Goal: Task Accomplishment & Management: Complete application form

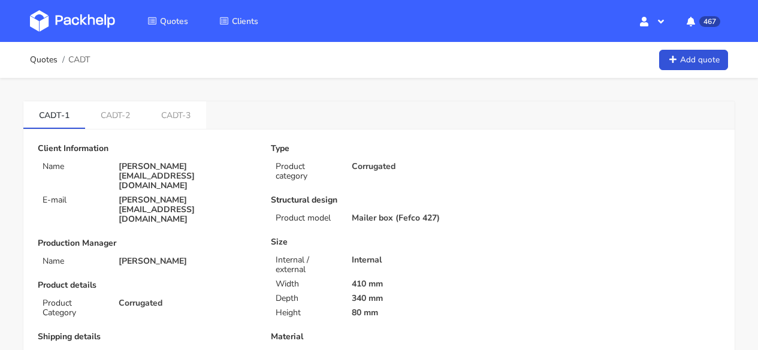
click at [76, 12] on img at bounding box center [72, 21] width 85 height 22
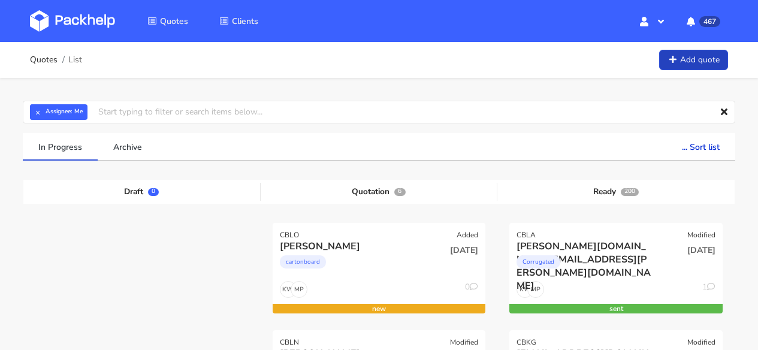
click at [685, 61] on link "Add quote" at bounding box center [693, 60] width 69 height 21
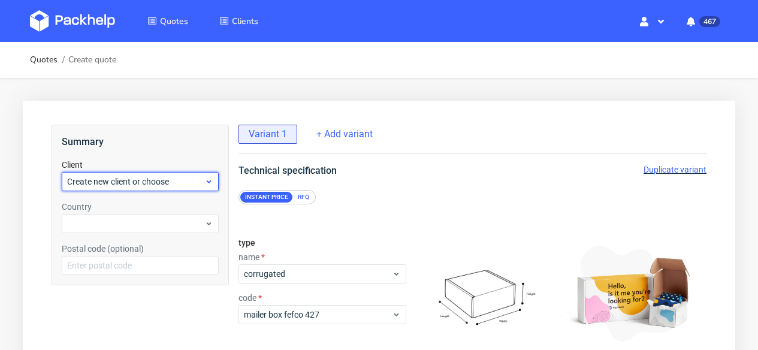
click at [162, 189] on div "Create new client or choose" at bounding box center [140, 181] width 157 height 19
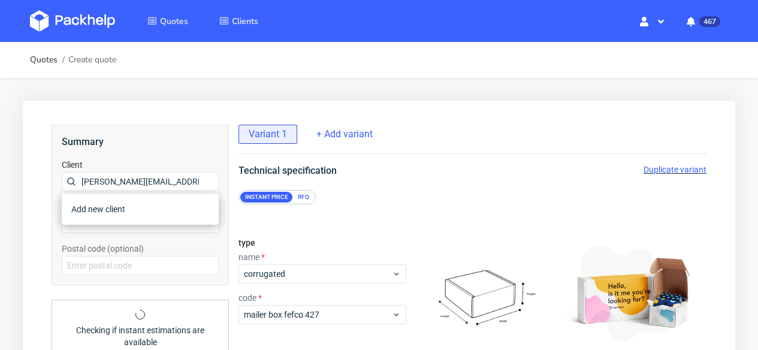
scroll to position [0, 1]
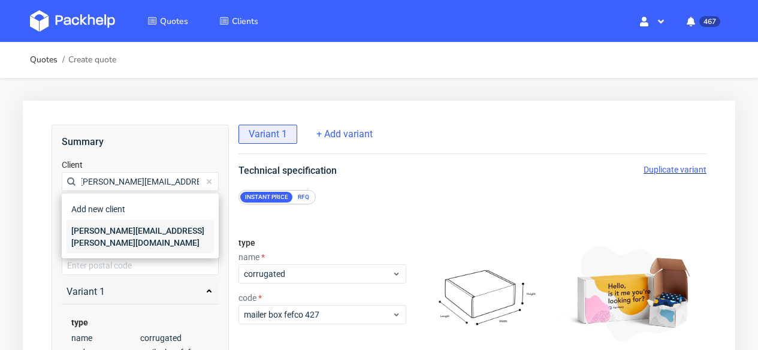
type input "[PERSON_NAME][EMAIL_ADDRESS][PERSON_NAME][DOMAIN_NAME]"
click at [168, 225] on div "[PERSON_NAME][EMAIL_ADDRESS][PERSON_NAME][DOMAIN_NAME]" at bounding box center [140, 237] width 147 height 34
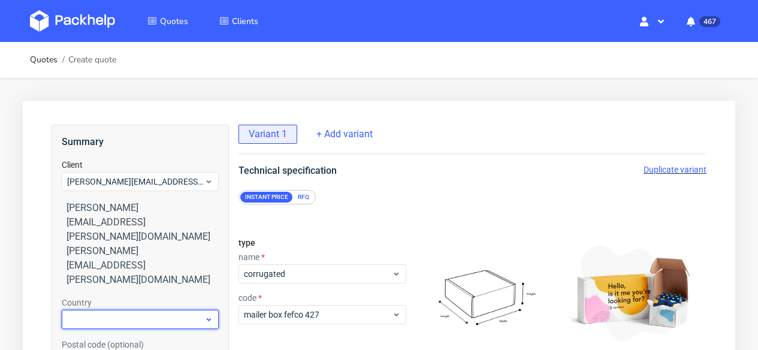
click at [147, 310] on div at bounding box center [140, 319] width 157 height 19
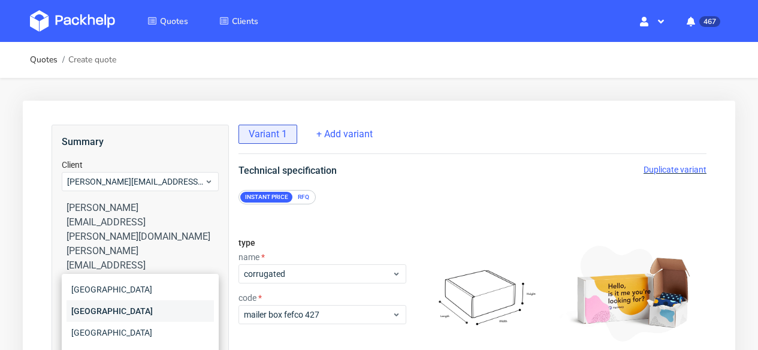
type input "ger"
click at [149, 305] on div "[GEOGRAPHIC_DATA]" at bounding box center [140, 311] width 147 height 22
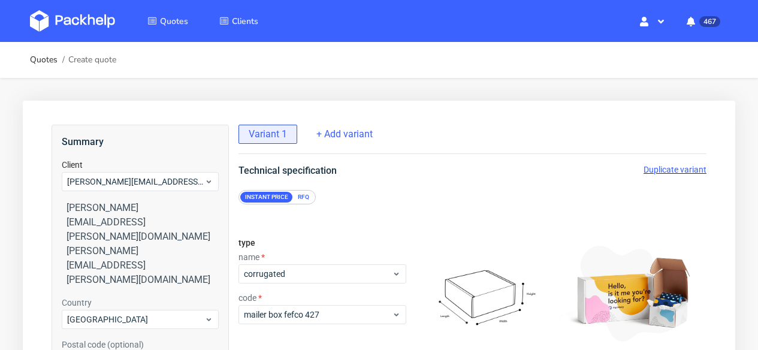
click at [307, 198] on div "RFQ" at bounding box center [303, 197] width 21 height 11
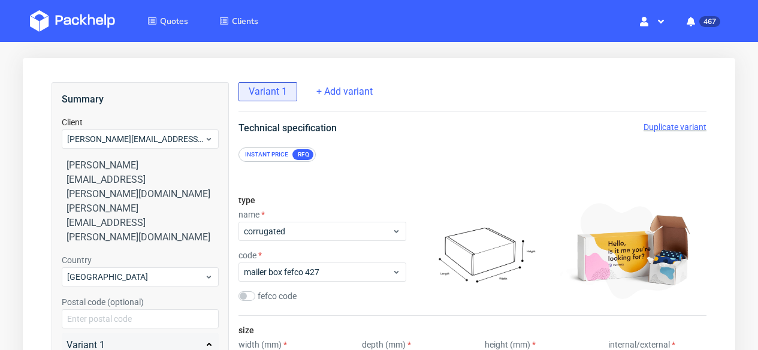
scroll to position [90, 0]
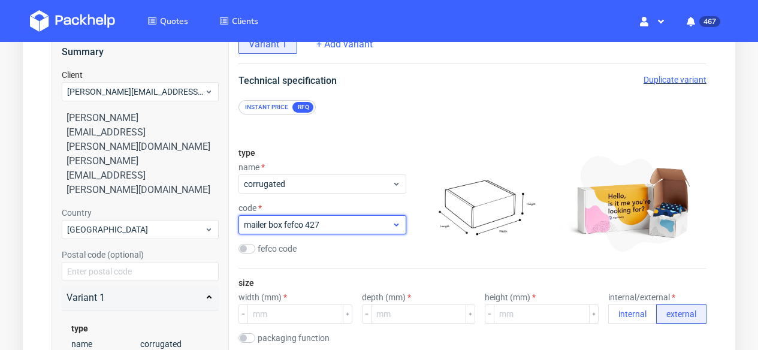
click at [326, 222] on span "mailer box fefco 427" at bounding box center [318, 225] width 148 height 12
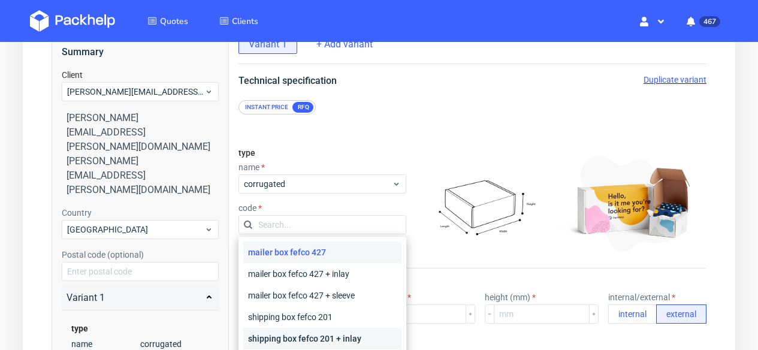
click at [353, 329] on div "shipping box fefco 201 + inlay" at bounding box center [322, 339] width 158 height 22
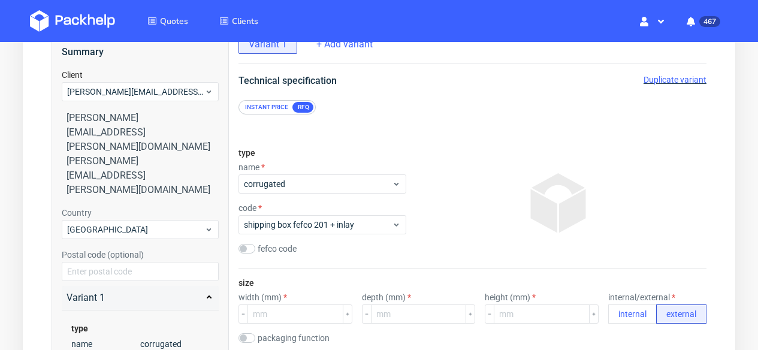
scroll to position [178, 0]
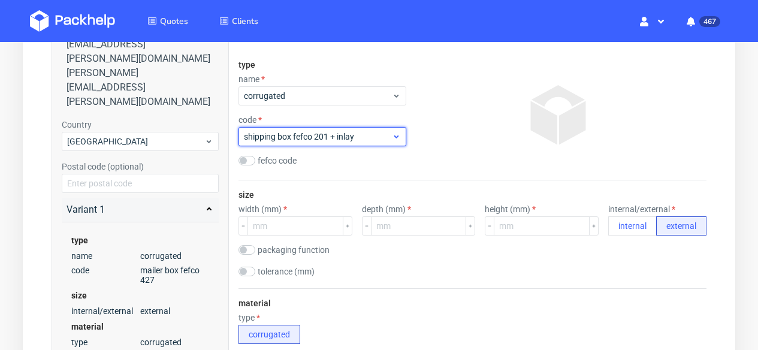
click at [356, 142] on span "shipping box fefco 201 + inlay" at bounding box center [318, 137] width 148 height 12
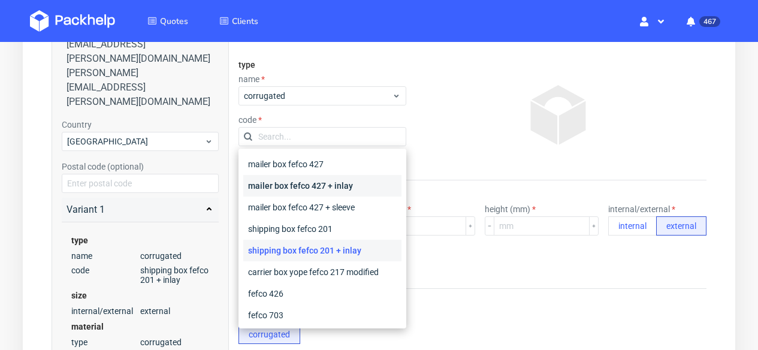
click at [338, 183] on div "mailer box fefco 427 + inlay" at bounding box center [322, 186] width 158 height 22
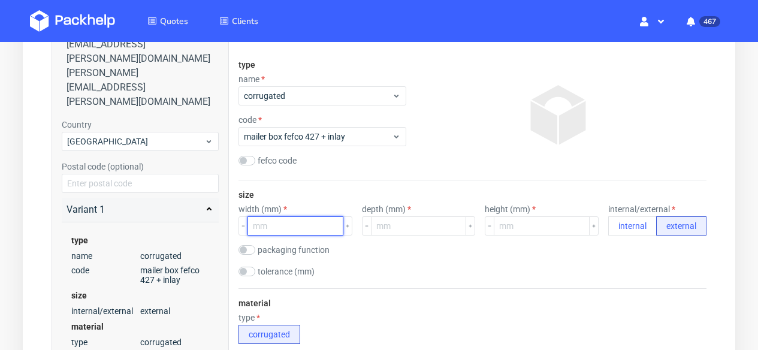
click at [275, 234] on input "number" at bounding box center [296, 225] width 96 height 19
type input "317"
click at [438, 224] on input "number" at bounding box center [419, 225] width 96 height 19
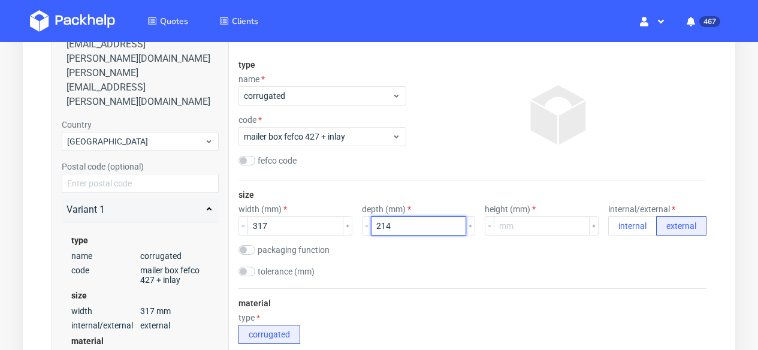
type input "214"
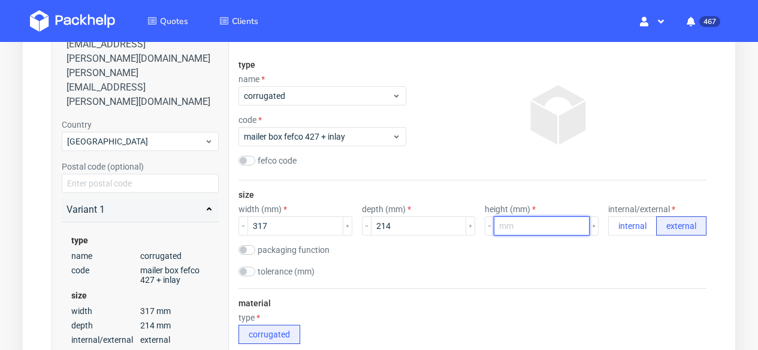
click at [525, 221] on input "number" at bounding box center [542, 225] width 96 height 19
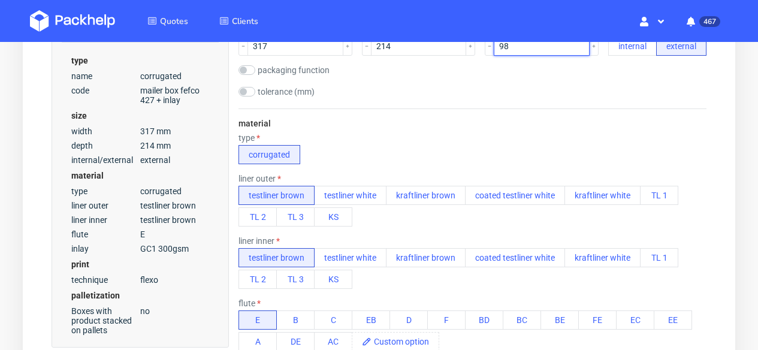
scroll to position [358, 0]
type input "98"
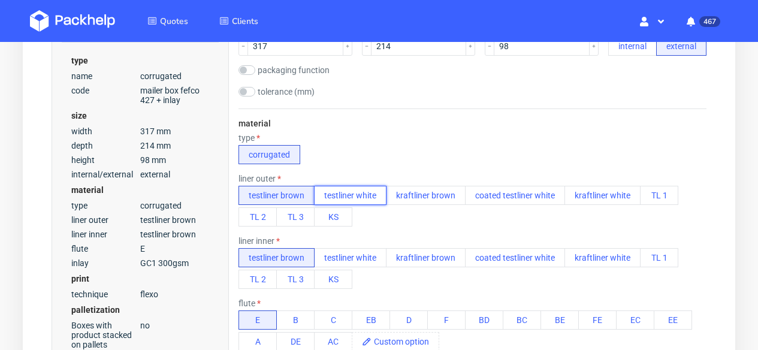
click at [348, 192] on button "testliner white" at bounding box center [350, 195] width 73 height 19
click at [348, 251] on button "testliner white" at bounding box center [350, 257] width 73 height 19
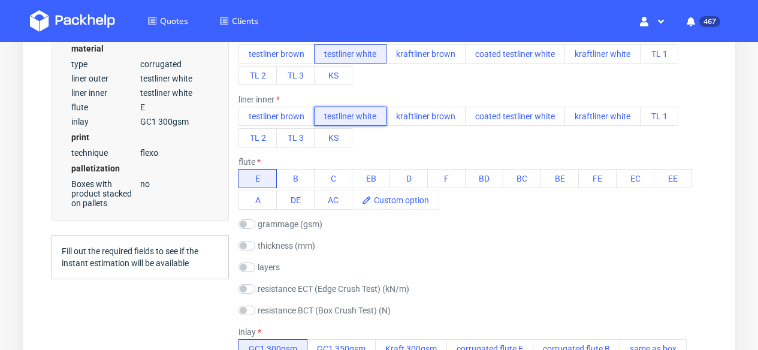
scroll to position [586, 0]
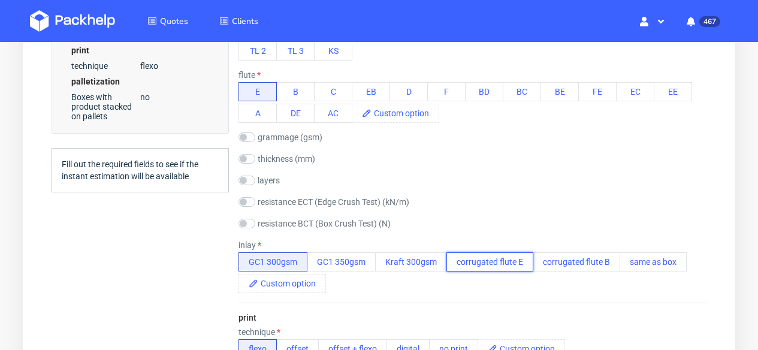
click at [514, 263] on button "corrugated flute E" at bounding box center [490, 261] width 87 height 19
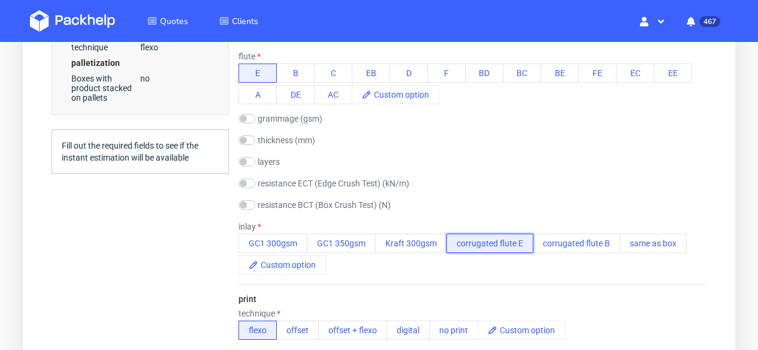
scroll to position [675, 0]
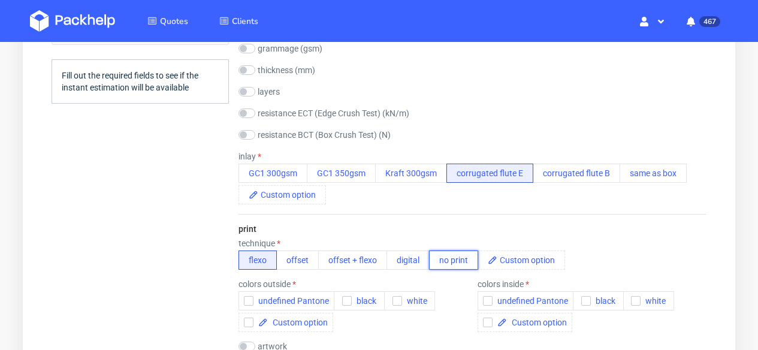
click at [464, 261] on button "no print" at bounding box center [453, 260] width 49 height 19
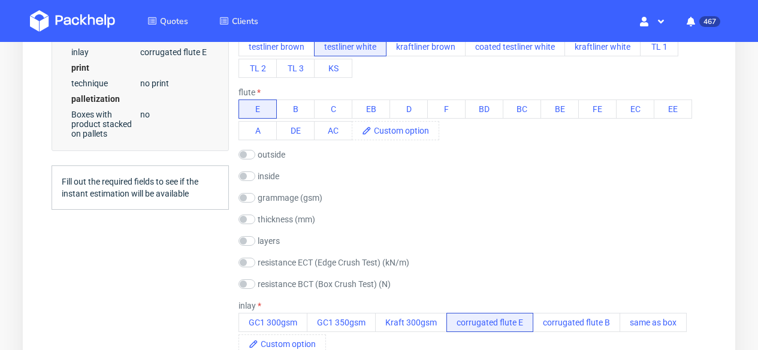
scroll to position [657, 0]
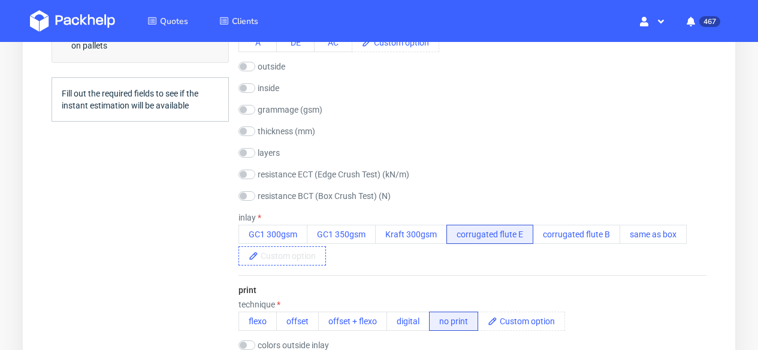
click at [290, 257] on span at bounding box center [291, 256] width 67 height 18
click at [294, 251] on span "same as the box" at bounding box center [294, 256] width 73 height 18
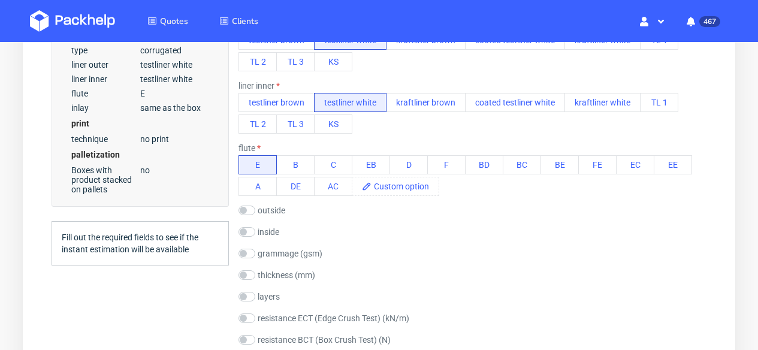
scroll to position [579, 0]
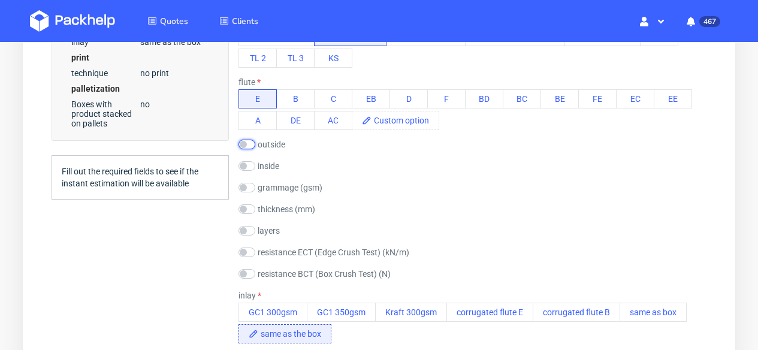
click at [250, 148] on input "checkbox" at bounding box center [247, 145] width 17 height 10
checkbox input "true"
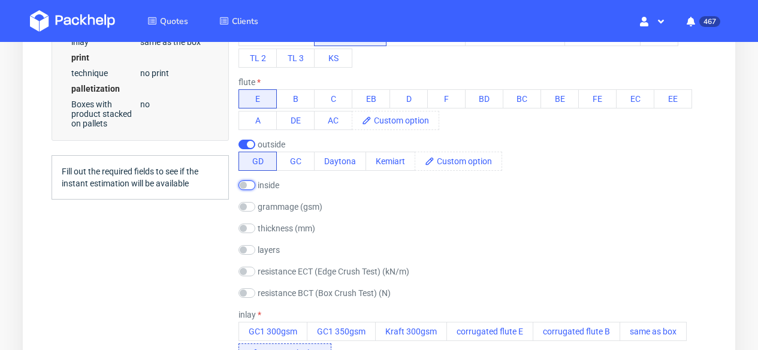
click at [249, 185] on input "checkbox" at bounding box center [247, 185] width 17 height 10
checkbox input "true"
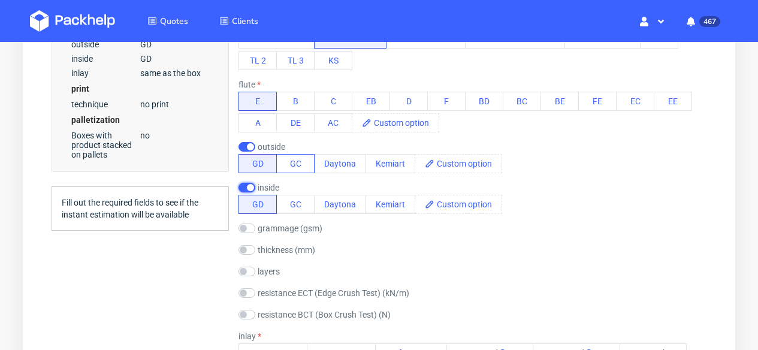
scroll to position [548, 0]
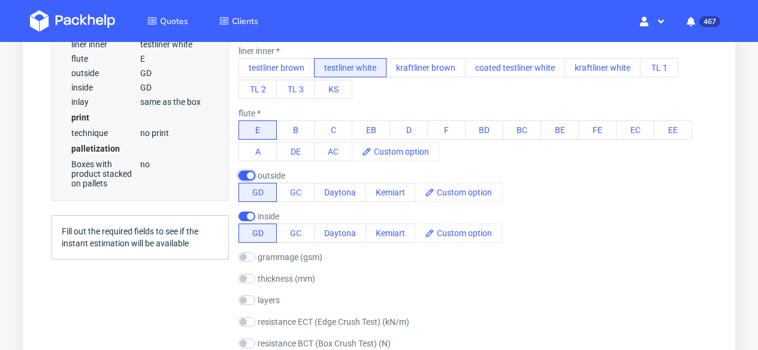
click at [245, 172] on input "checkbox" at bounding box center [247, 176] width 17 height 10
checkbox input "false"
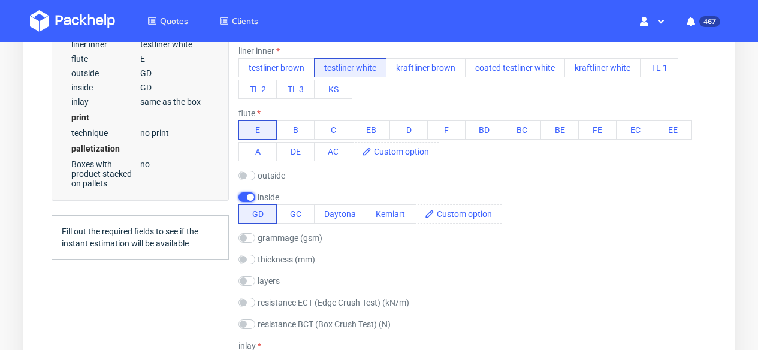
click at [245, 197] on input "checkbox" at bounding box center [247, 197] width 17 height 10
checkbox input "false"
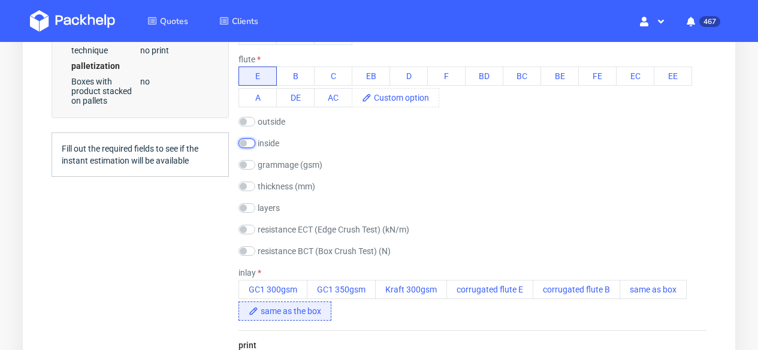
scroll to position [538, 0]
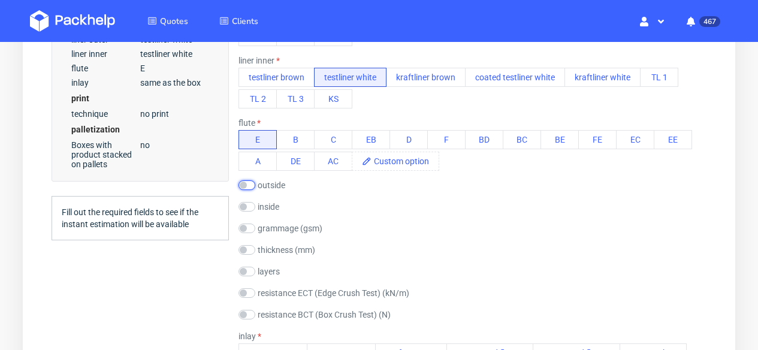
click at [252, 185] on input "checkbox" at bounding box center [247, 185] width 17 height 10
checkbox input "true"
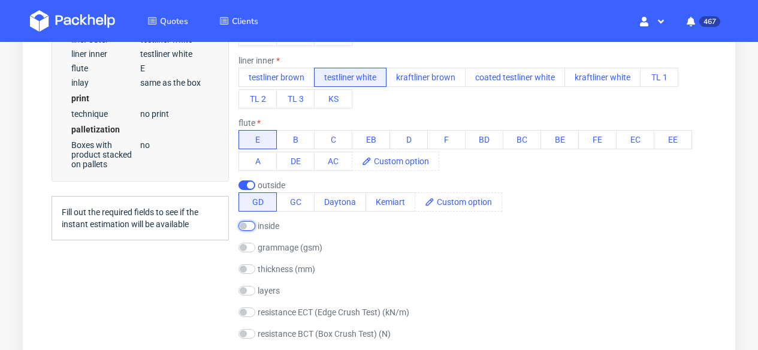
click at [249, 225] on input "checkbox" at bounding box center [247, 226] width 17 height 10
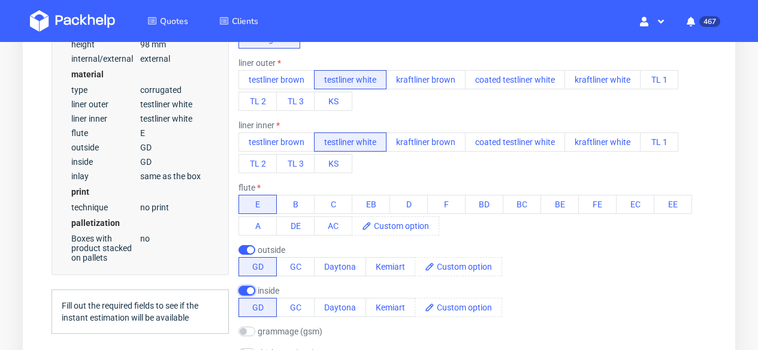
scroll to position [568, 0]
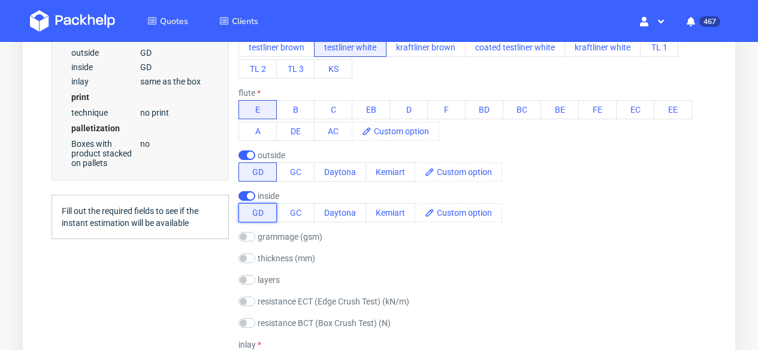
click at [251, 212] on button "GD" at bounding box center [258, 212] width 38 height 19
click at [245, 196] on input "checkbox" at bounding box center [247, 196] width 17 height 10
checkbox input "false"
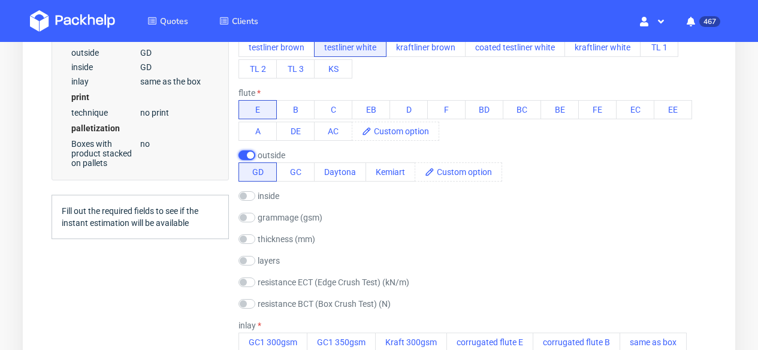
click at [243, 155] on input "checkbox" at bounding box center [247, 155] width 17 height 10
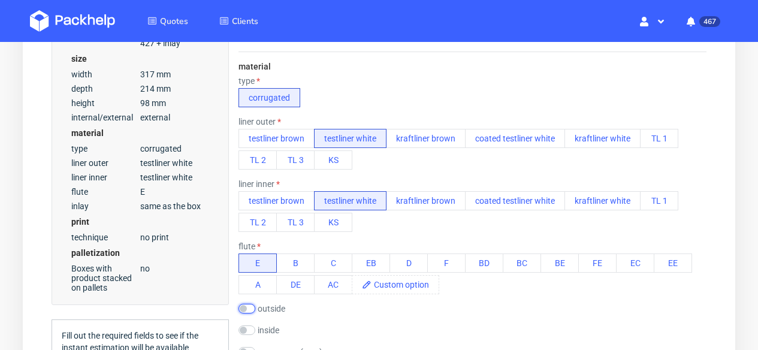
scroll to position [522, 0]
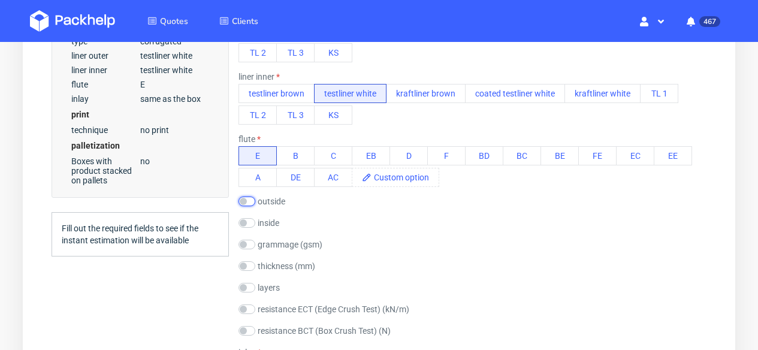
click at [254, 199] on input "checkbox" at bounding box center [247, 202] width 17 height 10
checkbox input "true"
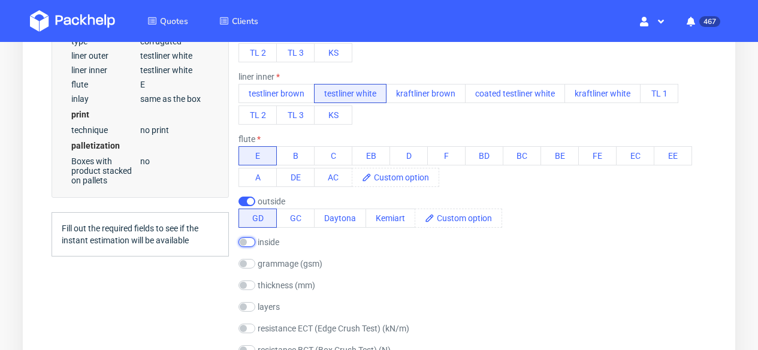
click at [249, 241] on input "checkbox" at bounding box center [247, 242] width 17 height 10
checkbox input "true"
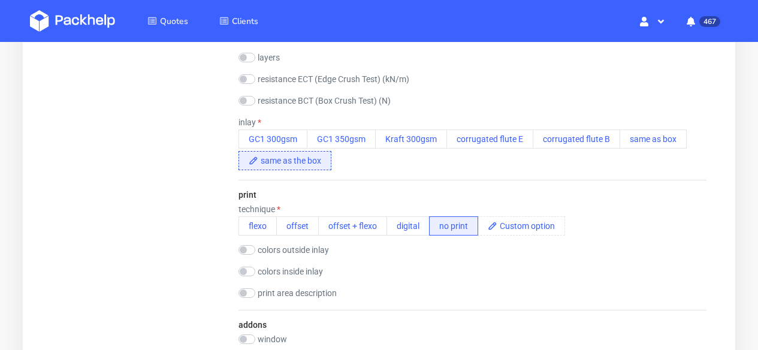
scroll to position [846, 0]
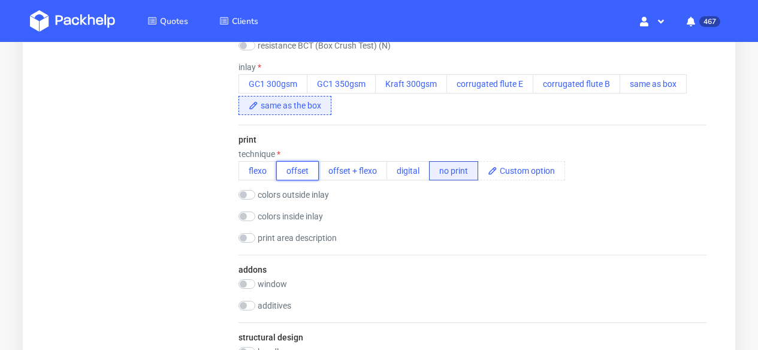
click at [296, 168] on button "offset" at bounding box center [297, 170] width 43 height 19
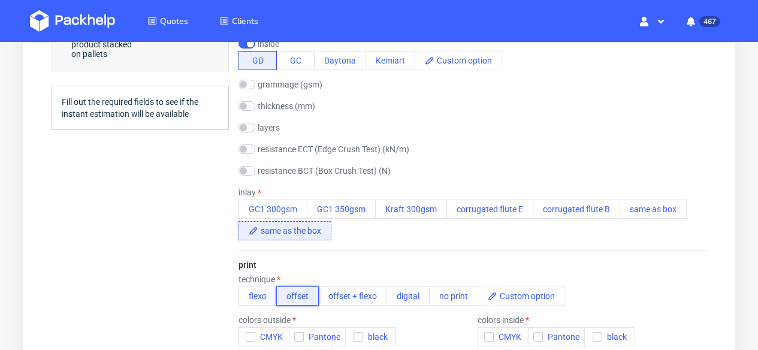
scroll to position [579, 0]
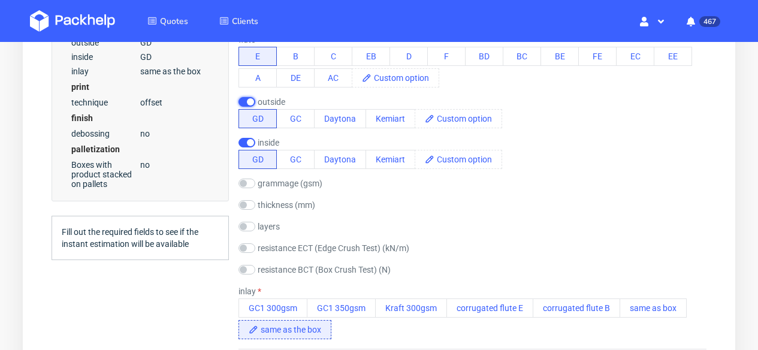
click at [244, 104] on input "checkbox" at bounding box center [247, 102] width 17 height 10
checkbox input "false"
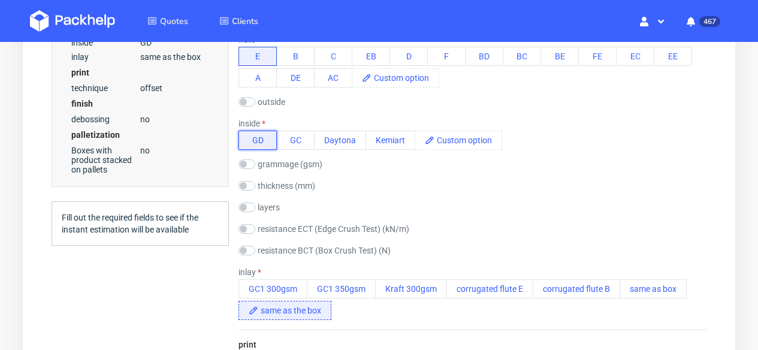
click at [261, 141] on button "GD" at bounding box center [258, 140] width 38 height 19
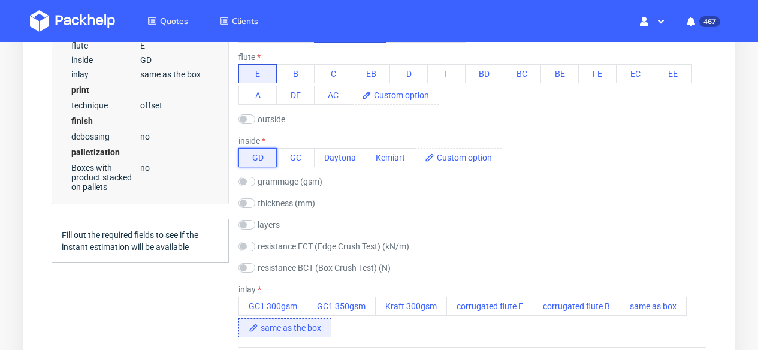
scroll to position [559, 0]
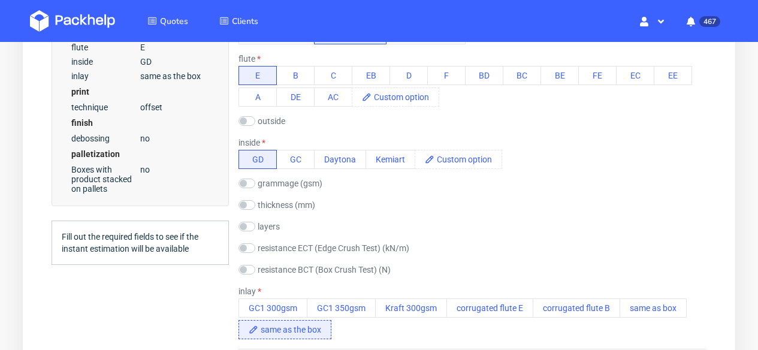
click at [475, 130] on div "material type corrugated liner outer testliner brown testliner white kraftliner…" at bounding box center [473, 128] width 468 height 442
click at [258, 143] on label "inside" at bounding box center [252, 143] width 27 height 10
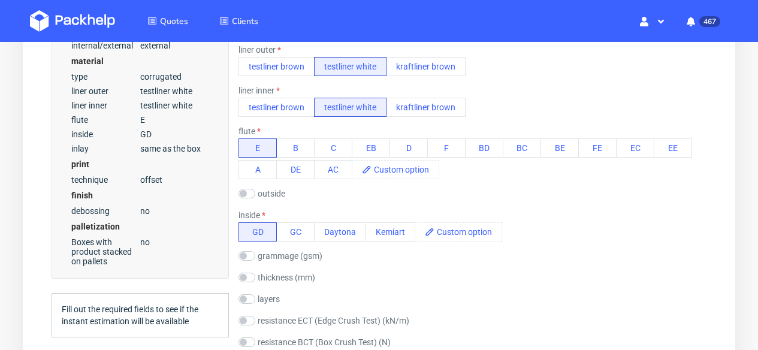
click at [633, 240] on div "inside GD GC Daytona Kemiart" at bounding box center [473, 225] width 468 height 31
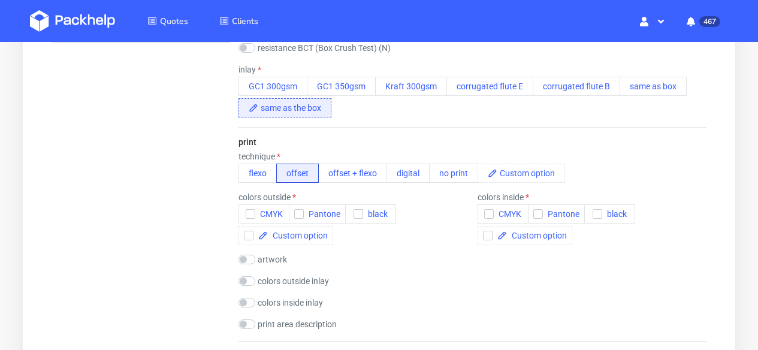
scroll to position [845, 0]
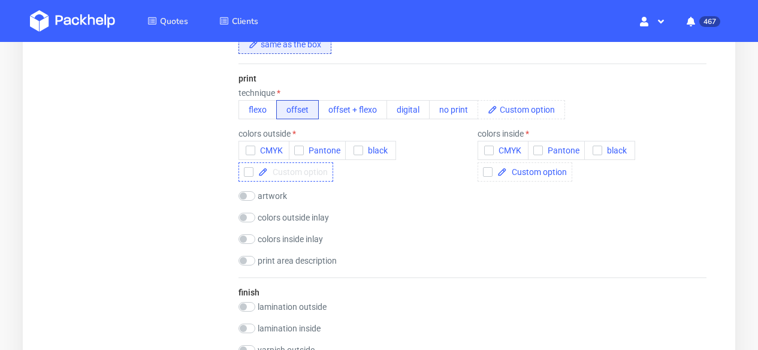
click at [305, 168] on span at bounding box center [298, 172] width 60 height 8
click at [278, 168] on span "2Pantones" at bounding box center [291, 172] width 46 height 8
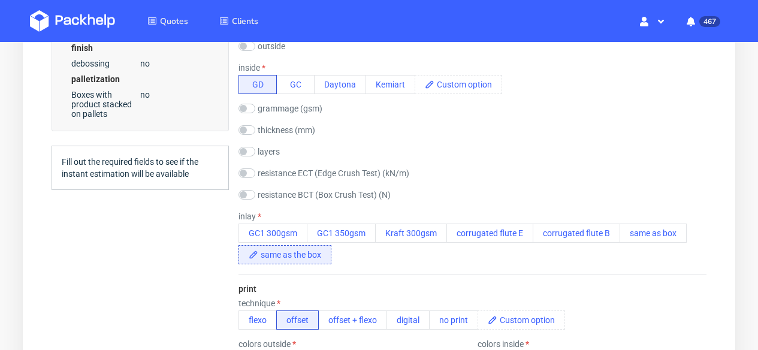
scroll to position [469, 0]
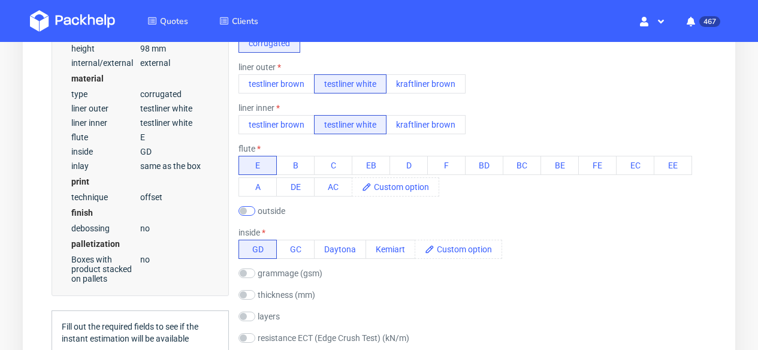
checkbox input "true"
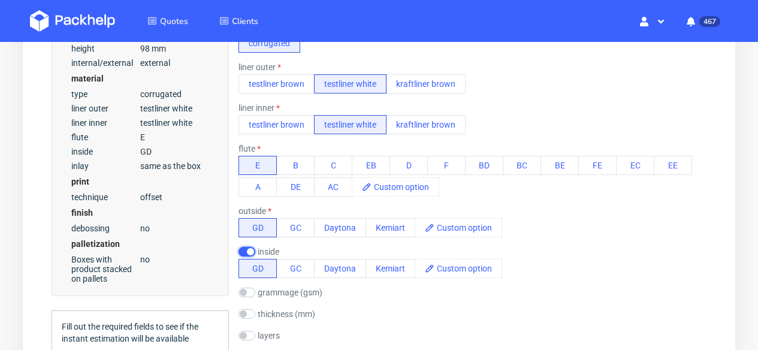
click at [246, 251] on input "checkbox" at bounding box center [247, 252] width 17 height 10
checkbox input "false"
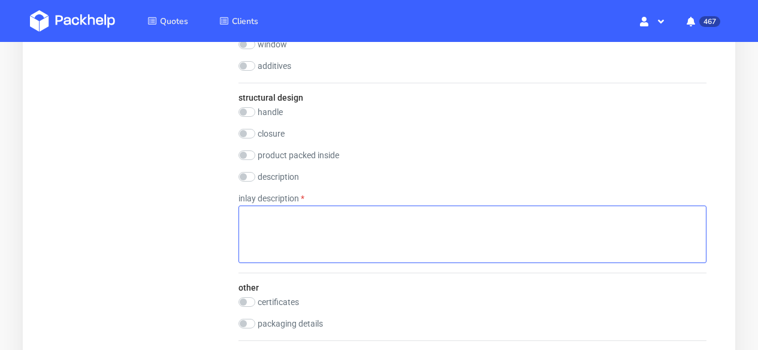
scroll to position [1776, 0]
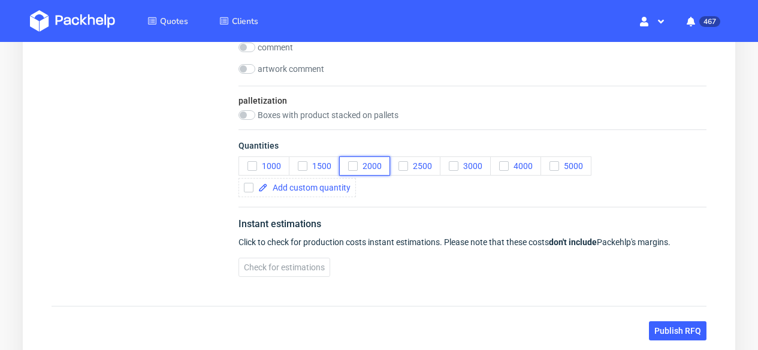
click at [354, 167] on icon "button" at bounding box center [353, 166] width 8 height 8
click at [555, 164] on icon "button" at bounding box center [554, 166] width 8 height 8
click at [298, 188] on span at bounding box center [309, 187] width 83 height 8
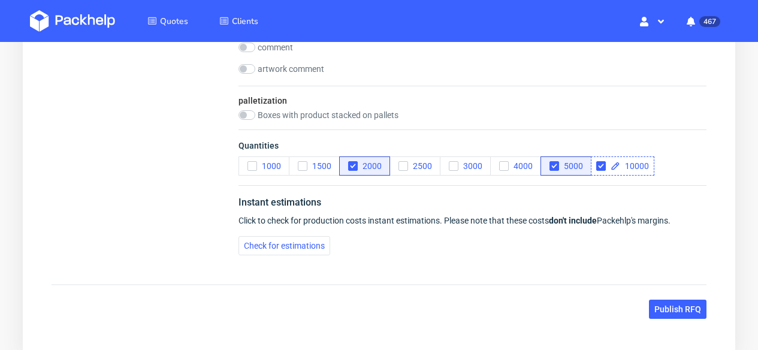
checkbox input "true"
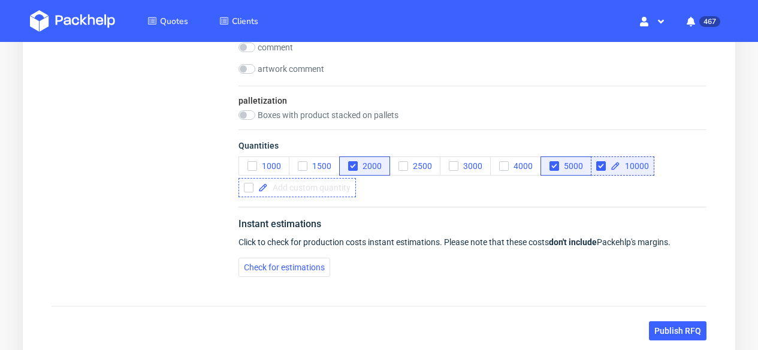
click at [281, 189] on span at bounding box center [309, 187] width 83 height 8
checkbox input "true"
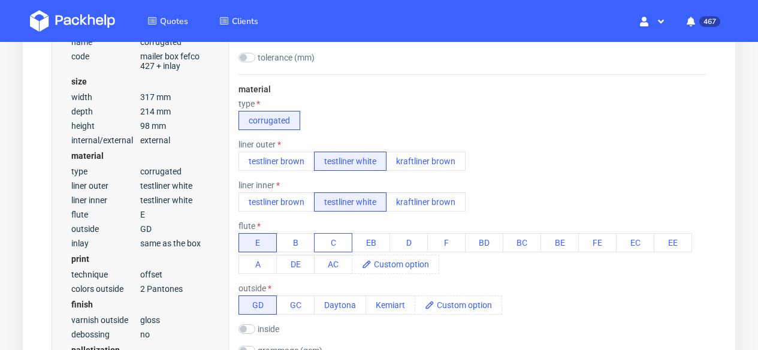
scroll to position [414, 0]
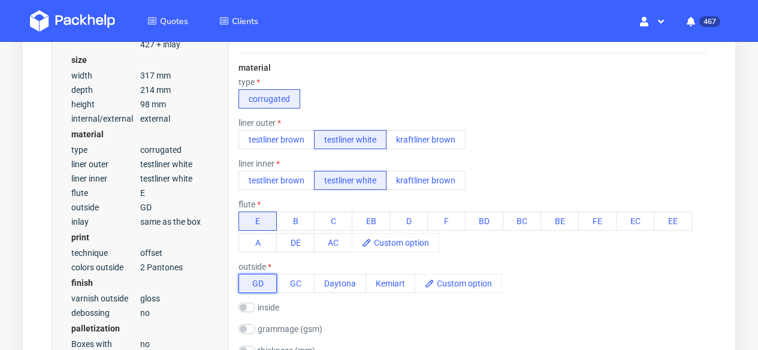
click at [264, 285] on button "GD" at bounding box center [258, 283] width 38 height 19
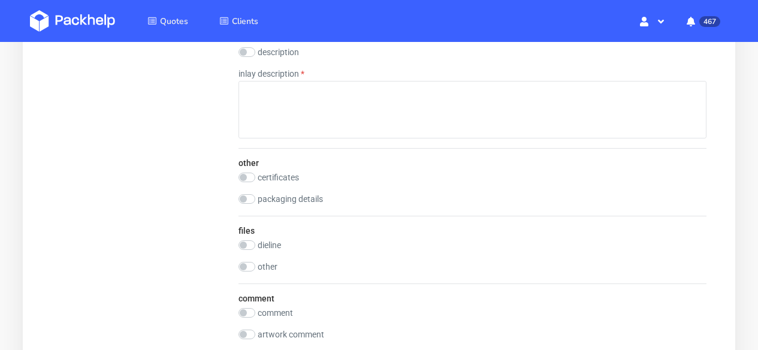
scroll to position [1513, 0]
click at [251, 244] on input "checkbox" at bounding box center [247, 243] width 17 height 10
checkbox input "true"
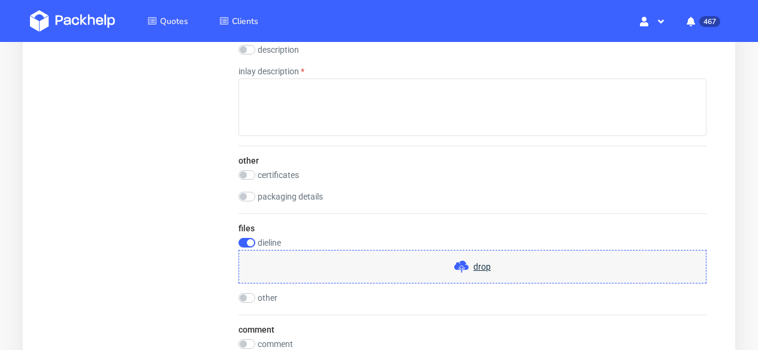
click at [470, 264] on span at bounding box center [463, 267] width 19 height 14
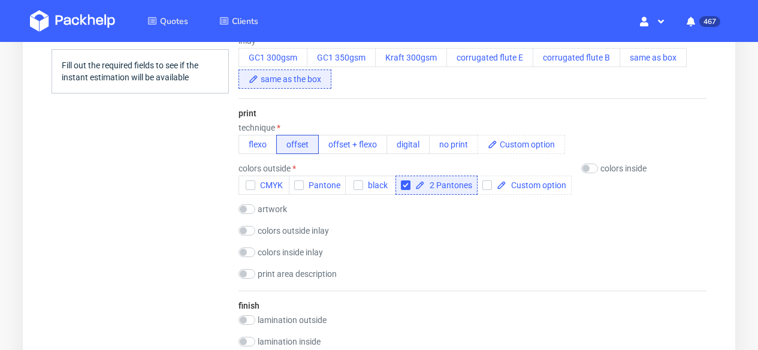
scroll to position [833, 0]
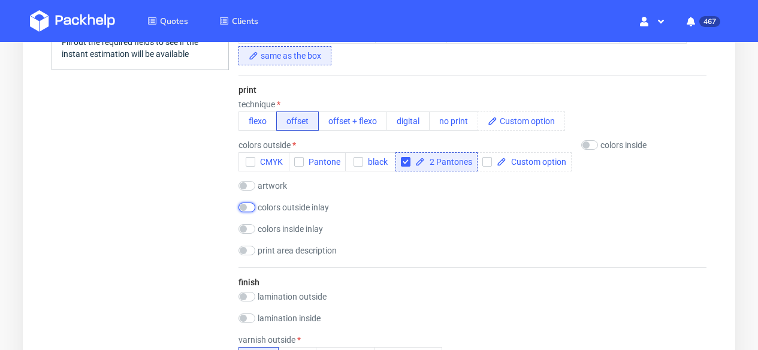
click at [249, 210] on input "checkbox" at bounding box center [247, 208] width 17 height 10
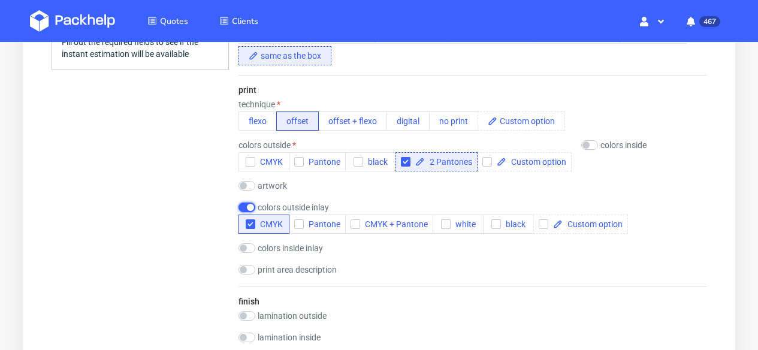
click at [249, 210] on input "checkbox" at bounding box center [247, 208] width 17 height 10
checkbox input "false"
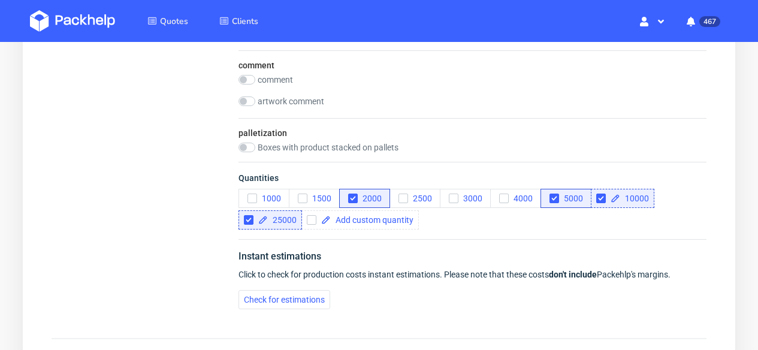
scroll to position [1828, 0]
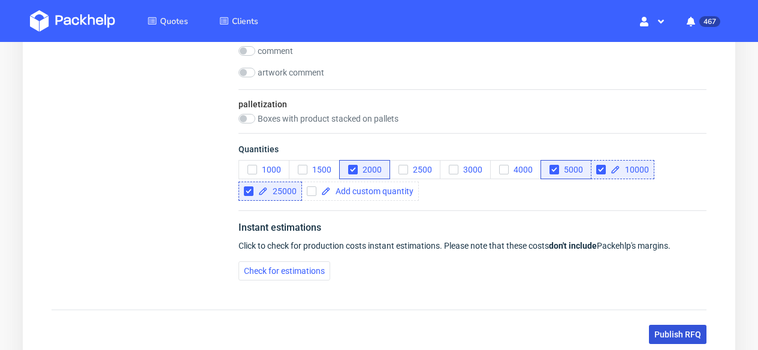
click at [661, 335] on span "Publish RFQ" at bounding box center [678, 334] width 47 height 8
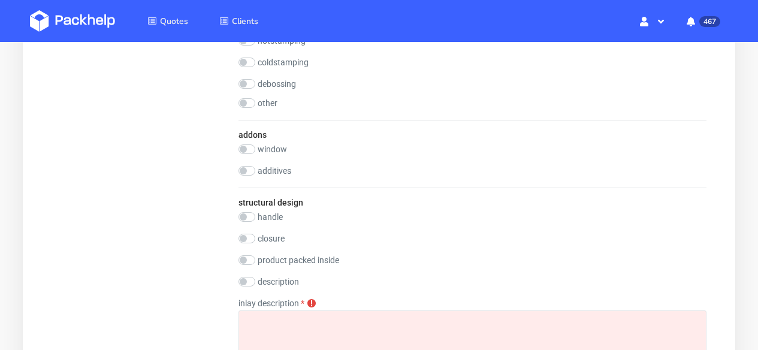
scroll to position [1375, 0]
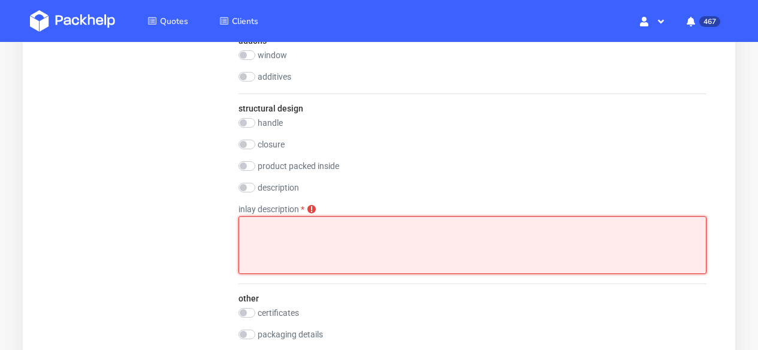
click at [464, 251] on textarea at bounding box center [473, 245] width 468 height 58
drag, startPoint x: 301, startPoint y: 225, endPoint x: 288, endPoint y: 223, distance: 13.4
click at [288, 223] on textarea "plain, accoridng to the dieline" at bounding box center [473, 245] width 468 height 58
type textarea "plain, according to the dieline"
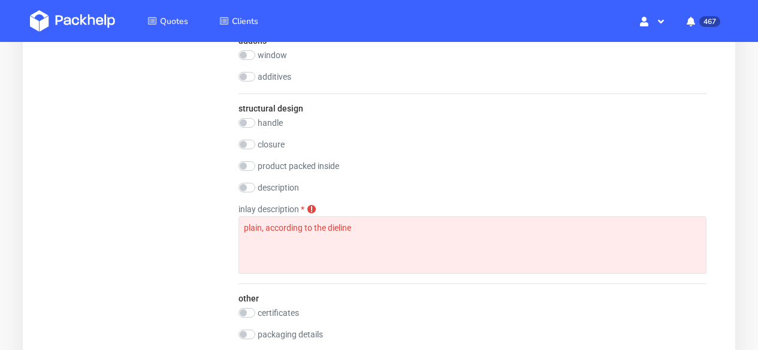
click at [345, 185] on div "description" at bounding box center [473, 188] width 468 height 10
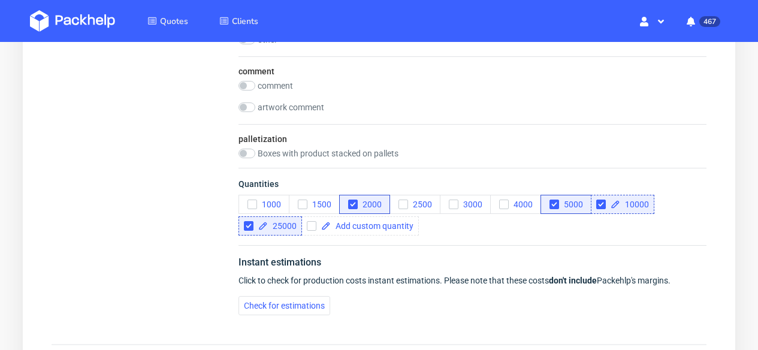
scroll to position [1919, 0]
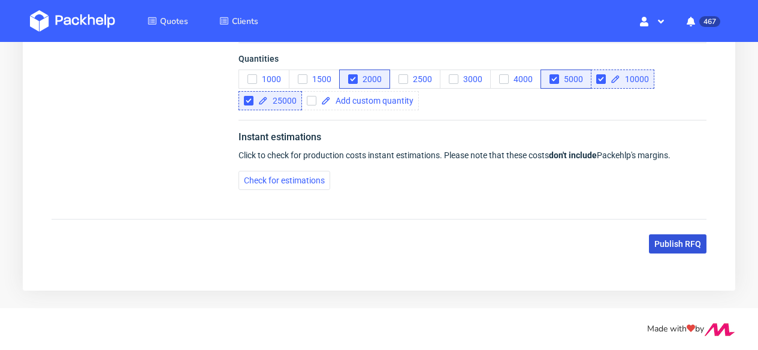
click at [659, 241] on span "Publish RFQ" at bounding box center [678, 244] width 47 height 8
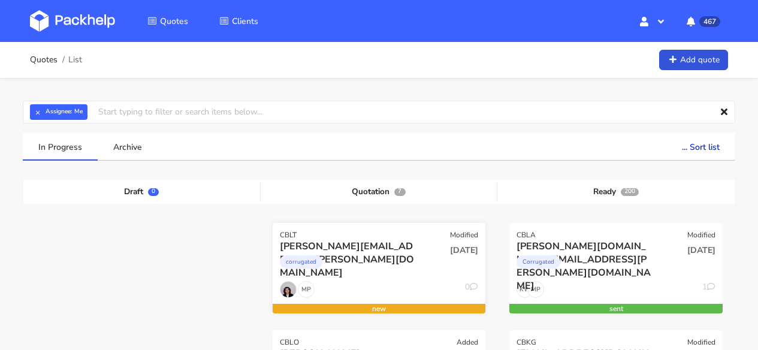
click at [423, 263] on div "18 Sep 2025" at bounding box center [451, 260] width 72 height 41
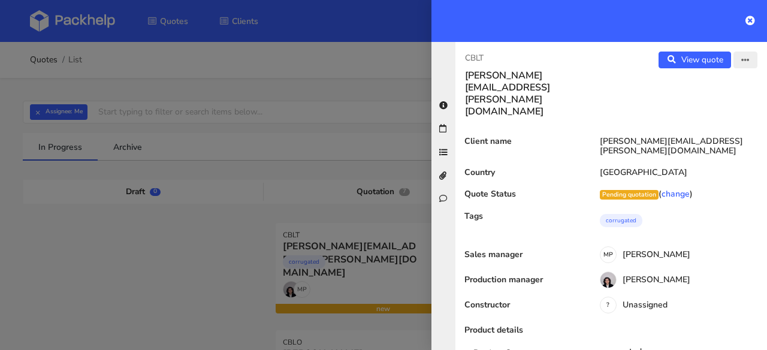
click at [734, 67] on button "button" at bounding box center [746, 60] width 24 height 17
click at [714, 87] on link "Edit quote" at bounding box center [707, 85] width 106 height 20
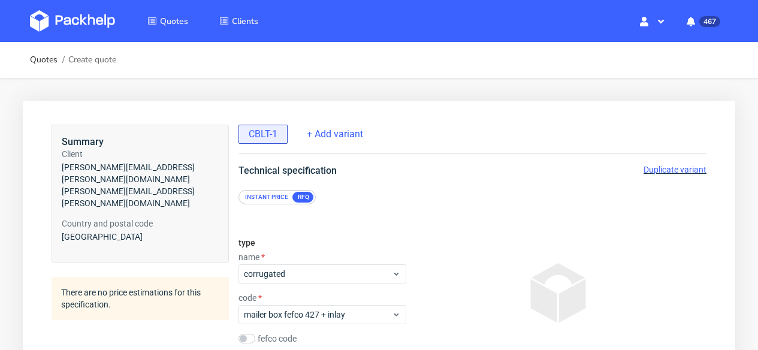
click at [688, 167] on span "Duplicate variant" at bounding box center [675, 170] width 63 height 10
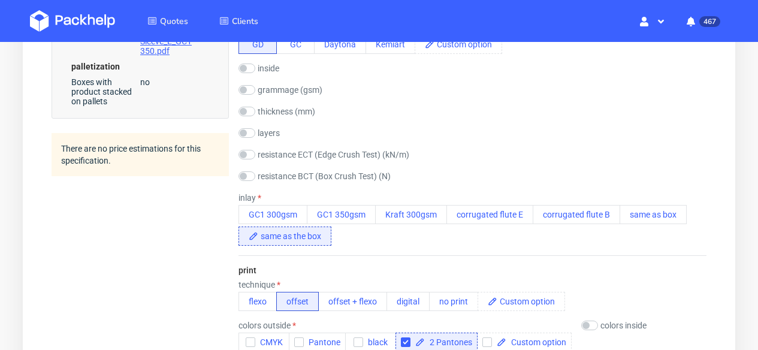
scroll to position [741, 0]
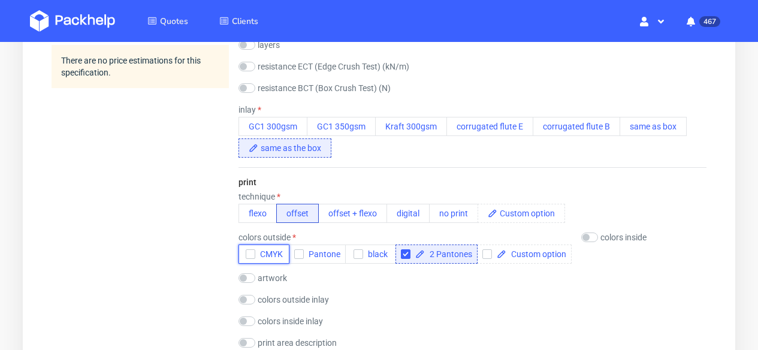
click at [249, 255] on use "button" at bounding box center [250, 254] width 5 height 4
click at [406, 256] on input "checkbox" at bounding box center [406, 254] width 10 height 10
checkbox input "false"
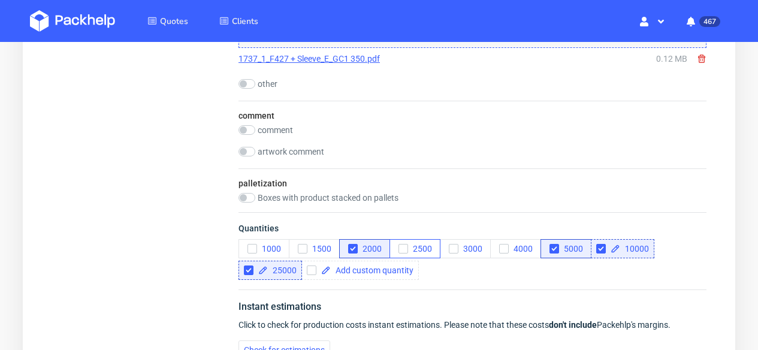
scroll to position [1919, 0]
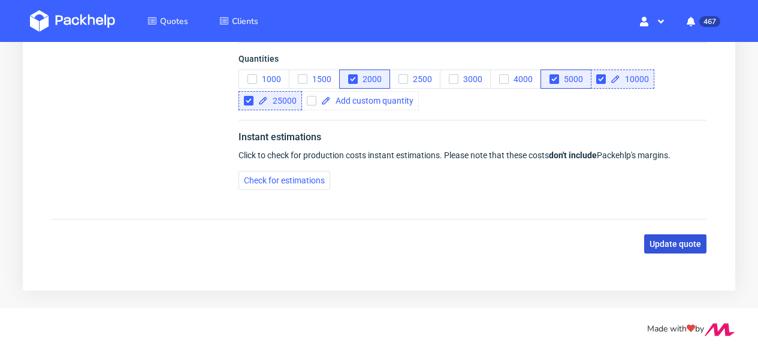
click at [691, 242] on span "Update quote" at bounding box center [676, 244] width 52 height 8
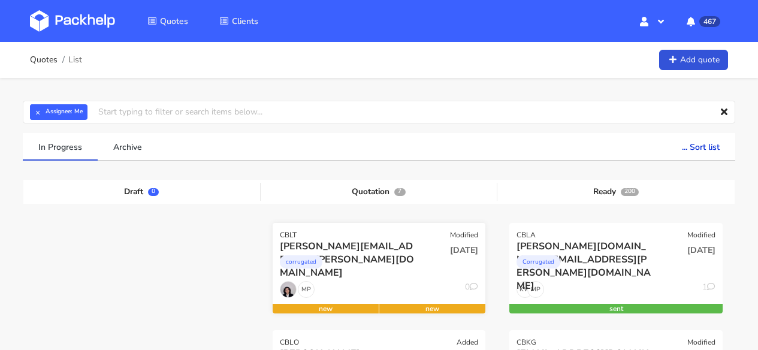
click at [362, 246] on div "[PERSON_NAME][EMAIL_ADDRESS][PERSON_NAME][DOMAIN_NAME]" at bounding box center [347, 246] width 135 height 13
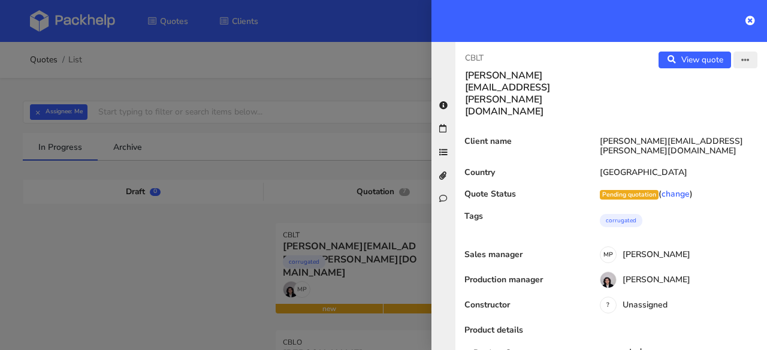
click at [742, 61] on icon "button" at bounding box center [746, 60] width 8 height 8
click at [718, 82] on link "Edit quote" at bounding box center [707, 85] width 106 height 20
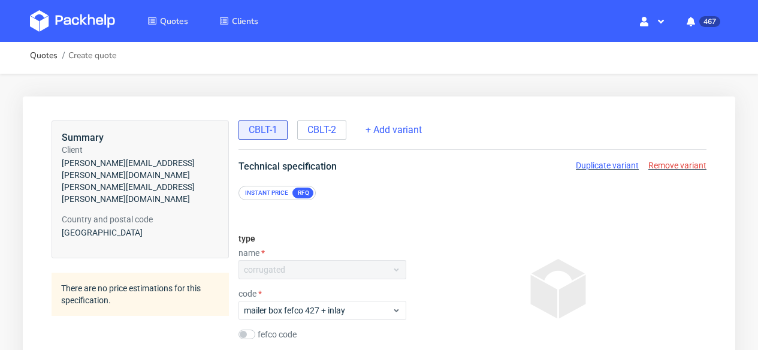
scroll to position [5, 0]
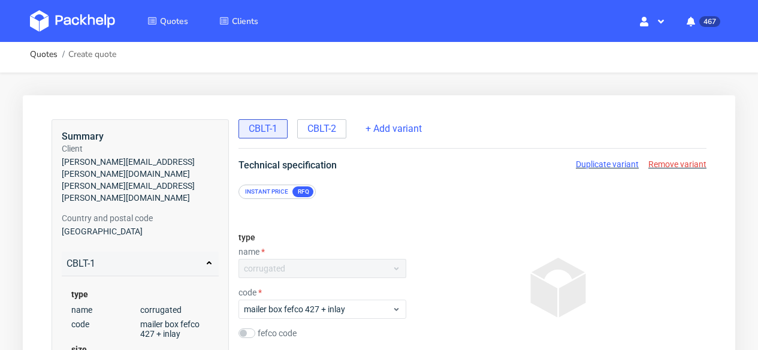
click at [615, 164] on span "Duplicate variant" at bounding box center [607, 164] width 63 height 10
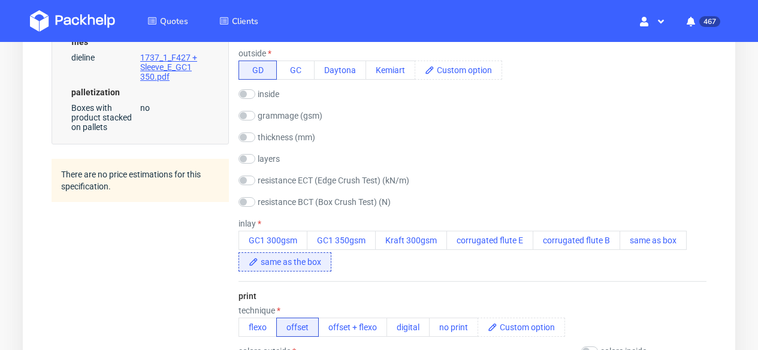
scroll to position [630, 0]
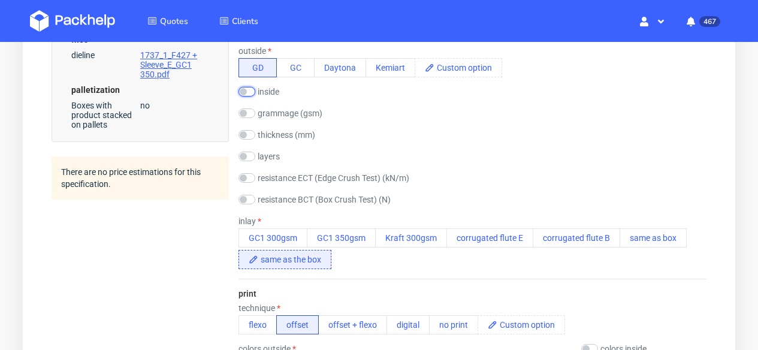
click at [249, 92] on input "checkbox" at bounding box center [247, 92] width 17 height 10
checkbox input "true"
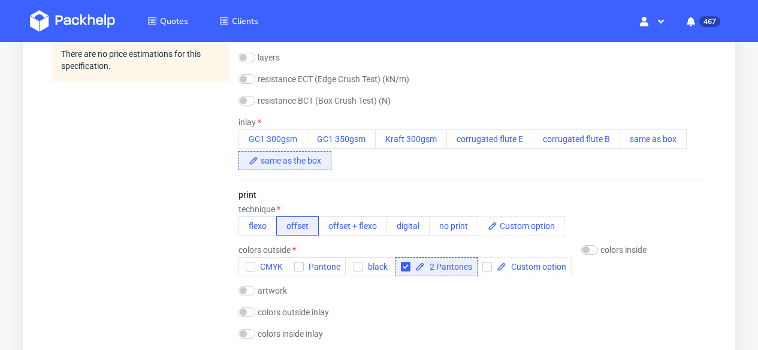
scroll to position [754, 0]
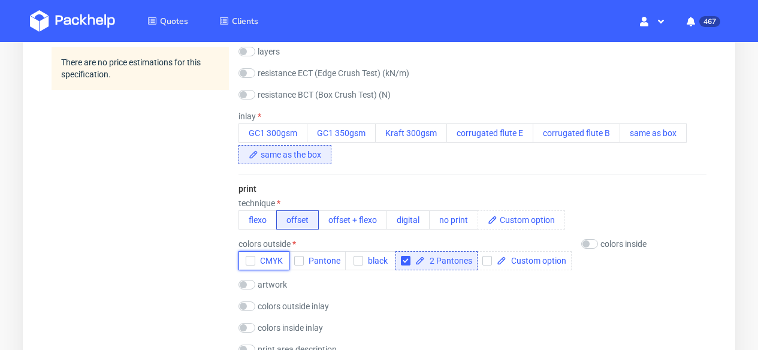
click at [251, 260] on use "button" at bounding box center [250, 261] width 5 height 4
click at [405, 261] on input "checkbox" at bounding box center [406, 261] width 10 height 10
checkbox input "false"
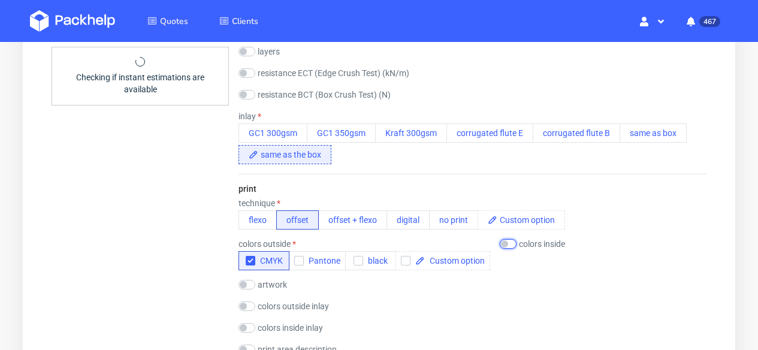
click at [510, 245] on input "checkbox" at bounding box center [508, 244] width 17 height 10
checkbox input "true"
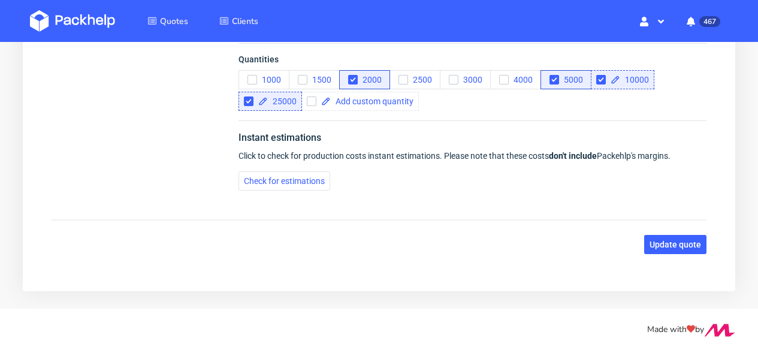
scroll to position [1978, 0]
click at [668, 247] on span "Update quote" at bounding box center [676, 244] width 52 height 8
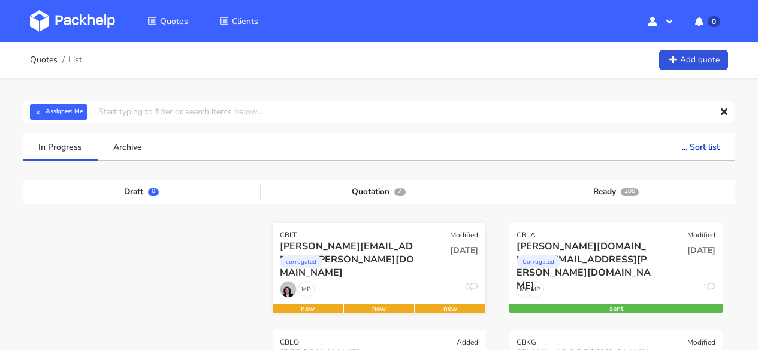
click at [375, 234] on div "CBLT Modified" at bounding box center [379, 231] width 213 height 17
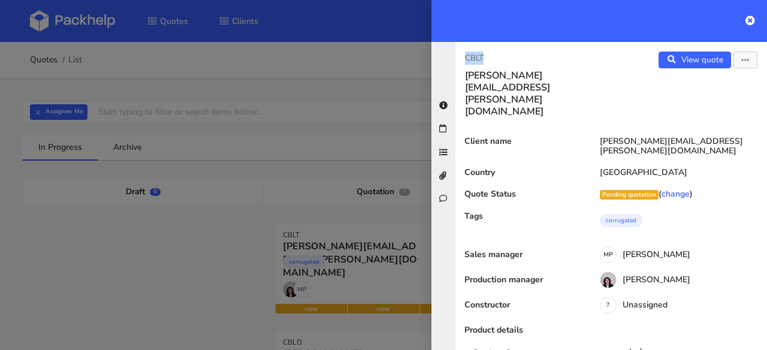
click at [468, 57] on p "CBLT" at bounding box center [533, 58] width 137 height 13
click at [751, 20] on icon at bounding box center [751, 21] width 10 height 10
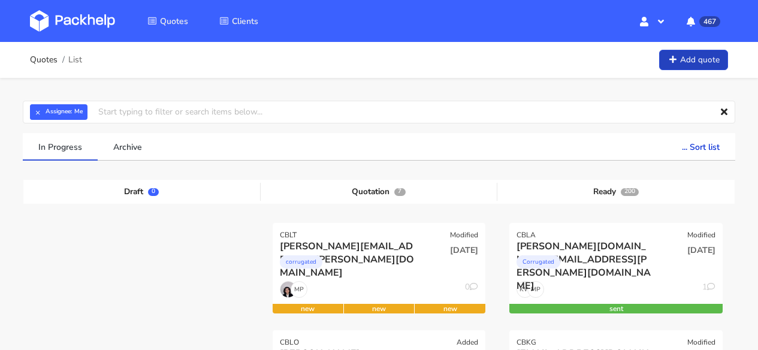
click at [699, 66] on link "Add quote" at bounding box center [693, 60] width 69 height 21
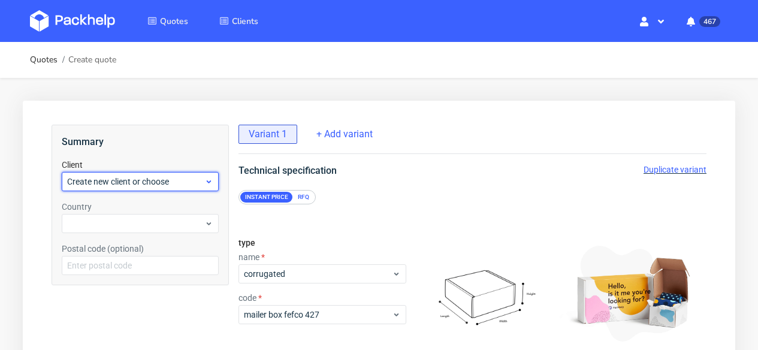
click at [180, 186] on span "Create new client or choose" at bounding box center [135, 182] width 137 height 12
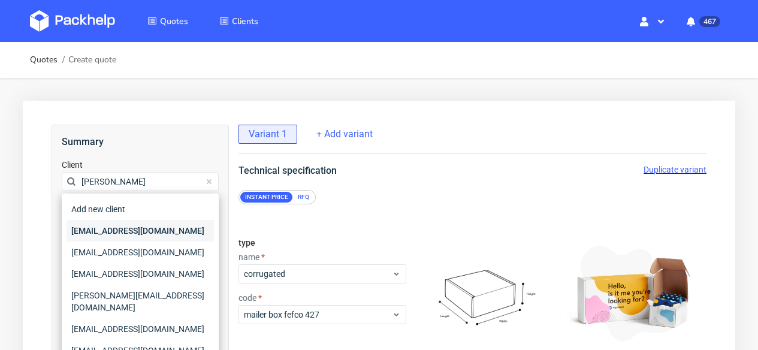
type input "[PERSON_NAME]"
click at [174, 231] on div "[EMAIL_ADDRESS][DOMAIN_NAME]" at bounding box center [140, 231] width 147 height 22
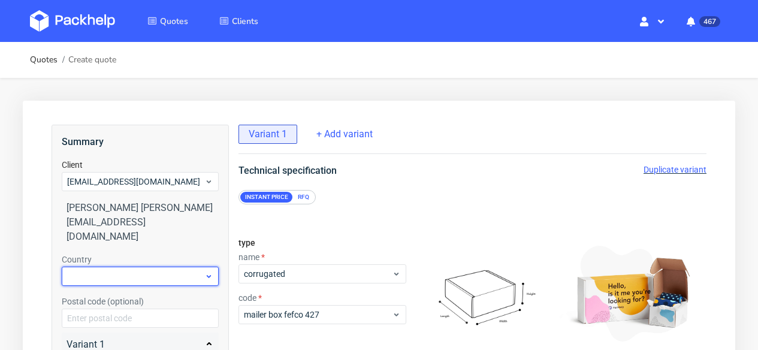
click at [167, 267] on div at bounding box center [140, 276] width 157 height 19
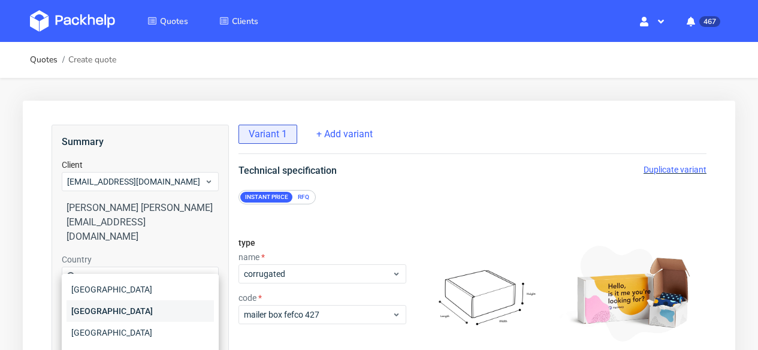
type input "ger"
click at [159, 308] on div "[GEOGRAPHIC_DATA]" at bounding box center [140, 311] width 147 height 22
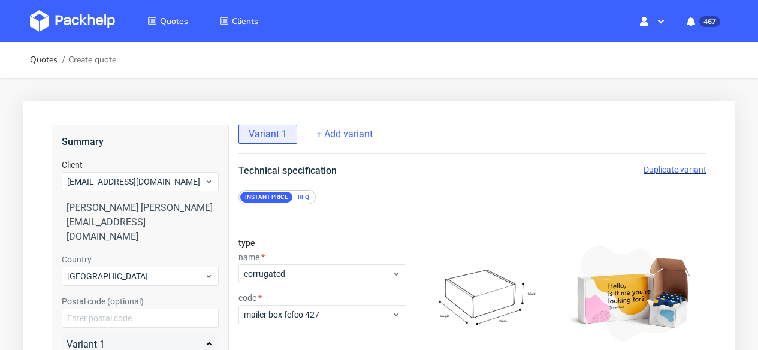
click at [308, 199] on div "RFQ" at bounding box center [303, 197] width 21 height 11
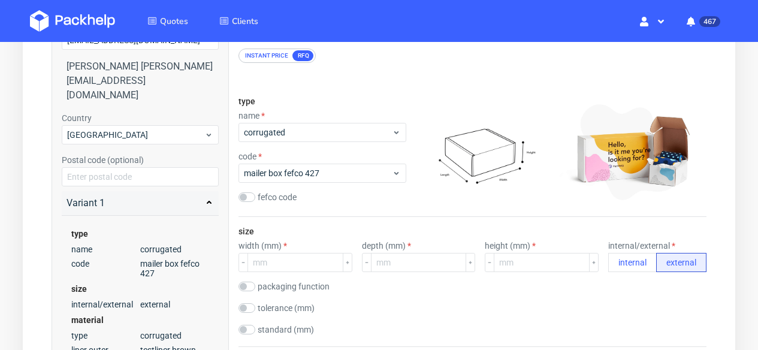
scroll to position [191, 0]
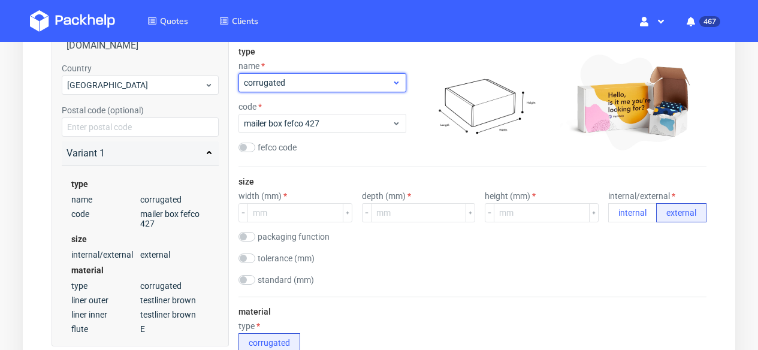
click at [317, 83] on span "corrugated" at bounding box center [318, 83] width 148 height 12
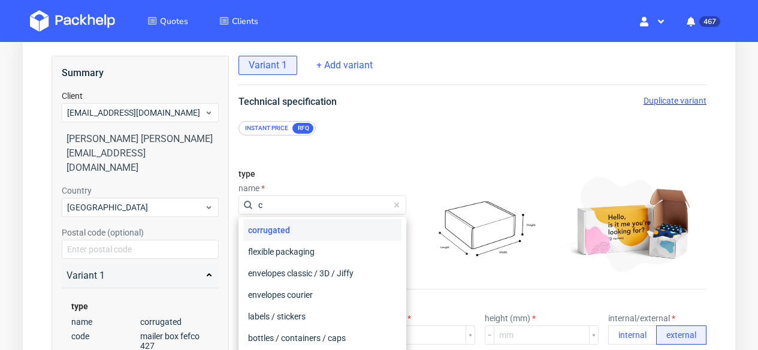
scroll to position [0, 0]
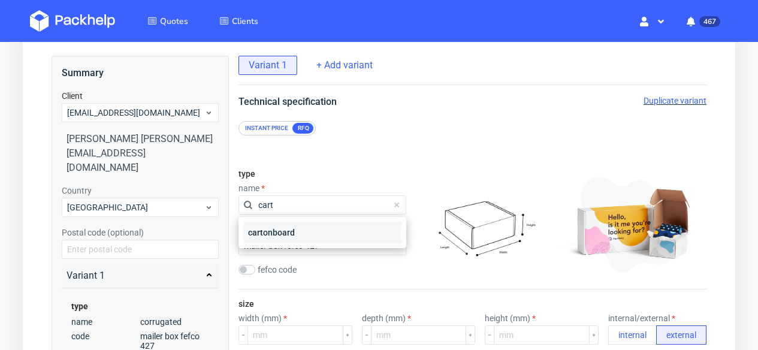
type input "cart"
click at [332, 226] on div "cartonboard" at bounding box center [322, 233] width 158 height 22
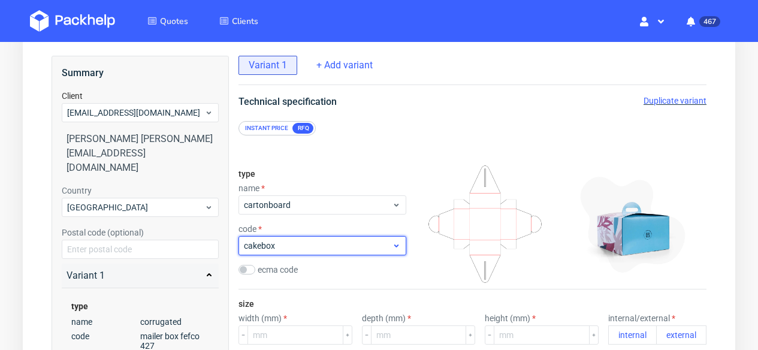
click at [327, 244] on span "cakebox" at bounding box center [318, 246] width 148 height 12
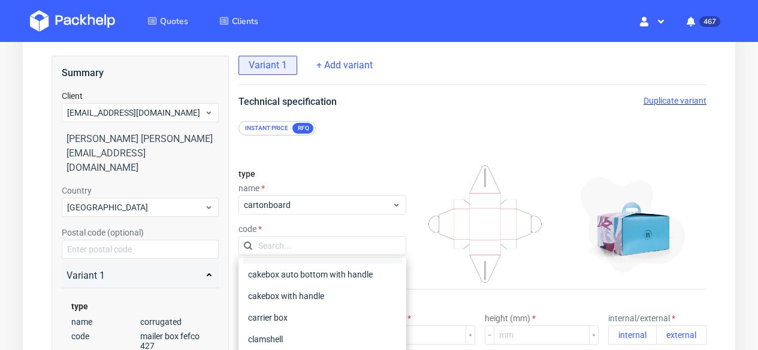
scroll to position [306, 0]
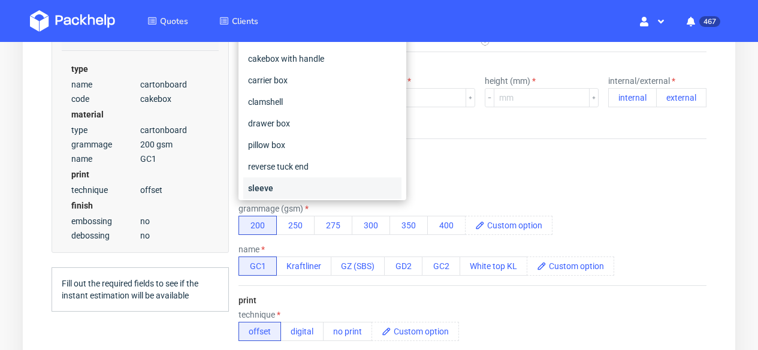
click at [307, 180] on div "sleeve" at bounding box center [322, 188] width 158 height 22
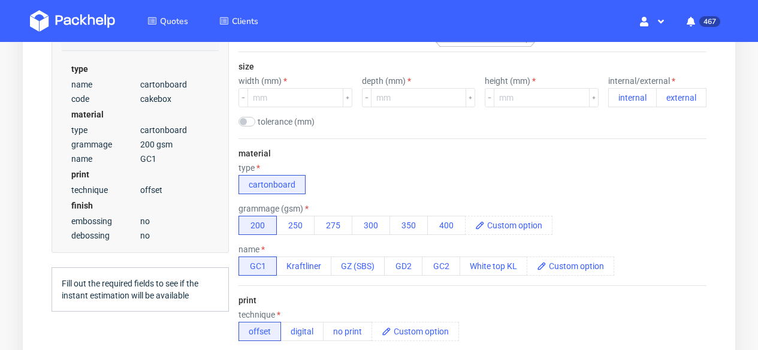
scroll to position [305, 0]
click at [400, 225] on button "350" at bounding box center [409, 226] width 38 height 19
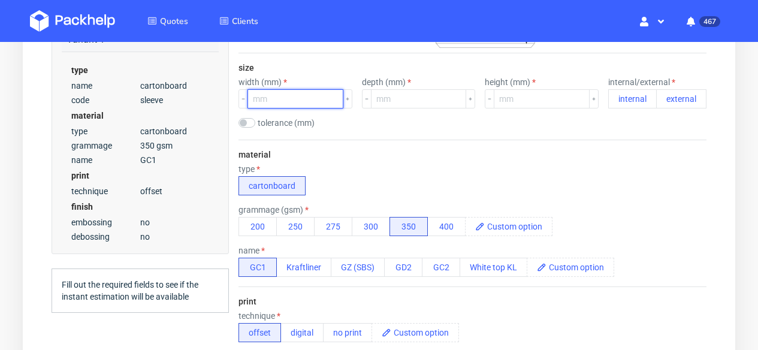
click at [285, 103] on input "number" at bounding box center [296, 98] width 96 height 19
click at [517, 227] on span at bounding box center [518, 227] width 67 height 18
click at [576, 209] on div "grammage (gsm) 200 250 275 300 350 400 350 C1S" at bounding box center [473, 220] width 468 height 31
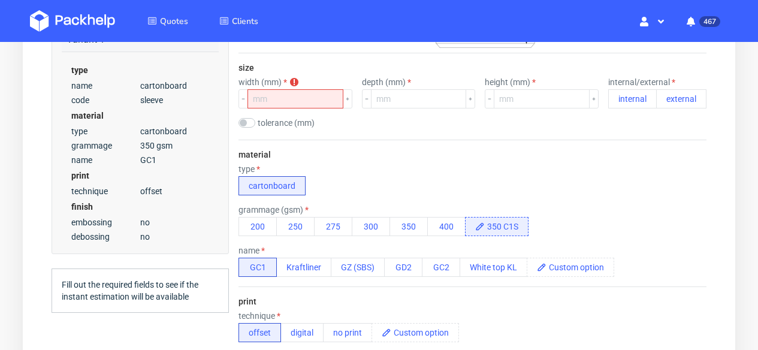
click at [523, 224] on span "350 C1S" at bounding box center [506, 227] width 43 height 18
click at [505, 223] on span "350 C1S" at bounding box center [506, 227] width 43 height 18
click at [398, 225] on button "350" at bounding box center [409, 226] width 38 height 19
click at [579, 269] on span at bounding box center [580, 267] width 67 height 18
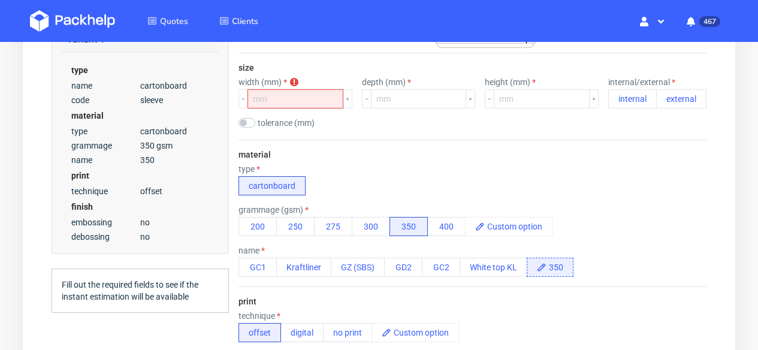
click at [573, 263] on span "350" at bounding box center [560, 267] width 26 height 18
click at [258, 268] on button "GC1" at bounding box center [258, 267] width 38 height 19
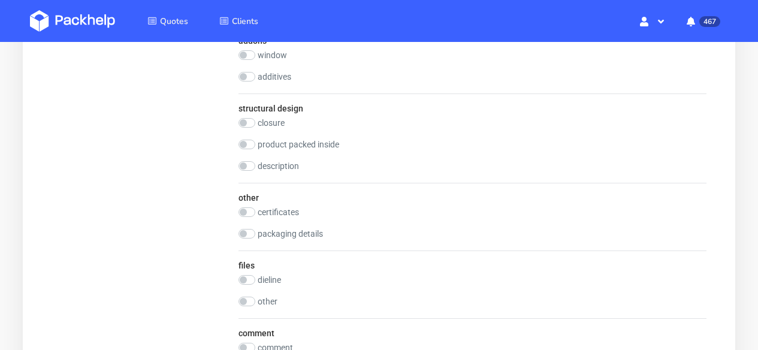
scroll to position [1305, 0]
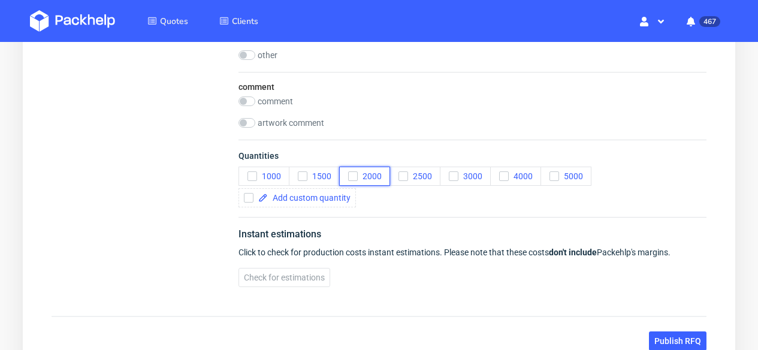
click at [372, 182] on button "2000" at bounding box center [364, 176] width 51 height 19
click at [565, 179] on span "5000" at bounding box center [571, 176] width 24 height 10
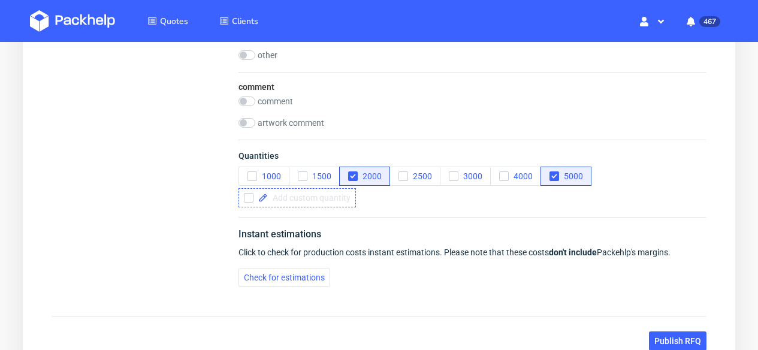
click at [293, 198] on span at bounding box center [309, 198] width 83 height 8
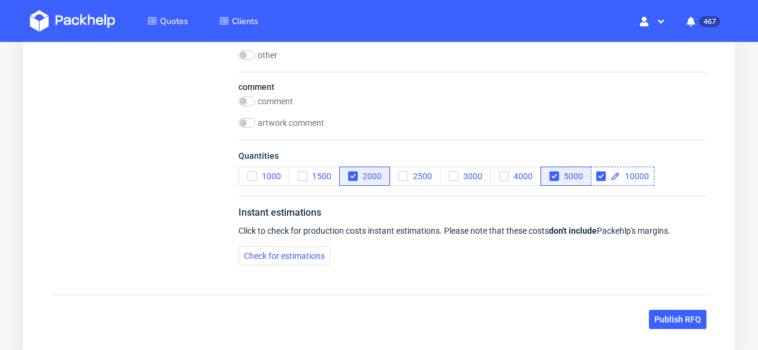
checkbox input "true"
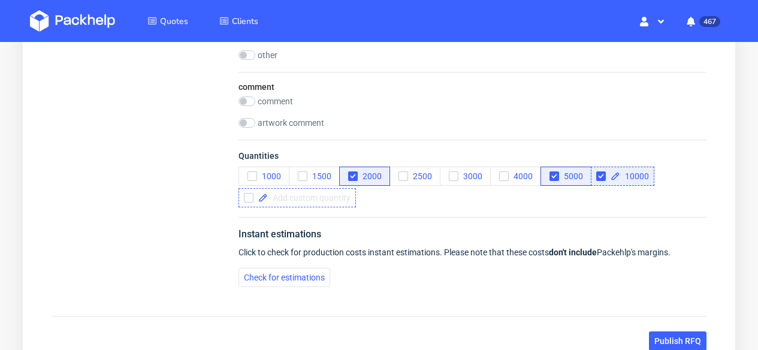
click at [273, 202] on span at bounding box center [309, 198] width 83 height 8
checkbox input "true"
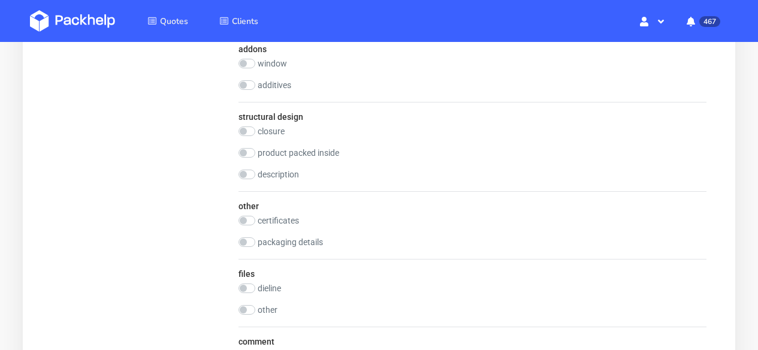
scroll to position [1052, 0]
click at [252, 287] on input "checkbox" at bounding box center [247, 287] width 17 height 10
checkbox input "true"
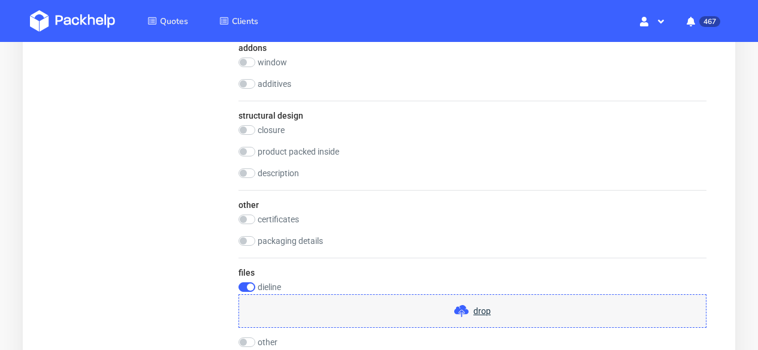
click at [483, 311] on span "drop" at bounding box center [482, 311] width 17 height 12
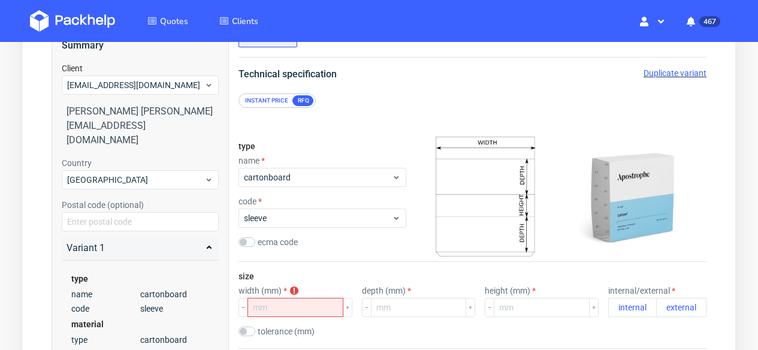
scroll to position [97, 0]
click at [276, 309] on input "number" at bounding box center [296, 307] width 96 height 19
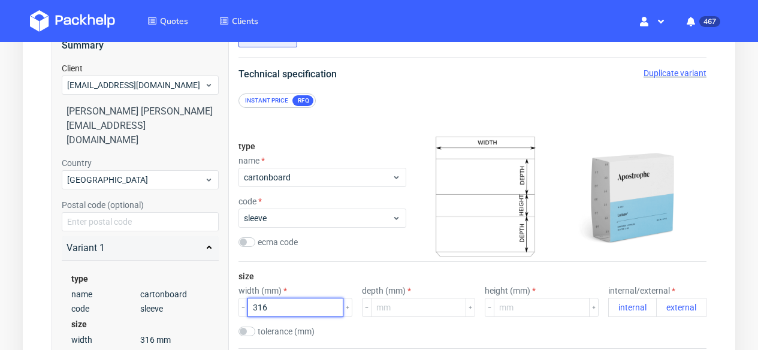
type input "316"
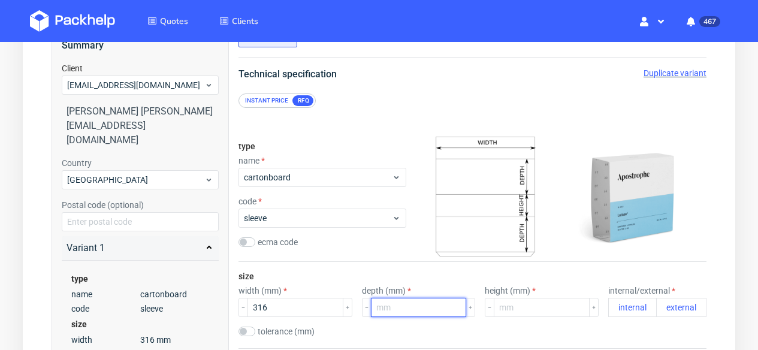
click at [389, 307] on input "number" at bounding box center [419, 307] width 96 height 19
type input "214"
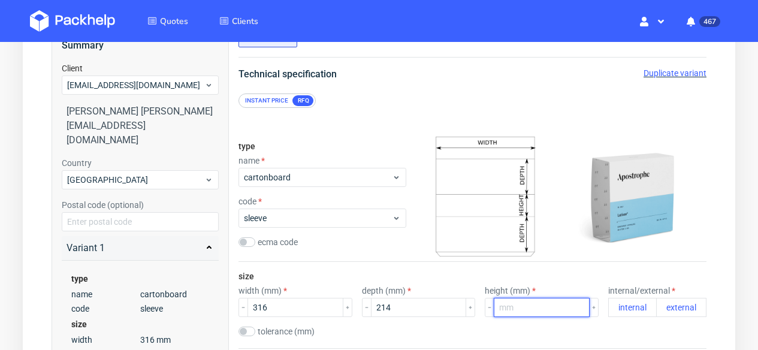
click at [514, 312] on input "number" at bounding box center [542, 307] width 96 height 19
type input "101"
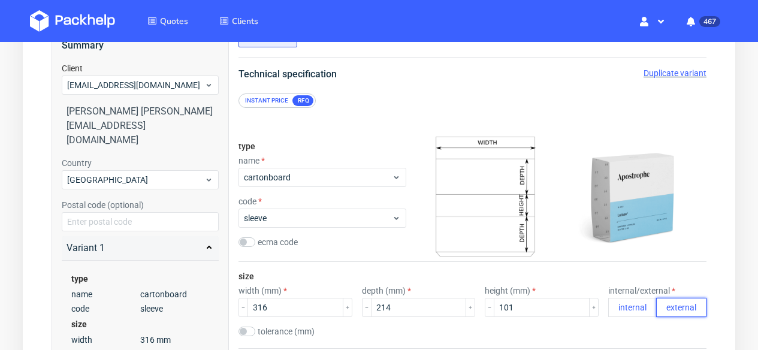
click at [678, 309] on button "external" at bounding box center [682, 307] width 50 height 19
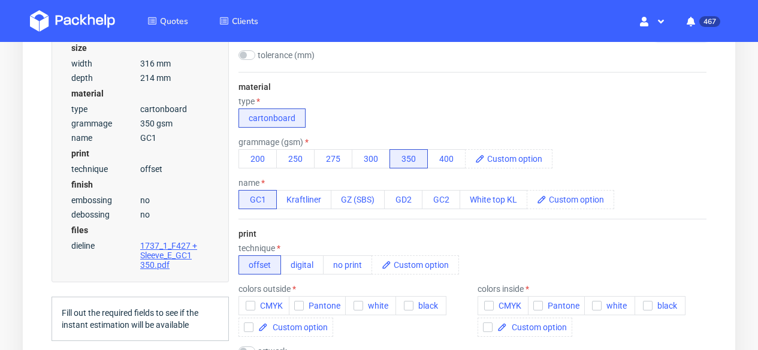
scroll to position [404, 0]
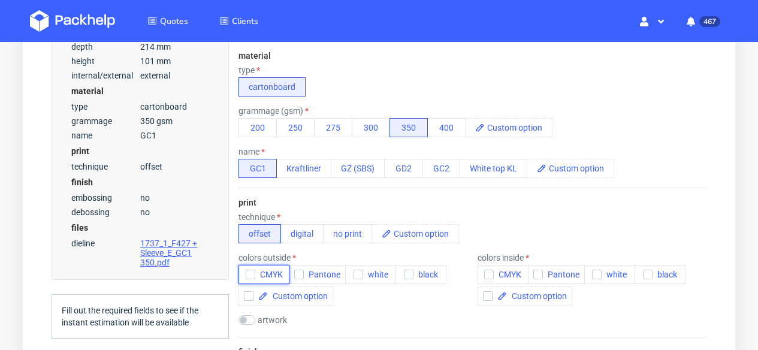
click at [263, 273] on span "CMYK" at bounding box center [269, 275] width 28 height 10
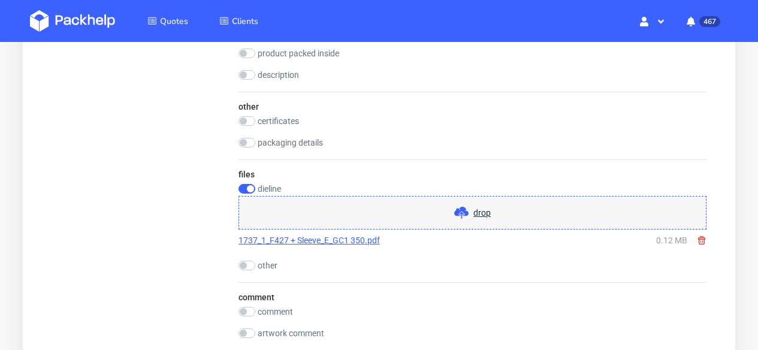
scroll to position [948, 0]
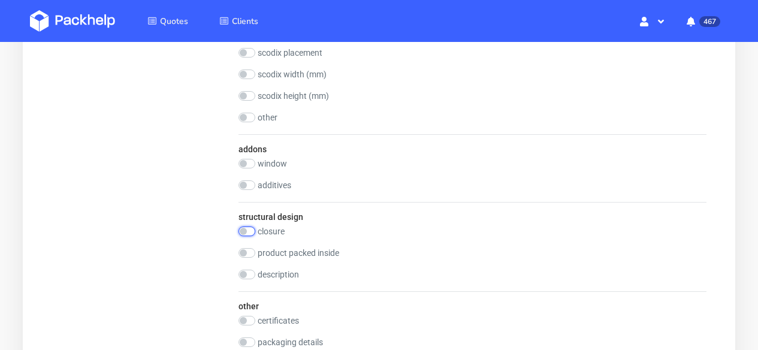
click at [254, 231] on input "checkbox" at bounding box center [247, 232] width 17 height 10
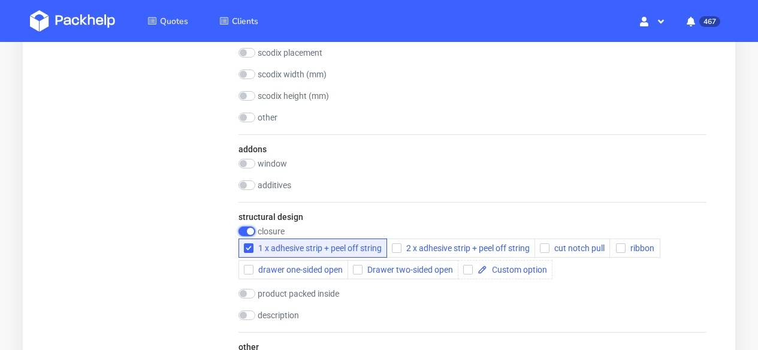
click at [254, 231] on input "checkbox" at bounding box center [247, 232] width 17 height 10
checkbox input "false"
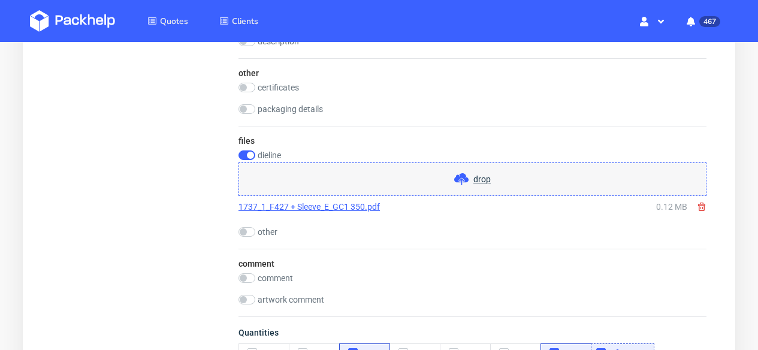
scroll to position [1181, 0]
click at [249, 280] on input "checkbox" at bounding box center [247, 278] width 17 height 10
checkbox input "true"
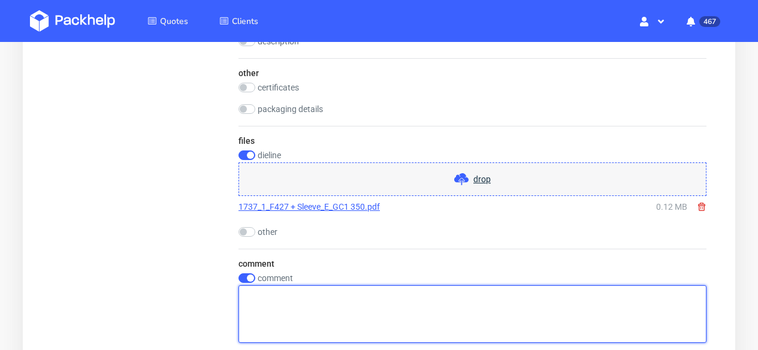
click at [287, 307] on textarea at bounding box center [473, 314] width 468 height 58
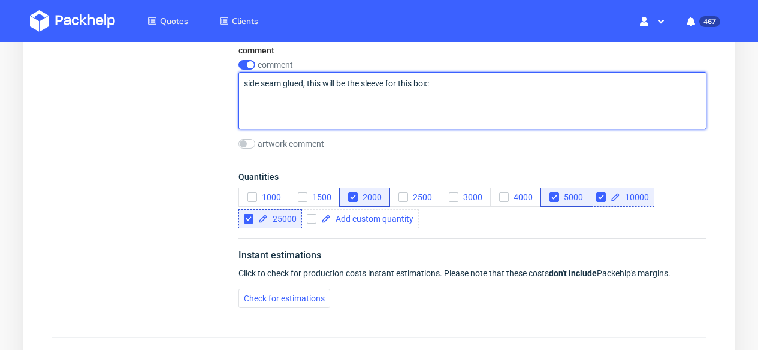
scroll to position [1482, 0]
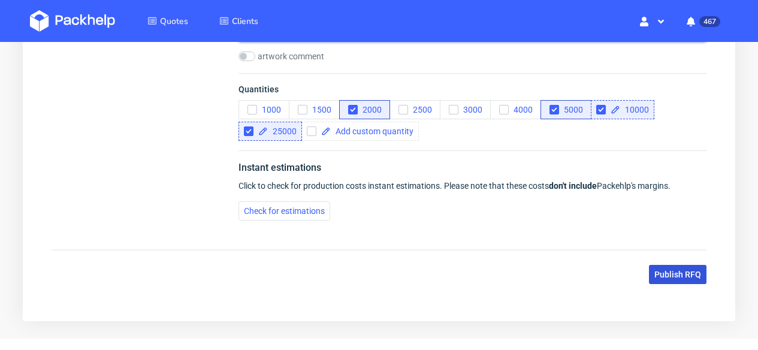
type textarea "side seam glued, this will be the sleeve for this box:"
click at [694, 267] on button "Publish RFQ" at bounding box center [678, 274] width 58 height 19
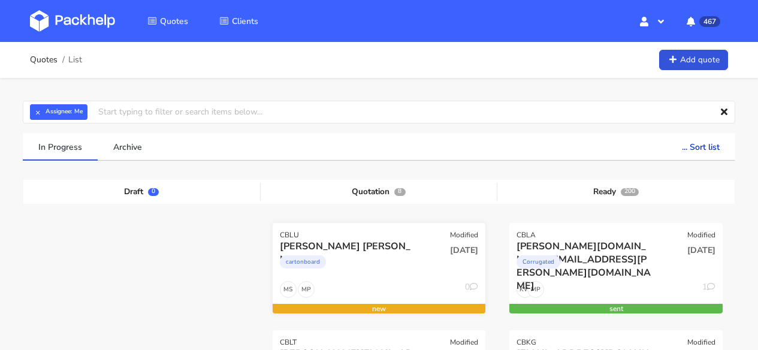
click at [413, 244] on div "[PERSON_NAME] [PERSON_NAME]" at bounding box center [347, 246] width 135 height 13
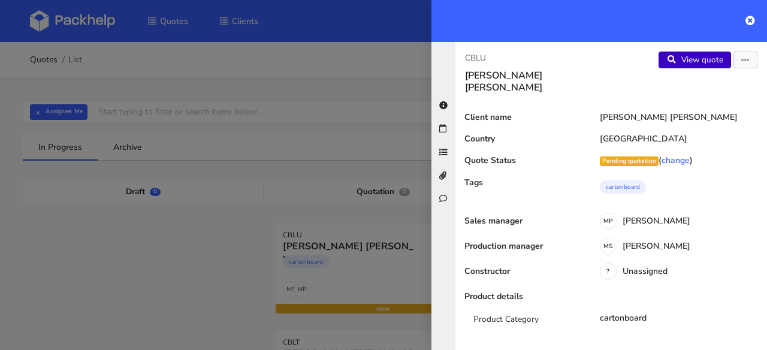
click at [682, 55] on link "View quote" at bounding box center [695, 60] width 73 height 17
click at [742, 58] on icon "button" at bounding box center [746, 60] width 8 height 8
click at [703, 89] on link "Edit quote" at bounding box center [707, 85] width 106 height 20
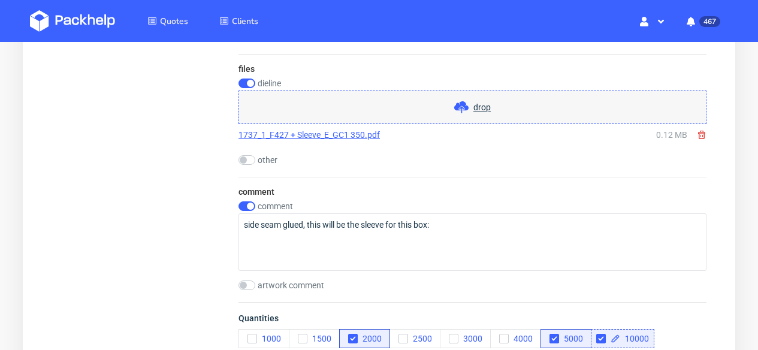
scroll to position [1262, 0]
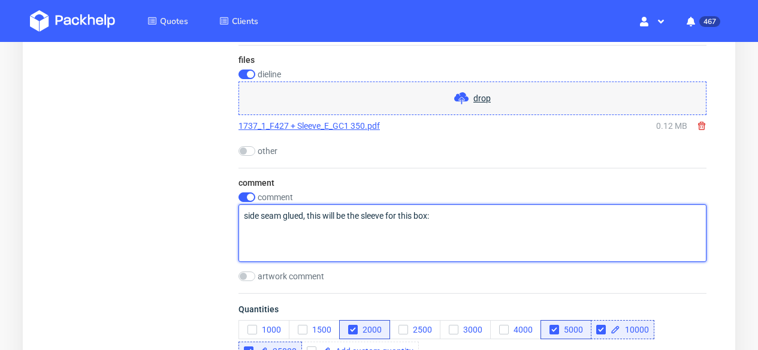
click at [477, 216] on textarea "side seam glued, this will be the sleeve for this box:" at bounding box center [473, 233] width 468 height 58
paste textarea "CBLT"
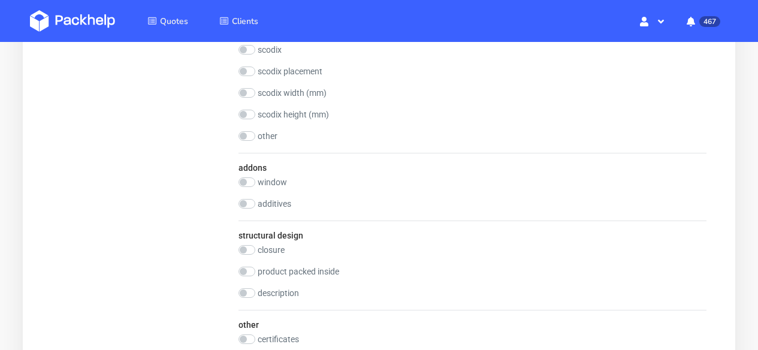
scroll to position [1417, 0]
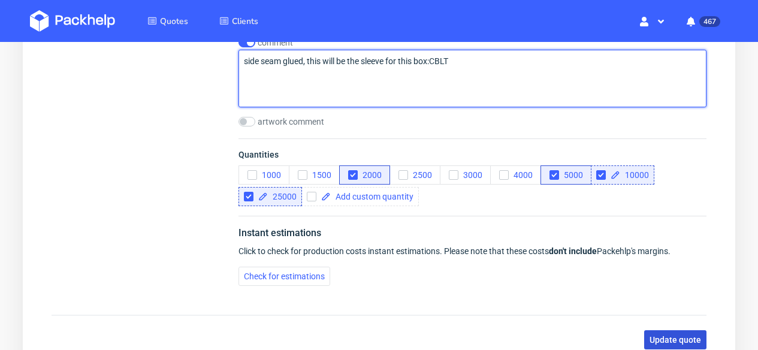
type textarea "side seam glued, this will be the sleeve for this box:CBLT"
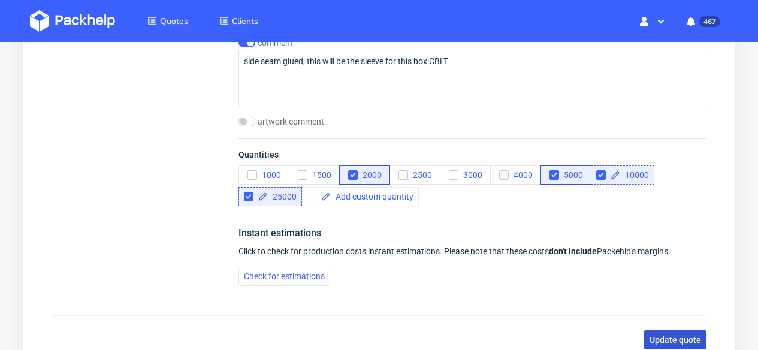
click at [674, 336] on span "Update quote" at bounding box center [676, 340] width 52 height 8
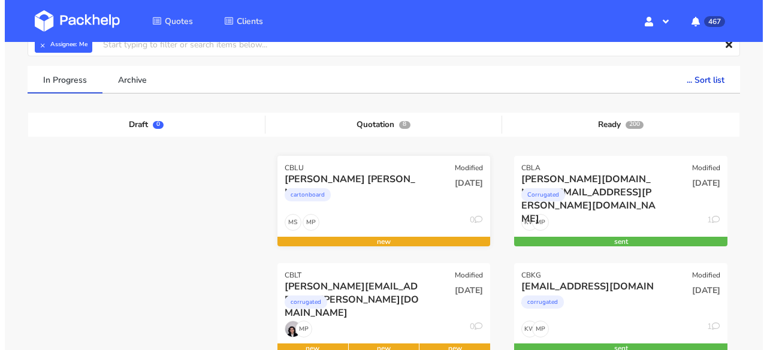
scroll to position [69, 0]
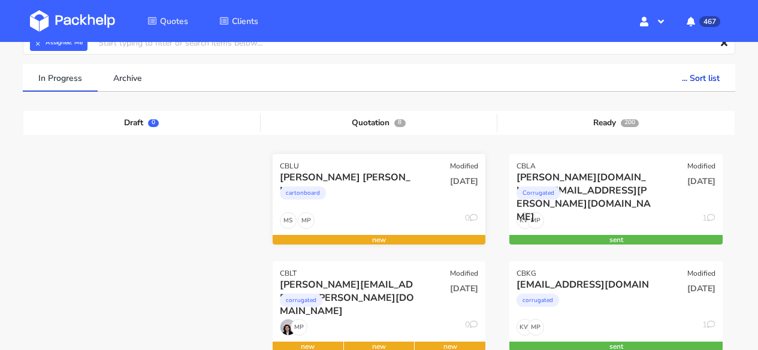
click at [374, 213] on div "MP MS 0" at bounding box center [379, 223] width 213 height 23
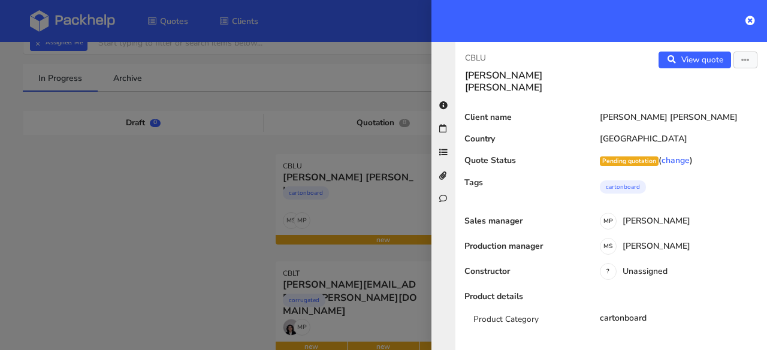
click at [642, 113] on div "Client name carla galmes munar" at bounding box center [612, 121] width 312 height 17
click at [648, 113] on div "[PERSON_NAME] [PERSON_NAME]" at bounding box center [677, 118] width 182 height 10
click at [734, 63] on button "button" at bounding box center [746, 60] width 24 height 17
click at [712, 88] on link "Edit quote" at bounding box center [707, 85] width 106 height 20
click at [611, 113] on div "carla galmes munar" at bounding box center [677, 118] width 182 height 10
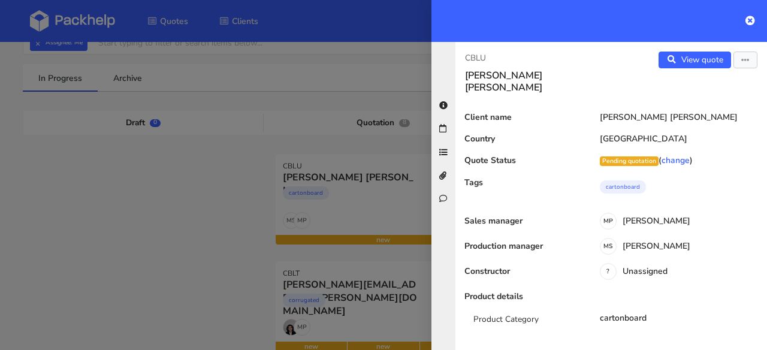
click at [600, 113] on div "carla galmes munar" at bounding box center [677, 118] width 182 height 10
click at [599, 113] on div "carla galmes munar" at bounding box center [677, 118] width 182 height 10
click at [598, 113] on div "[PERSON_NAME] [PERSON_NAME]" at bounding box center [677, 118] width 182 height 10
click at [597, 113] on div "[PERSON_NAME] [PERSON_NAME]" at bounding box center [677, 118] width 182 height 10
click at [597, 113] on div "carla galmes munar" at bounding box center [677, 118] width 182 height 10
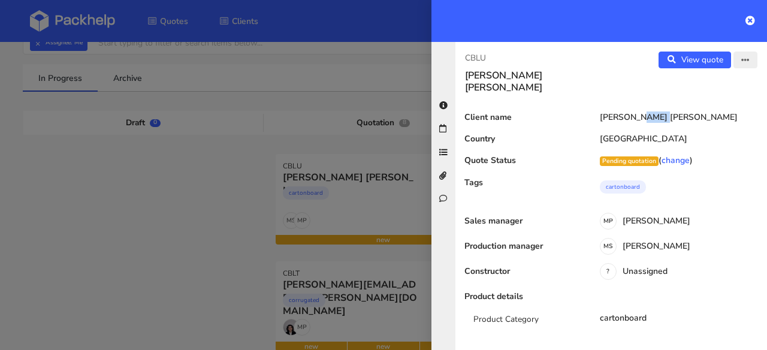
click at [742, 62] on icon "button" at bounding box center [746, 60] width 8 height 8
click at [707, 88] on link "Edit quote" at bounding box center [707, 85] width 106 height 20
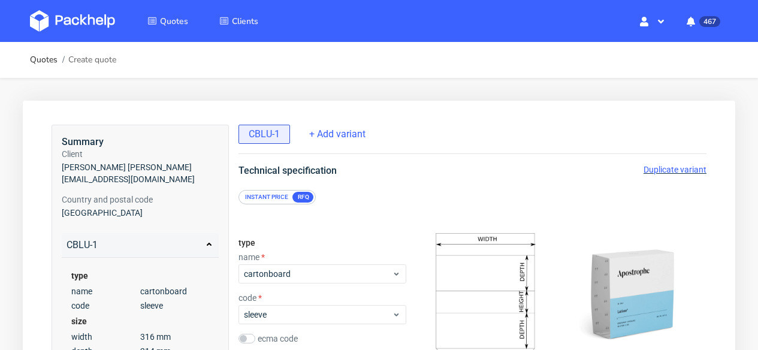
click at [122, 180] on span "[EMAIL_ADDRESS][DOMAIN_NAME]" at bounding box center [140, 179] width 157 height 12
click at [117, 163] on span "[PERSON_NAME] [PERSON_NAME]" at bounding box center [140, 167] width 157 height 12
click at [138, 176] on span "[EMAIL_ADDRESS][DOMAIN_NAME]" at bounding box center [140, 179] width 157 height 12
click at [167, 174] on span "[EMAIL_ADDRESS][DOMAIN_NAME]" at bounding box center [140, 179] width 157 height 12
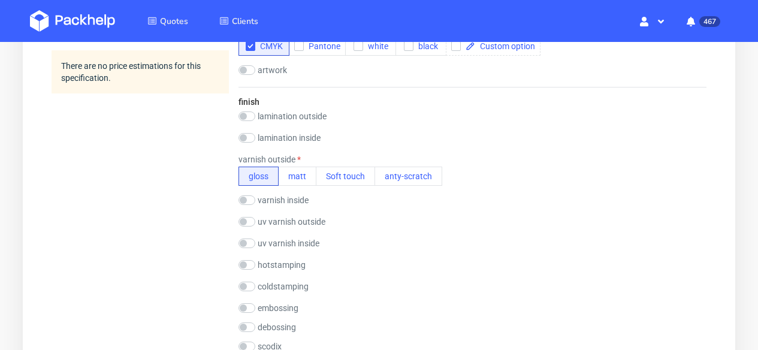
scroll to position [23, 0]
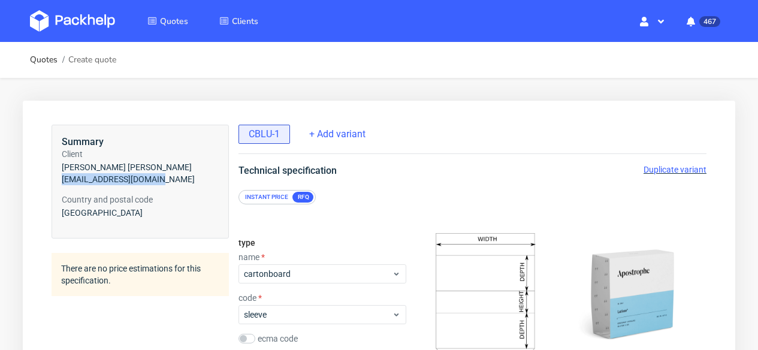
drag, startPoint x: 173, startPoint y: 177, endPoint x: 193, endPoint y: 147, distance: 35.4
click at [62, 179] on span "[EMAIL_ADDRESS][DOMAIN_NAME]" at bounding box center [140, 179] width 157 height 12
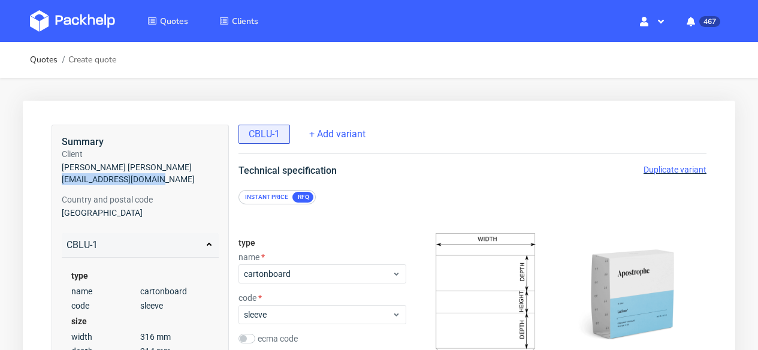
click at [117, 179] on span "[EMAIL_ADDRESS][DOMAIN_NAME]" at bounding box center [140, 179] width 157 height 12
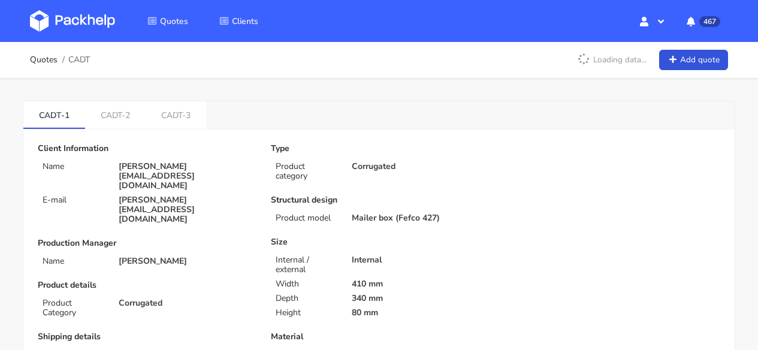
click at [50, 20] on img at bounding box center [72, 21] width 85 height 22
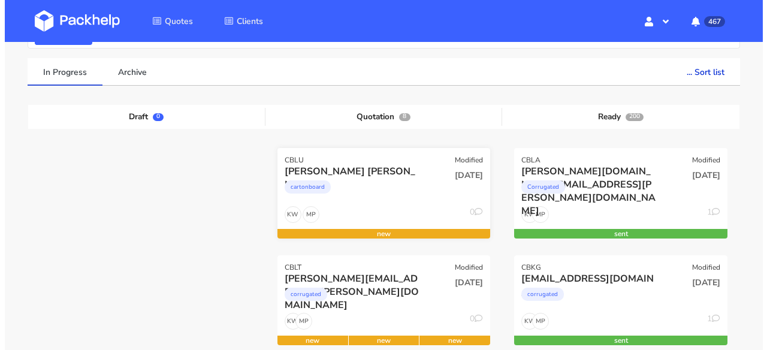
scroll to position [106, 0]
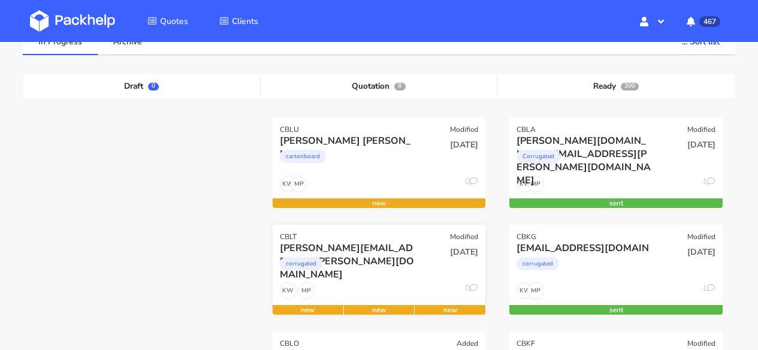
click at [393, 250] on div "[PERSON_NAME][EMAIL_ADDRESS][PERSON_NAME][DOMAIN_NAME]" at bounding box center [347, 248] width 135 height 13
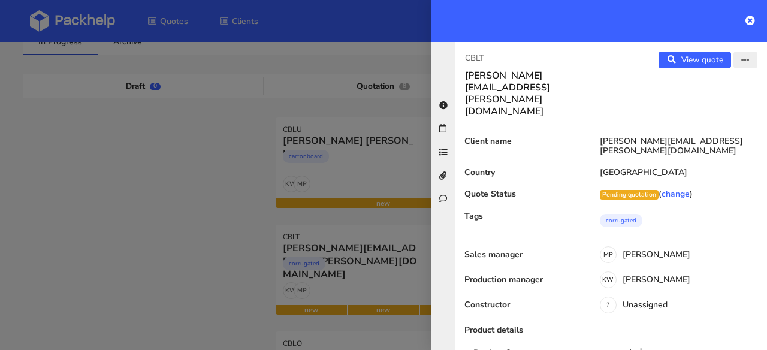
click at [742, 59] on icon "button" at bounding box center [746, 60] width 8 height 8
click at [710, 81] on link "Edit quote" at bounding box center [707, 85] width 106 height 20
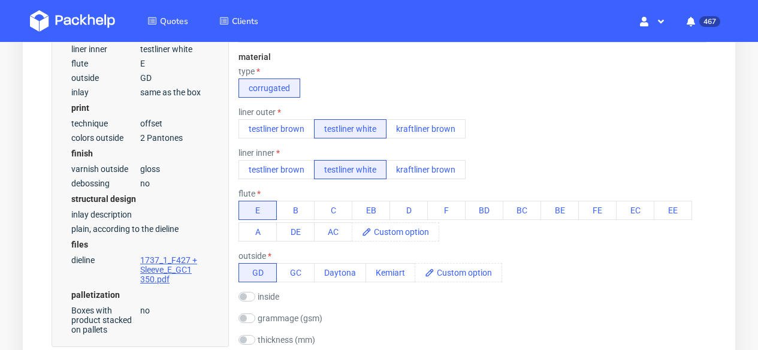
scroll to position [477, 0]
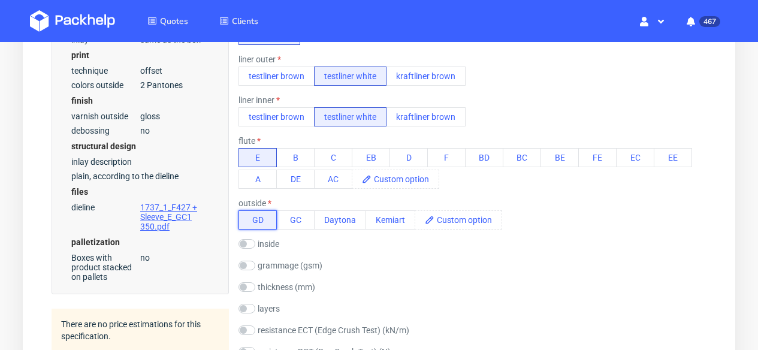
click at [267, 218] on button "GD" at bounding box center [258, 219] width 38 height 19
click at [261, 220] on button "GD" at bounding box center [258, 219] width 38 height 19
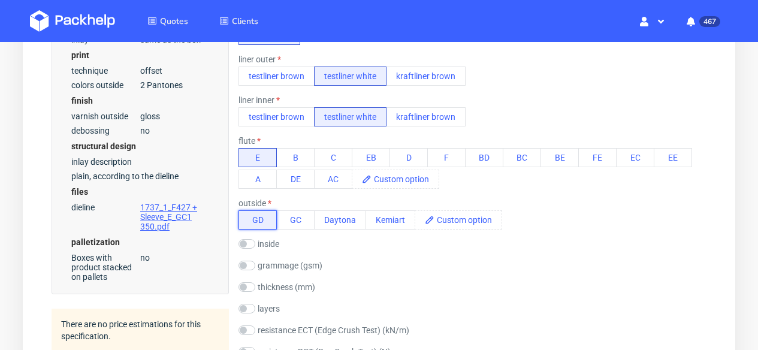
click at [261, 220] on button "GD" at bounding box center [258, 219] width 38 height 19
click at [263, 219] on button "GD" at bounding box center [258, 219] width 38 height 19
click at [251, 214] on button "GD" at bounding box center [258, 219] width 38 height 19
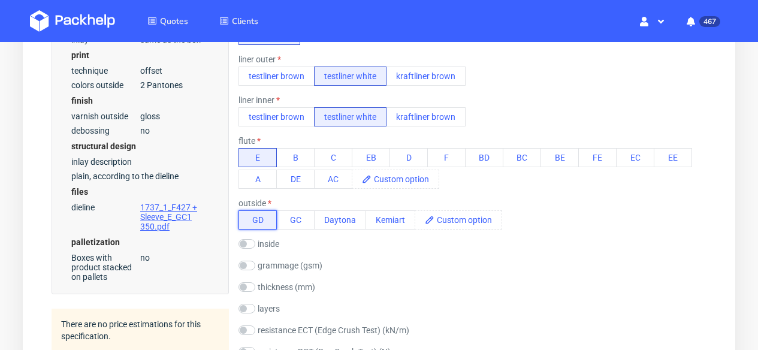
click at [251, 213] on button "GD" at bounding box center [258, 219] width 38 height 19
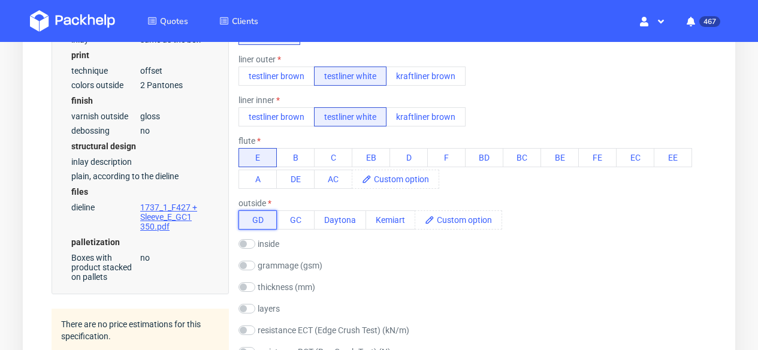
click at [251, 213] on button "GD" at bounding box center [258, 219] width 38 height 19
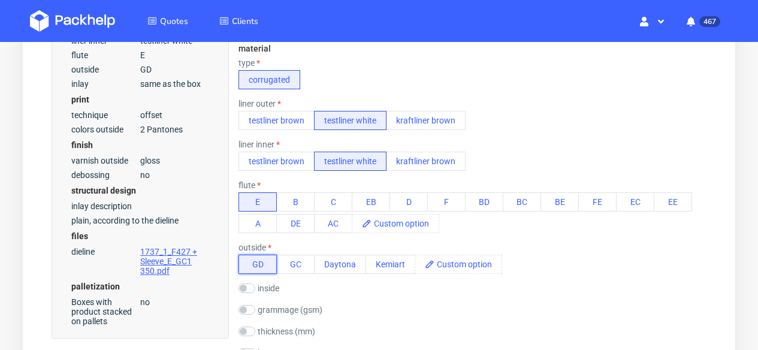
scroll to position [413, 0]
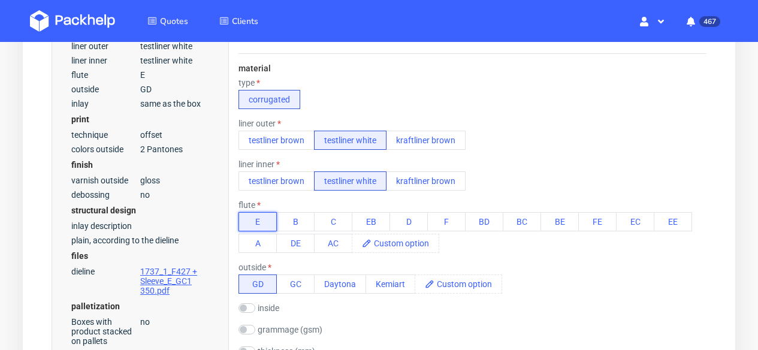
click at [257, 221] on button "E" at bounding box center [258, 221] width 38 height 19
click at [287, 222] on button "B" at bounding box center [295, 221] width 38 height 19
click at [262, 222] on button "E" at bounding box center [258, 221] width 38 height 19
click at [306, 285] on button "GC" at bounding box center [295, 284] width 38 height 19
click at [330, 282] on button "Daytona" at bounding box center [340, 284] width 52 height 19
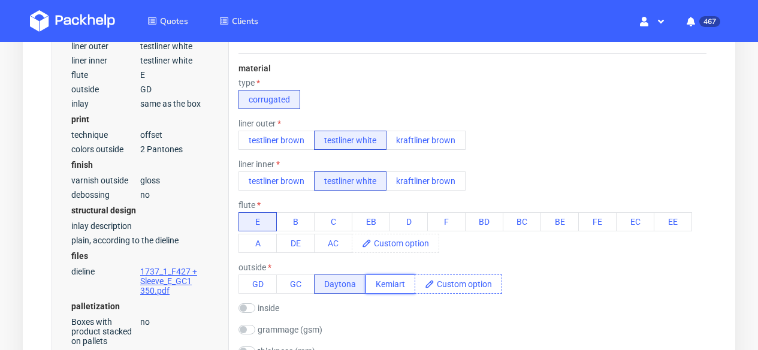
click at [387, 284] on button "Kemiart" at bounding box center [391, 284] width 50 height 19
click at [451, 285] on span at bounding box center [468, 284] width 67 height 18
click at [533, 279] on div "outside GD GC Daytona Kemiart" at bounding box center [473, 278] width 468 height 31
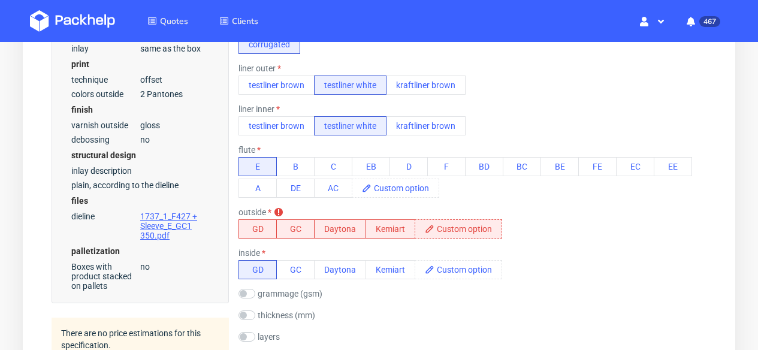
scroll to position [465, 0]
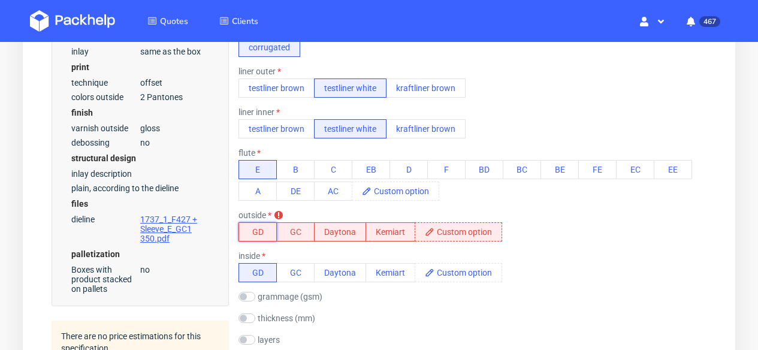
click at [268, 228] on button "GD" at bounding box center [258, 231] width 38 height 19
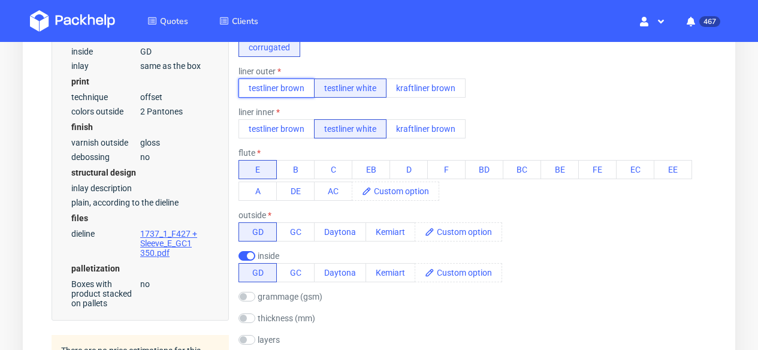
click at [284, 89] on button "testliner brown" at bounding box center [277, 88] width 76 height 19
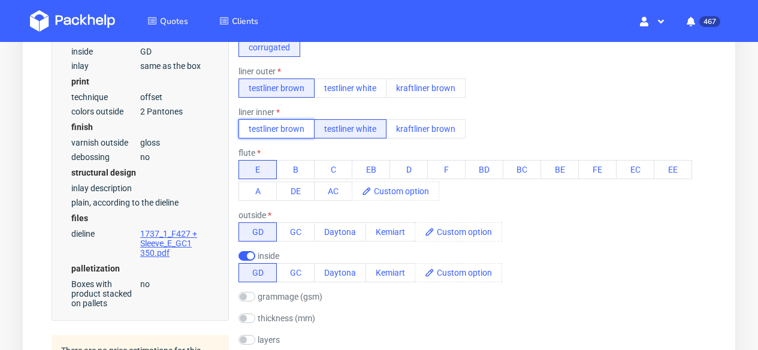
click at [278, 131] on button "testliner brown" at bounding box center [277, 128] width 76 height 19
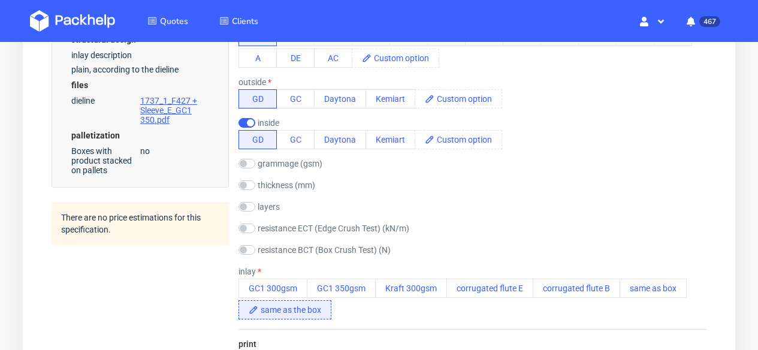
scroll to position [449, 0]
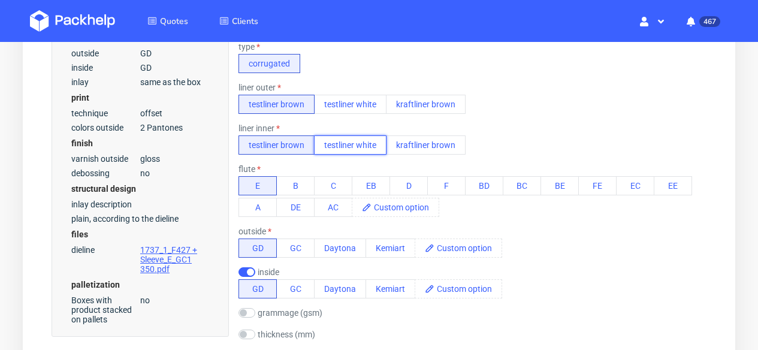
click at [367, 144] on button "testliner white" at bounding box center [350, 144] width 73 height 19
click at [243, 269] on input "checkbox" at bounding box center [247, 272] width 17 height 10
checkbox input "false"
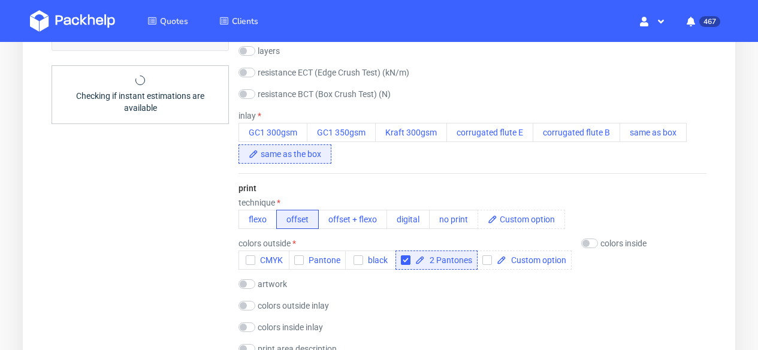
scroll to position [739, 0]
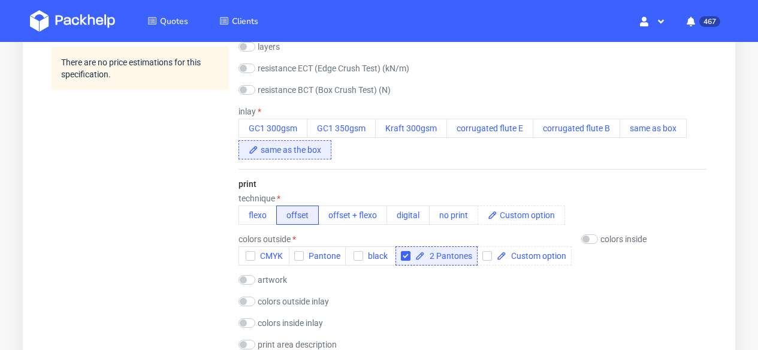
click at [322, 150] on span "same as the box" at bounding box center [294, 150] width 73 height 18
drag, startPoint x: 327, startPoint y: 150, endPoint x: 257, endPoint y: 150, distance: 69.5
click at [257, 150] on div "same as the box" at bounding box center [285, 149] width 93 height 19
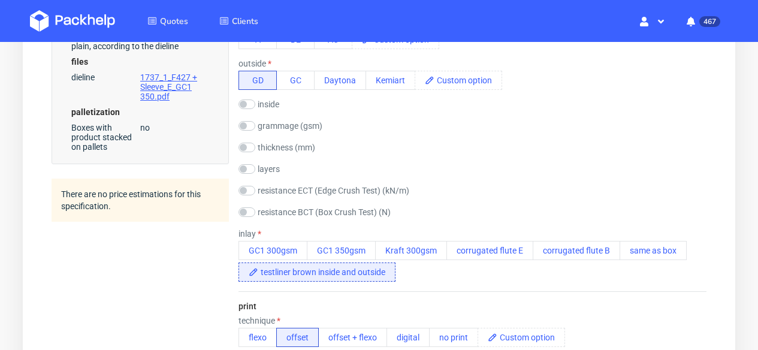
scroll to position [632, 0]
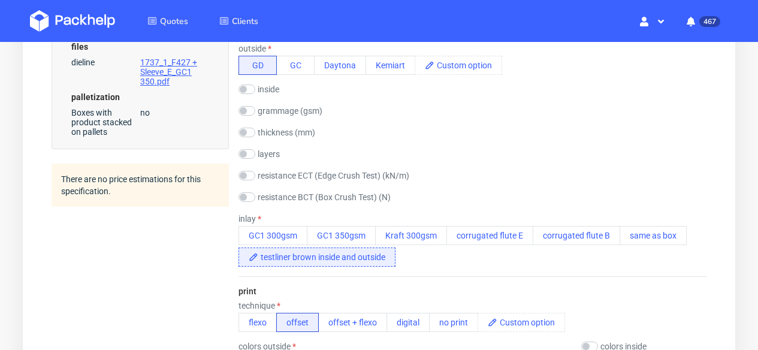
click at [348, 256] on span "testliner brown inside and outside" at bounding box center [326, 257] width 137 height 18
click at [316, 260] on span "testliner brown inside and outside" at bounding box center [326, 257] width 137 height 18
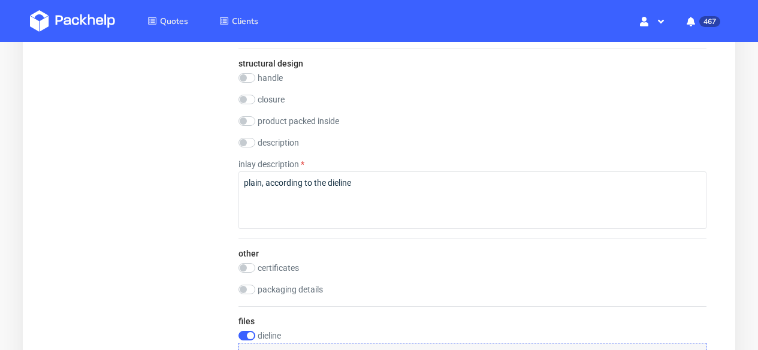
scroll to position [1832, 0]
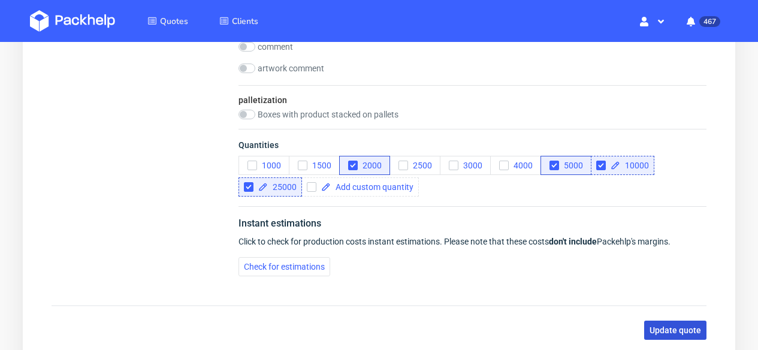
click at [685, 327] on span "Update quote" at bounding box center [676, 330] width 52 height 8
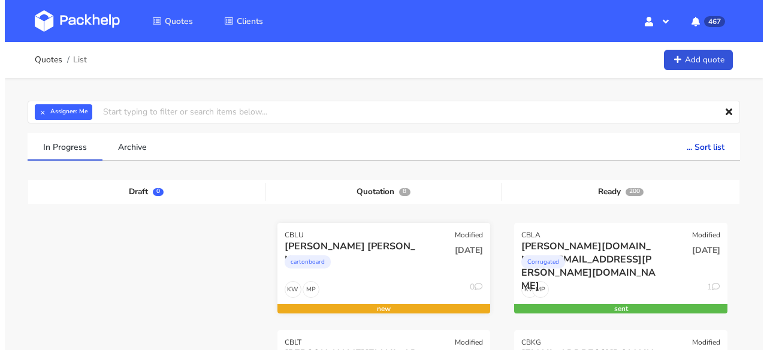
scroll to position [83, 0]
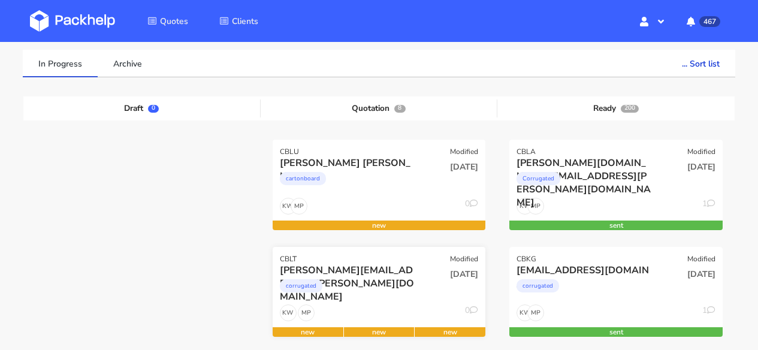
click at [390, 256] on div "CBLT Modified" at bounding box center [379, 255] width 213 height 17
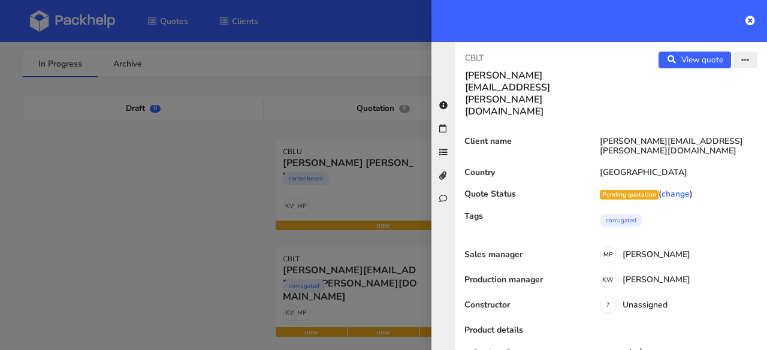
click at [742, 60] on icon "button" at bounding box center [746, 60] width 8 height 8
click at [708, 84] on link "Edit quote" at bounding box center [707, 85] width 106 height 20
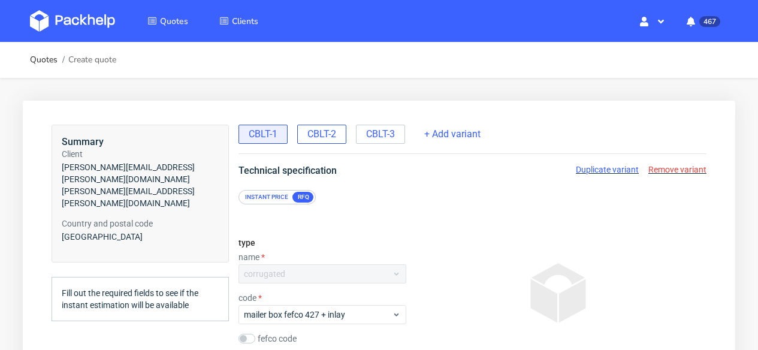
click at [316, 141] on div "CBLT-2" at bounding box center [321, 134] width 49 height 19
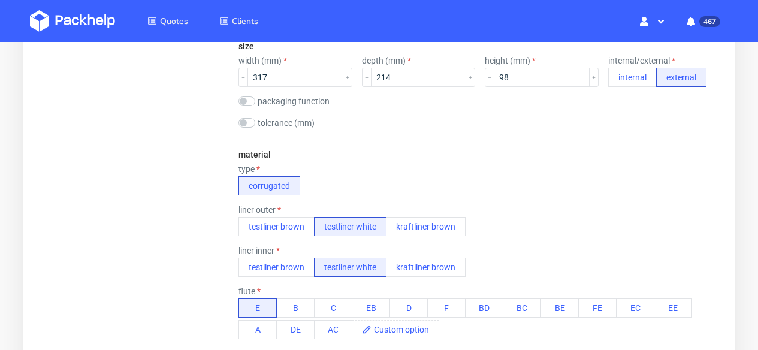
scroll to position [344, 0]
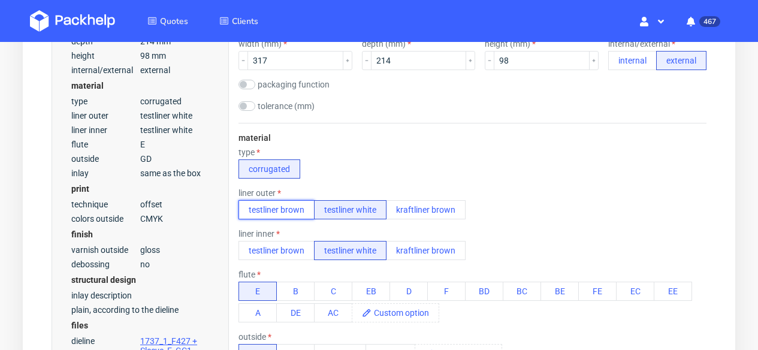
click at [287, 216] on button "testliner brown" at bounding box center [277, 209] width 76 height 19
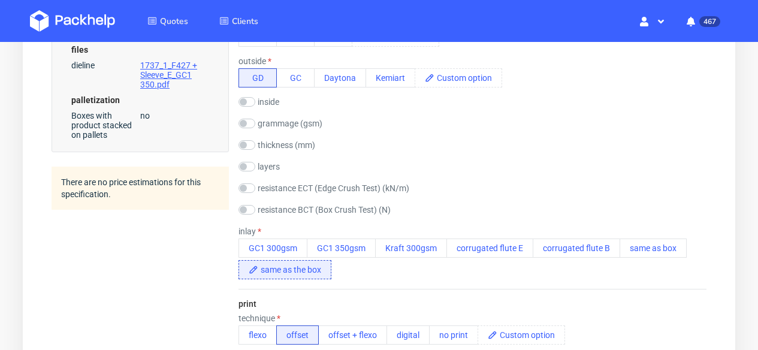
scroll to position [624, 0]
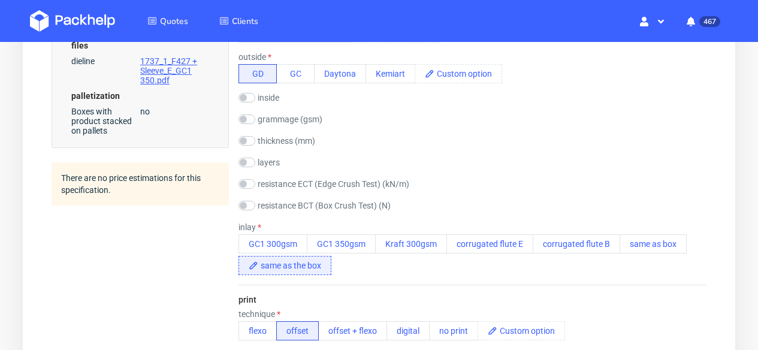
click at [325, 261] on span "same as the box" at bounding box center [294, 266] width 73 height 18
drag, startPoint x: 327, startPoint y: 264, endPoint x: 258, endPoint y: 264, distance: 69.0
click at [258, 264] on div "same as the box" at bounding box center [285, 265] width 93 height 19
click at [430, 271] on div "GC1 300gsm GC1 350gsm Kraft 300gsm corrugated flute E corrugated flute B same a…" at bounding box center [473, 254] width 468 height 41
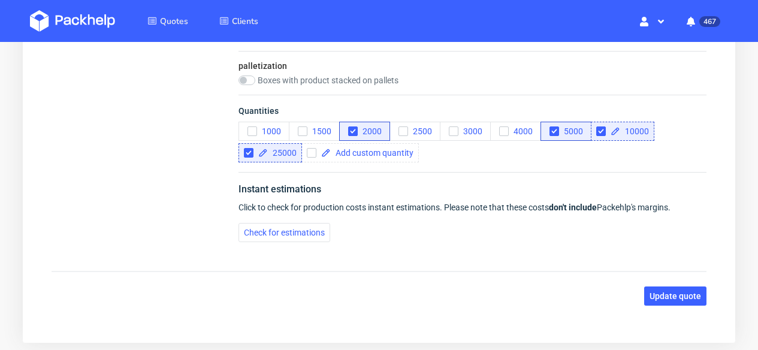
scroll to position [1919, 0]
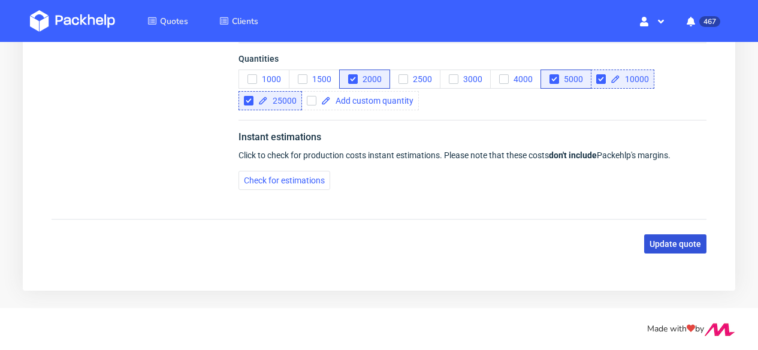
click at [684, 249] on button "Update quote" at bounding box center [676, 243] width 62 height 19
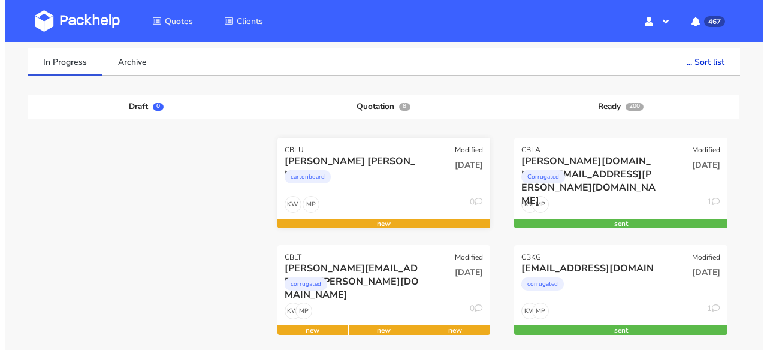
scroll to position [93, 0]
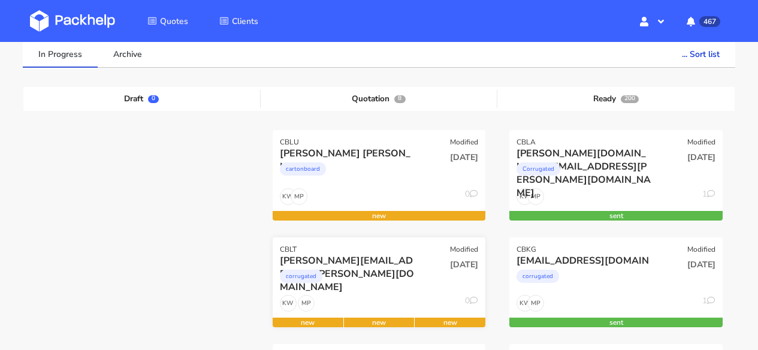
click at [408, 240] on div "CBLT Modified" at bounding box center [379, 245] width 213 height 17
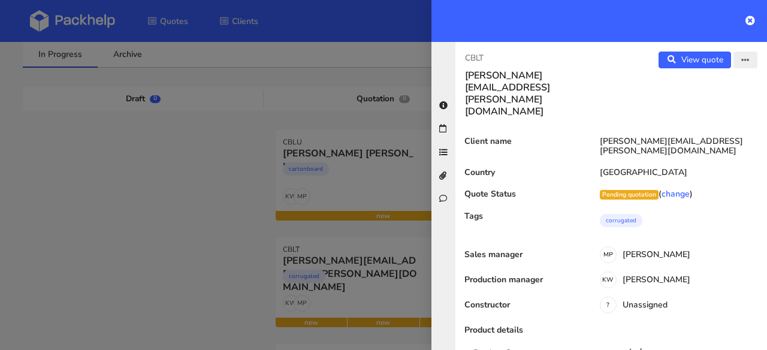
click at [742, 59] on icon "button" at bounding box center [746, 60] width 8 height 8
click at [722, 88] on link "Edit quote" at bounding box center [707, 85] width 106 height 20
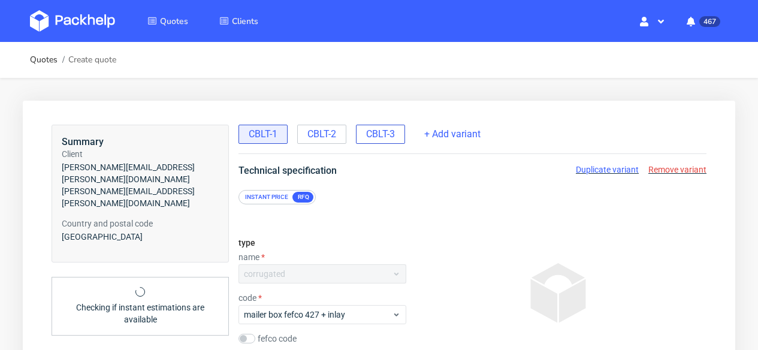
click at [383, 128] on span "CBLT-3" at bounding box center [380, 134] width 29 height 13
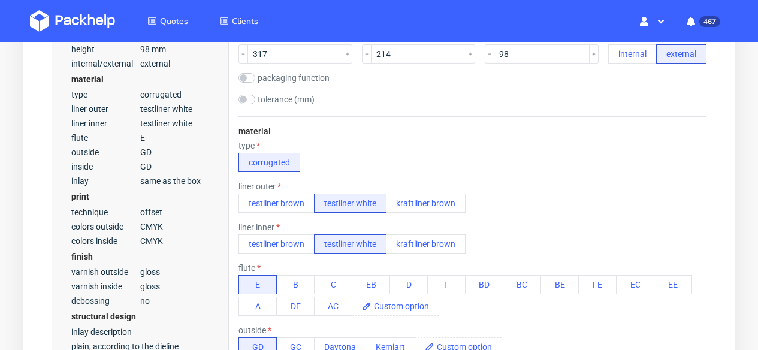
scroll to position [405, 0]
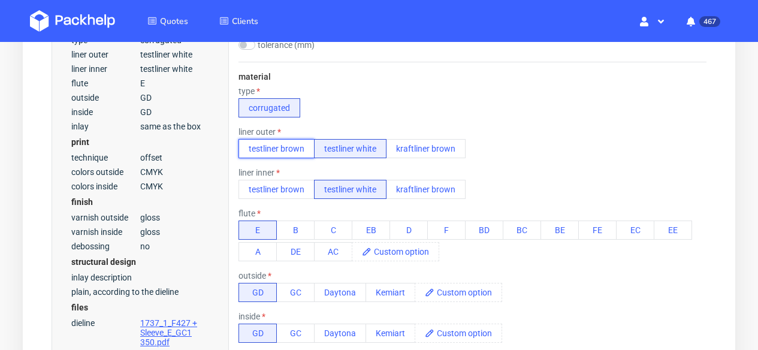
click at [282, 152] on button "testliner brown" at bounding box center [277, 148] width 76 height 19
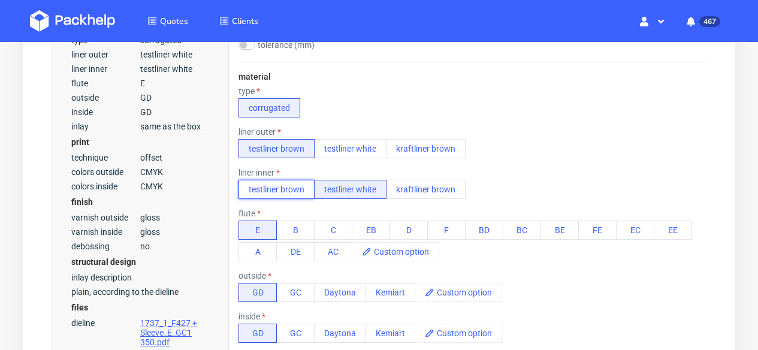
click at [273, 188] on button "testliner brown" at bounding box center [277, 189] width 76 height 19
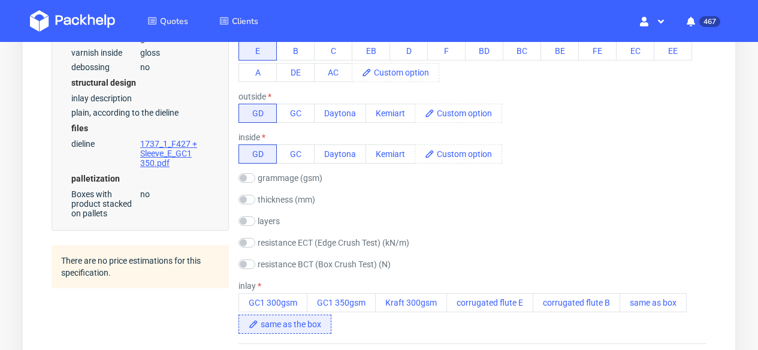
scroll to position [696, 0]
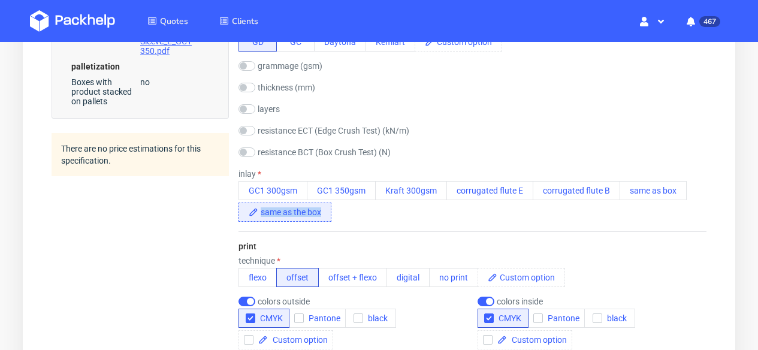
drag, startPoint x: 303, startPoint y: 211, endPoint x: 254, endPoint y: 212, distance: 48.6
click at [254, 212] on div "same as the box" at bounding box center [285, 212] width 93 height 19
click at [420, 224] on div "material type corrugated liner outer testliner brown testliner white kraftliner…" at bounding box center [473, 0] width 468 height 461
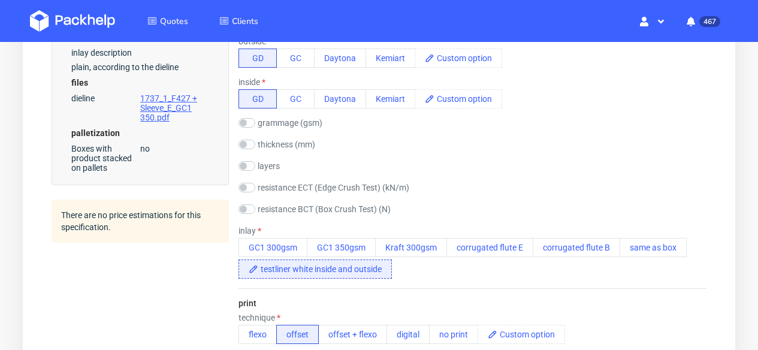
scroll to position [666, 0]
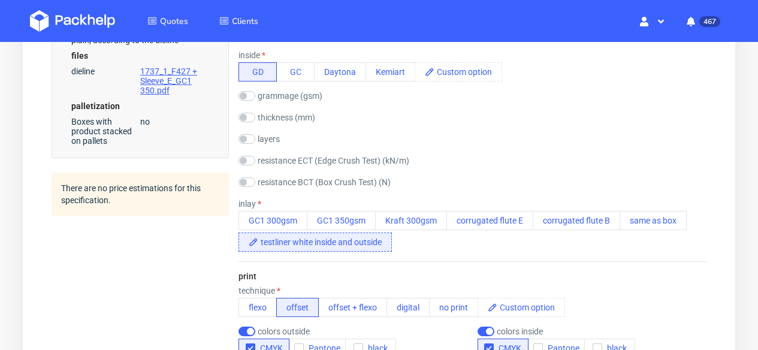
click at [386, 240] on span "testliner white inside and outside" at bounding box center [324, 242] width 133 height 18
drag, startPoint x: 380, startPoint y: 240, endPoint x: 261, endPoint y: 240, distance: 118.1
click at [261, 240] on span "testliner white inside and outside" at bounding box center [324, 242] width 133 height 18
click at [607, 237] on div "GC1 300gsm GC1 350gsm Kraft 300gsm corrugated flute E corrugated flute B same a…" at bounding box center [473, 231] width 468 height 41
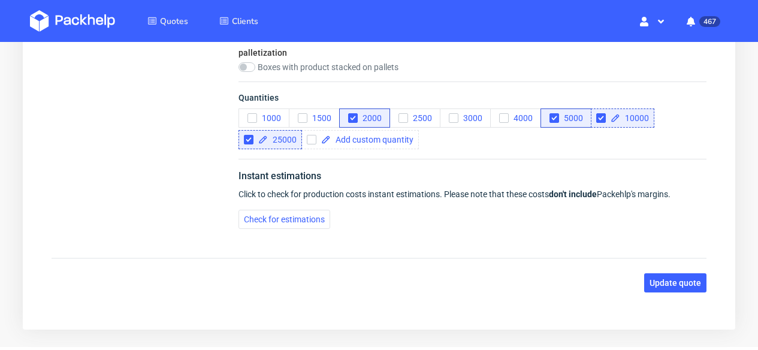
scroll to position [1978, 0]
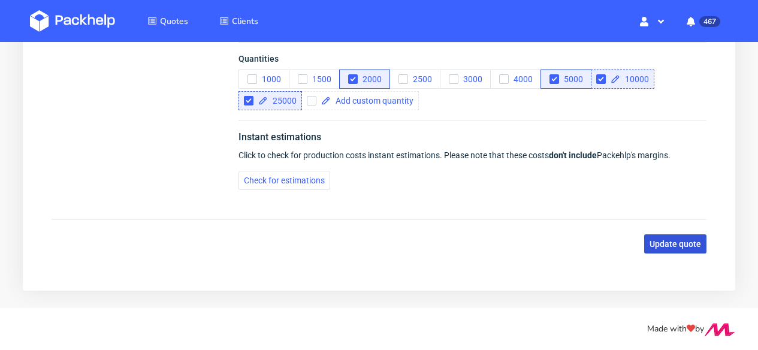
click at [677, 241] on span "Update quote" at bounding box center [676, 244] width 52 height 8
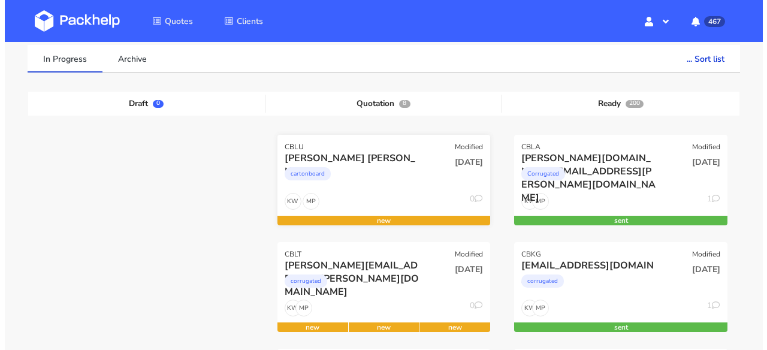
scroll to position [211, 0]
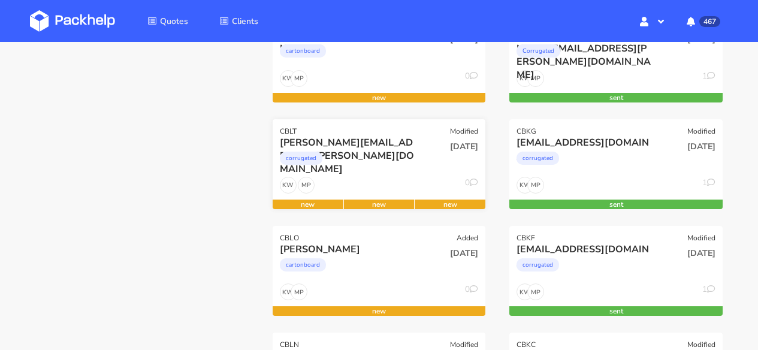
click at [398, 180] on div "MP KW 0" at bounding box center [379, 188] width 213 height 23
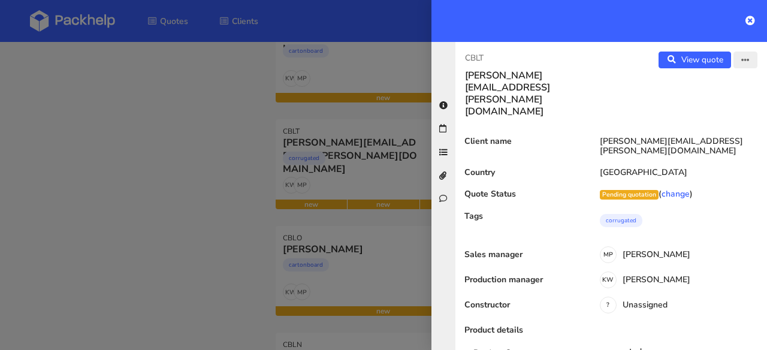
click at [742, 62] on icon "button" at bounding box center [746, 60] width 8 height 8
click at [717, 88] on link "Edit quote" at bounding box center [707, 85] width 106 height 20
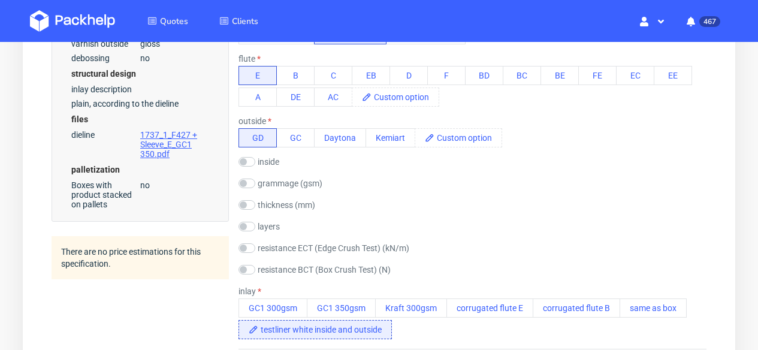
scroll to position [581, 0]
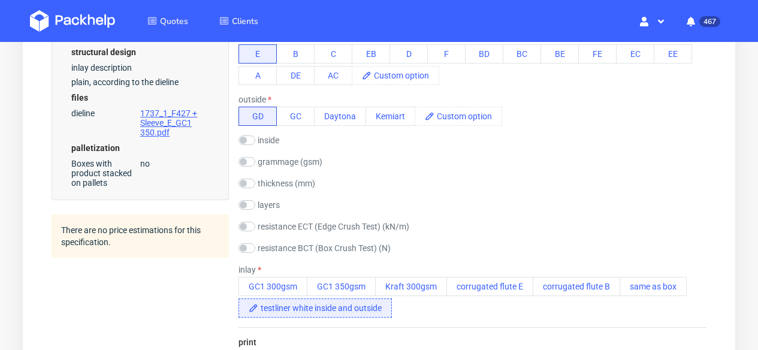
drag, startPoint x: 387, startPoint y: 303, endPoint x: 392, endPoint y: 309, distance: 8.2
click at [387, 303] on span "testliner white inside and outside" at bounding box center [324, 308] width 133 height 18
click at [384, 308] on span "testliner white inside and outside" at bounding box center [324, 308] width 133 height 18
drag, startPoint x: 383, startPoint y: 308, endPoint x: 225, endPoint y: 308, distance: 158.3
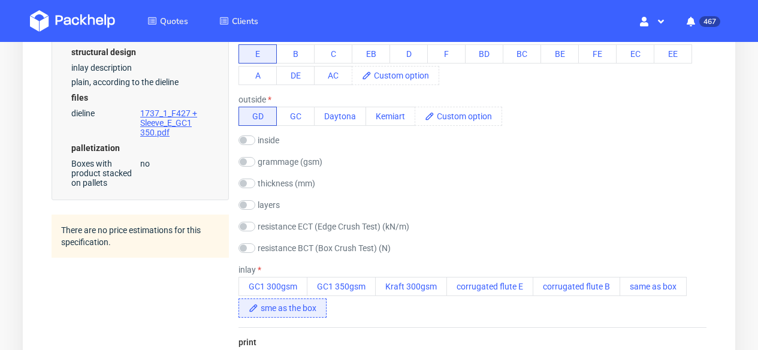
click at [267, 309] on span "sme as the box" at bounding box center [292, 308] width 68 height 18
drag, startPoint x: 324, startPoint y: 309, endPoint x: 264, endPoint y: 308, distance: 60.0
click at [264, 308] on span "asme as the box" at bounding box center [294, 308] width 73 height 18
click at [269, 310] on span "asme as the box" at bounding box center [294, 308] width 73 height 18
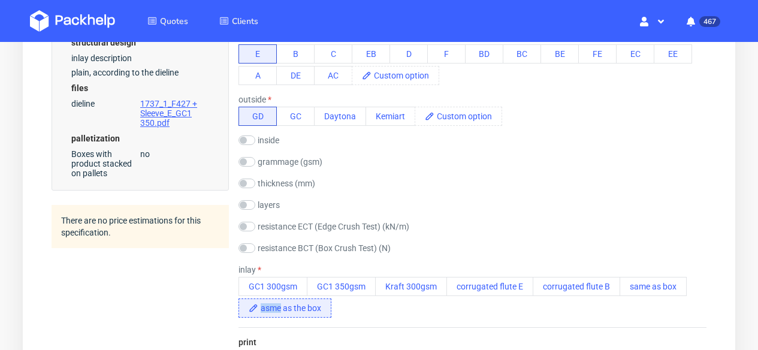
drag, startPoint x: 278, startPoint y: 309, endPoint x: 260, endPoint y: 308, distance: 18.7
click at [260, 308] on span "asme as the box" at bounding box center [294, 308] width 73 height 18
drag, startPoint x: 327, startPoint y: 309, endPoint x: 256, endPoint y: 308, distance: 71.4
click at [256, 308] on div "same as the box" at bounding box center [285, 308] width 93 height 19
copy span "same as the box"
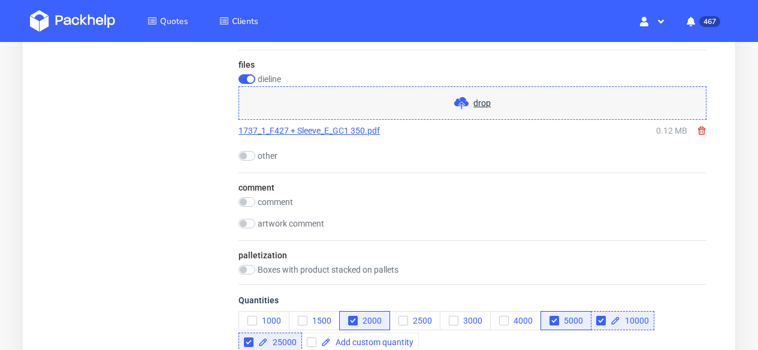
scroll to position [1905, 0]
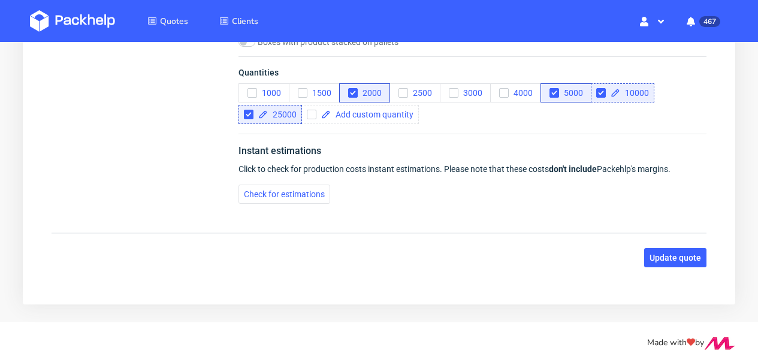
click at [673, 254] on span "Update quote" at bounding box center [676, 258] width 52 height 8
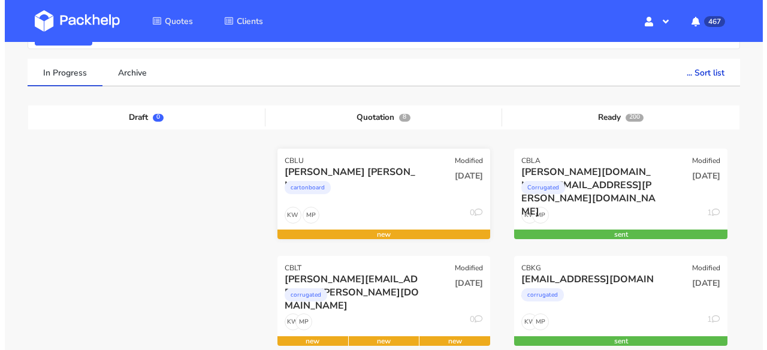
scroll to position [219, 0]
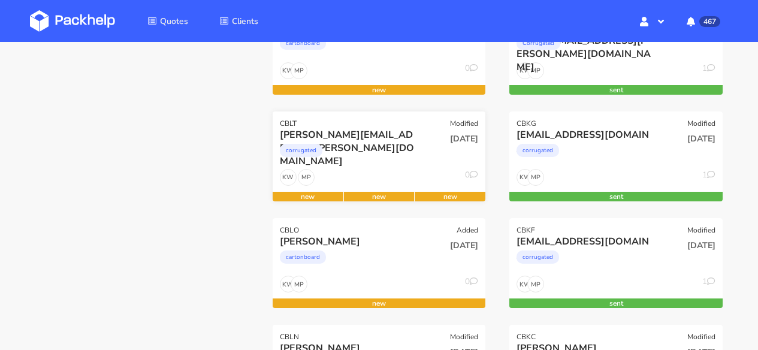
click at [368, 165] on div "carla.magalhaes@pt.nilorn.com corrugated" at bounding box center [344, 148] width 144 height 41
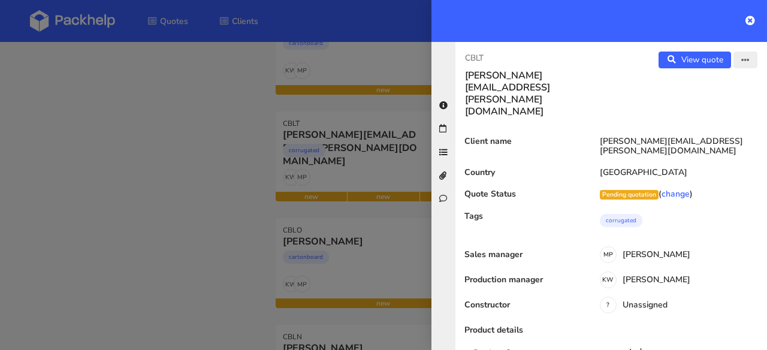
click at [734, 63] on button "button" at bounding box center [746, 60] width 24 height 17
click at [706, 87] on link "Edit quote" at bounding box center [707, 85] width 106 height 20
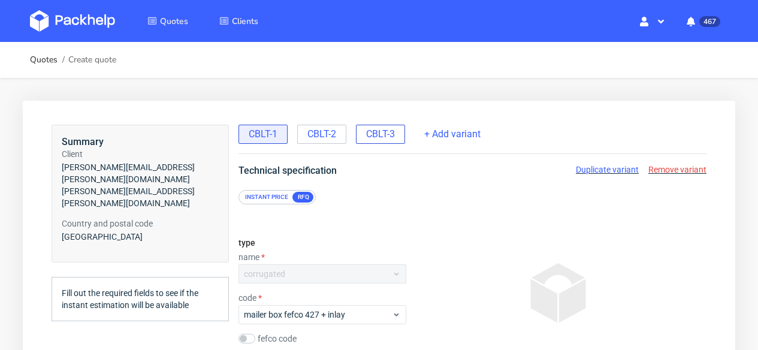
click at [380, 138] on span "CBLT-3" at bounding box center [380, 134] width 29 height 13
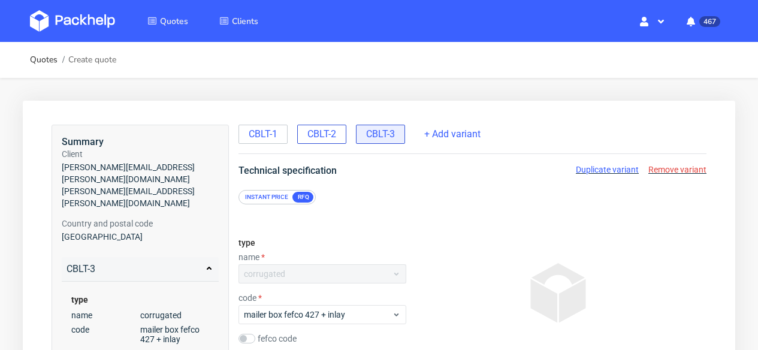
click at [327, 137] on span "CBLT-2" at bounding box center [322, 134] width 29 height 13
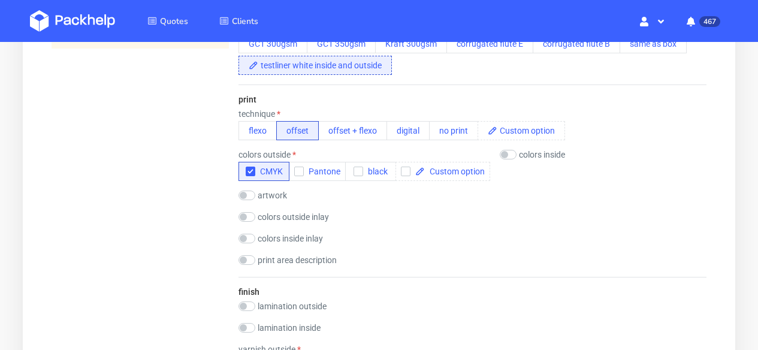
scroll to position [812, 0]
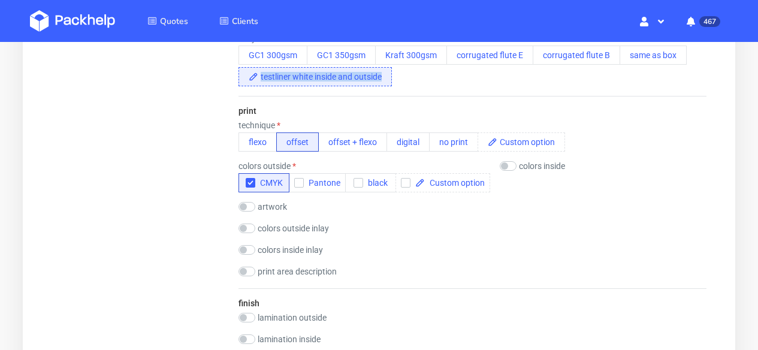
drag, startPoint x: 387, startPoint y: 78, endPoint x: 258, endPoint y: 79, distance: 128.9
click at [258, 79] on span "testliner white inside and outside" at bounding box center [324, 77] width 133 height 18
paste span
drag, startPoint x: 324, startPoint y: 82, endPoint x: 317, endPoint y: 82, distance: 7.2
click at [324, 82] on div "GC1 300gsm GC1 350gsm Kraft 300gsm corrugated flute E corrugated flute B same a…" at bounding box center [473, 66] width 468 height 41
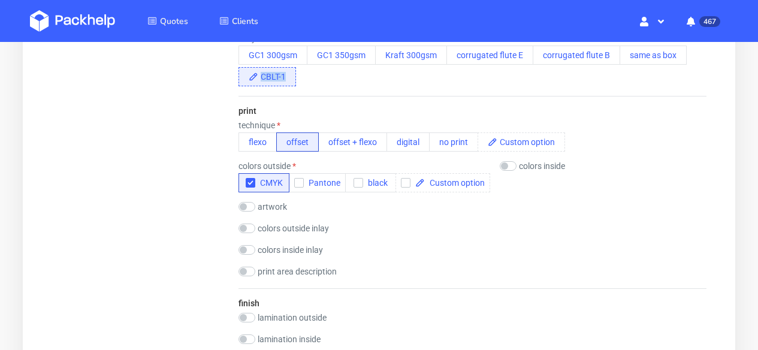
drag, startPoint x: 285, startPoint y: 78, endPoint x: 260, endPoint y: 80, distance: 25.2
click at [260, 80] on span "CBLT-1" at bounding box center [276, 77] width 37 height 18
click at [303, 77] on span "same a sthe box" at bounding box center [294, 77] width 73 height 18
click at [309, 77] on span "same a sthe box" at bounding box center [294, 77] width 73 height 18
click at [473, 96] on div "print technique flexo offset offset + flexo digital no print colors outside CMY…" at bounding box center [473, 192] width 468 height 192
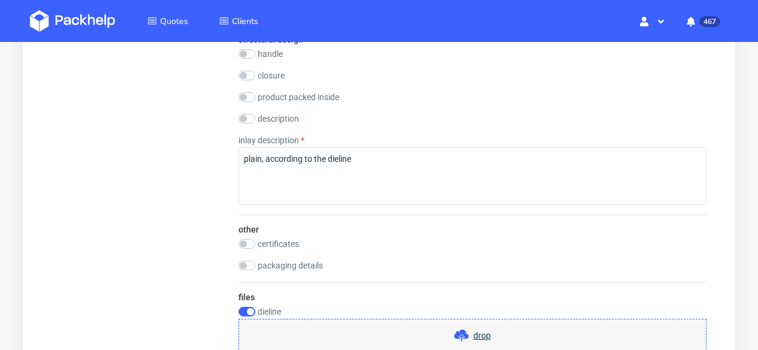
scroll to position [1919, 0]
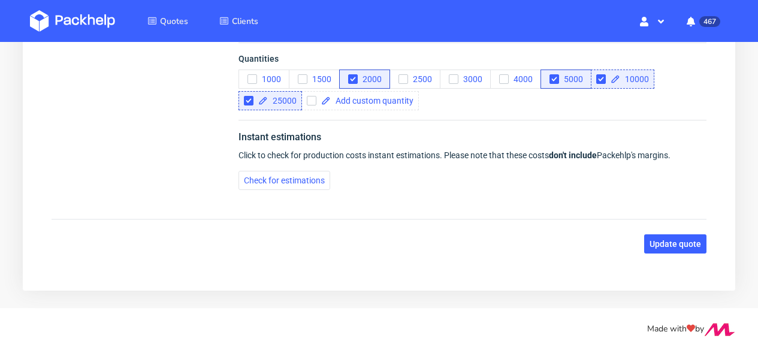
click at [676, 245] on span "Update quote" at bounding box center [676, 244] width 52 height 8
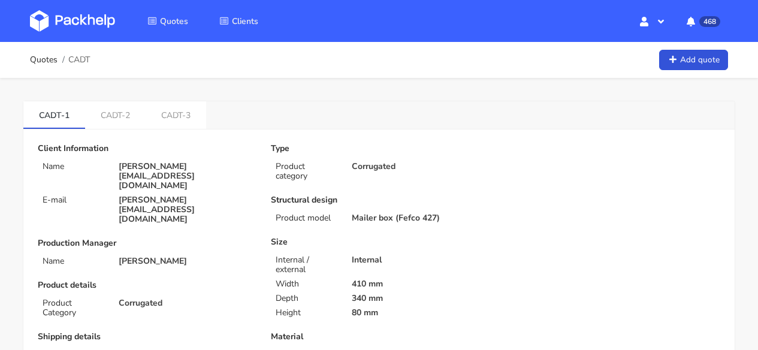
click at [64, 11] on img at bounding box center [72, 21] width 85 height 22
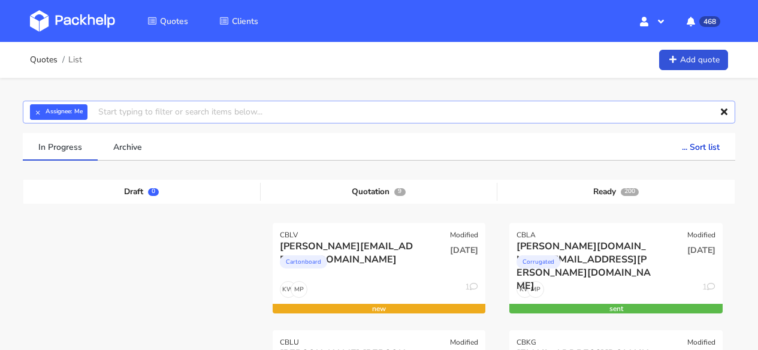
click at [127, 115] on input "text" at bounding box center [379, 112] width 713 height 23
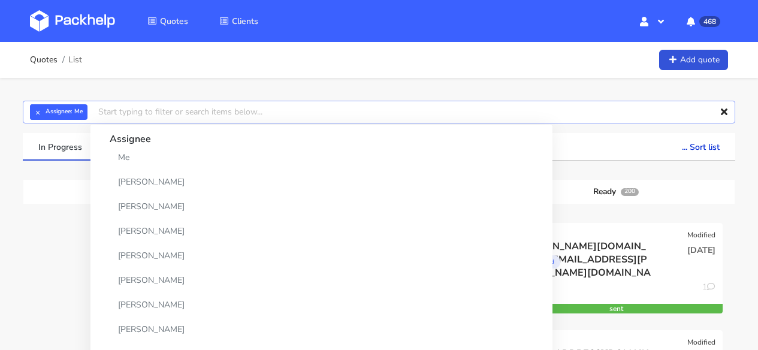
paste input "CBLN"
type input "CBLN"
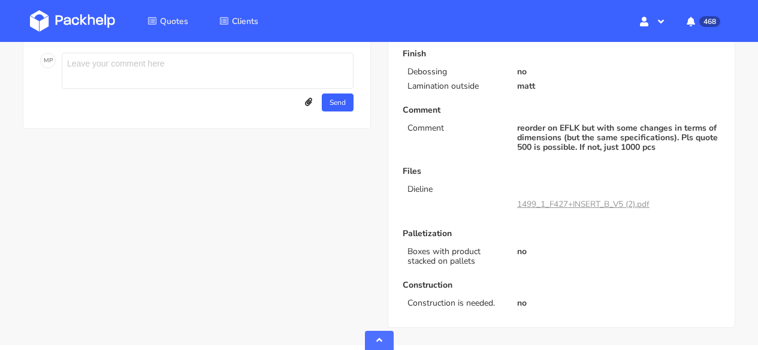
scroll to position [590, 0]
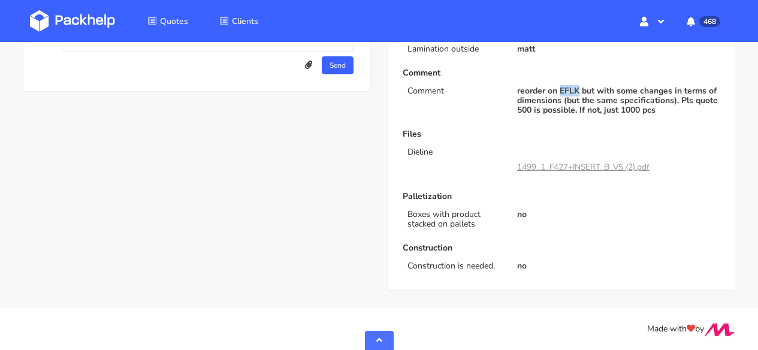
drag, startPoint x: 583, startPoint y: 88, endPoint x: 564, endPoint y: 88, distance: 19.2
click at [564, 87] on p "reorder on EFLK but with some changes in terms of dimensions (but the same spec…" at bounding box center [618, 100] width 203 height 29
copy p "EFLK"
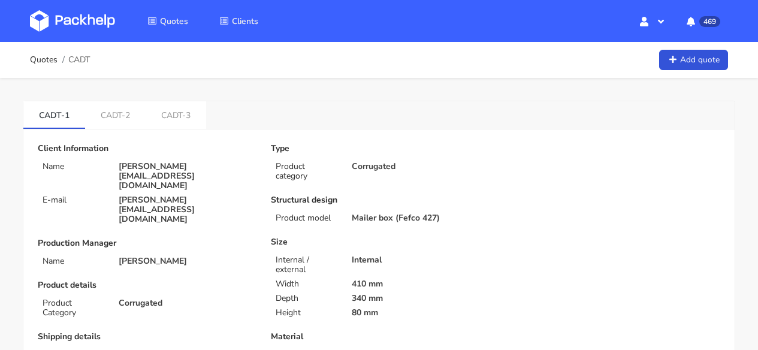
click at [79, 17] on img at bounding box center [72, 21] width 85 height 22
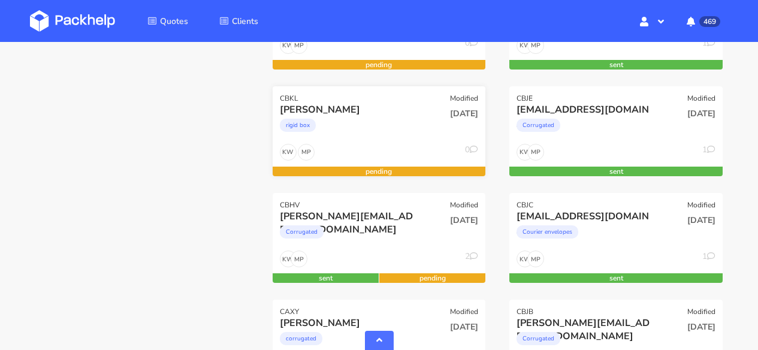
scroll to position [848, 0]
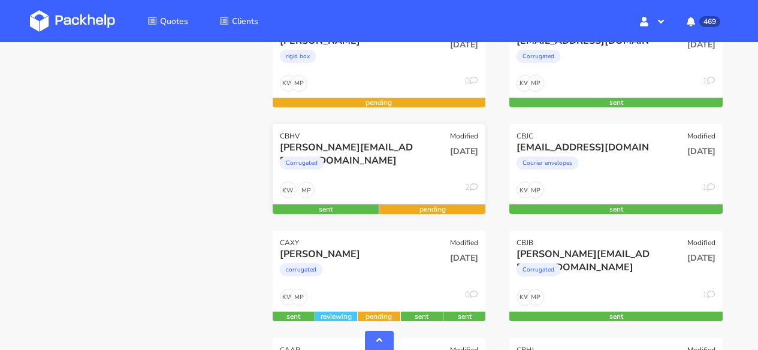
click at [390, 171] on div "Corrugated" at bounding box center [347, 166] width 135 height 24
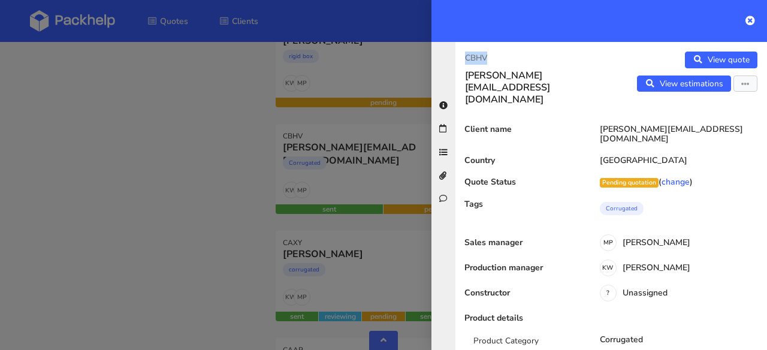
drag, startPoint x: 492, startPoint y: 58, endPoint x: 467, endPoint y: 57, distance: 25.2
click at [467, 57] on p "CBHV" at bounding box center [533, 58] width 137 height 13
copy p "CBHV"
click at [745, 19] on div at bounding box center [600, 21] width 336 height 42
click at [748, 20] on icon at bounding box center [751, 21] width 10 height 10
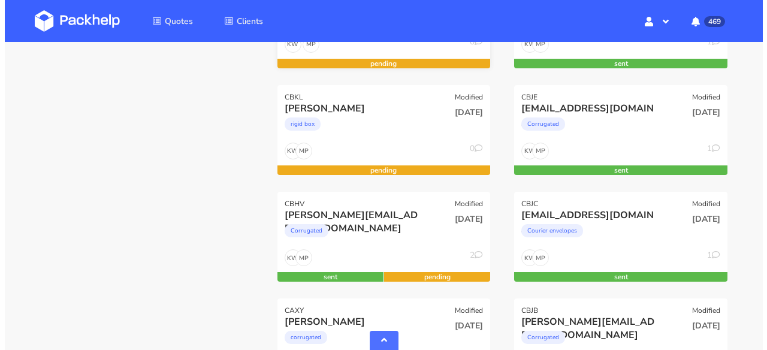
scroll to position [784, 0]
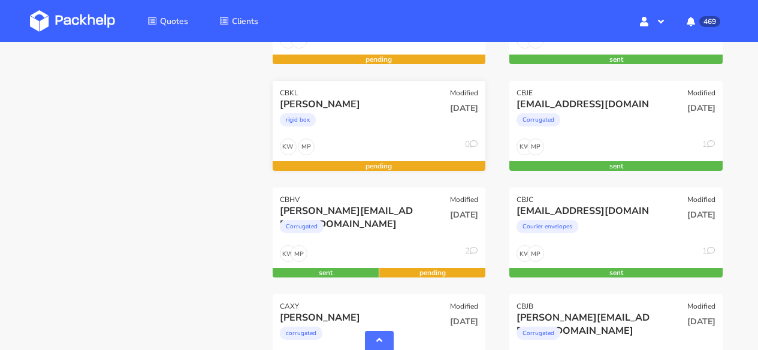
click at [379, 122] on div "rigid box" at bounding box center [347, 123] width 135 height 24
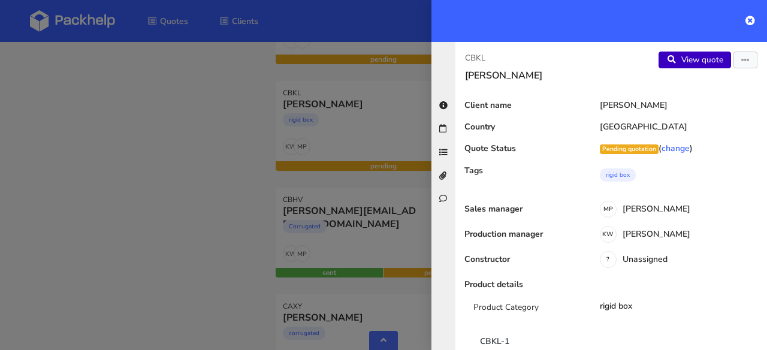
click at [683, 61] on link "View quote" at bounding box center [695, 60] width 73 height 17
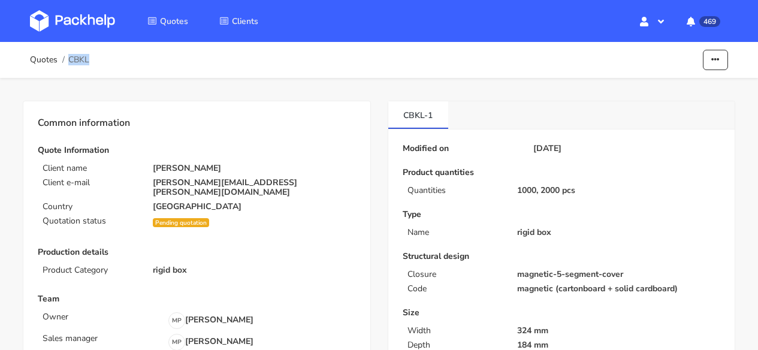
drag, startPoint x: 95, startPoint y: 62, endPoint x: 88, endPoint y: 62, distance: 7.2
click at [88, 62] on div "Quotes CBKL Edit quote Show estimations Reject quote" at bounding box center [379, 60] width 698 height 24
copy span "CBKL"
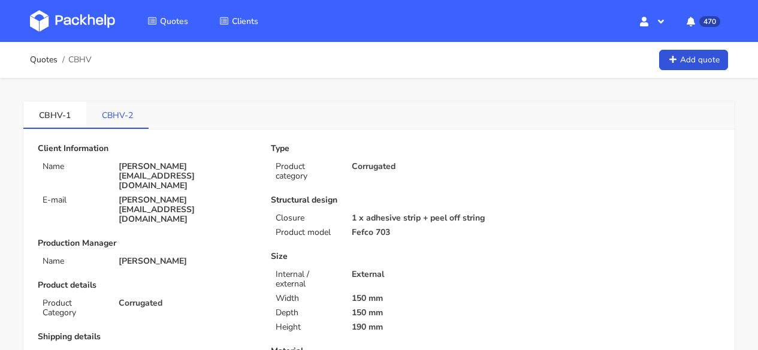
click at [124, 115] on link "CBHV-2" at bounding box center [117, 114] width 62 height 26
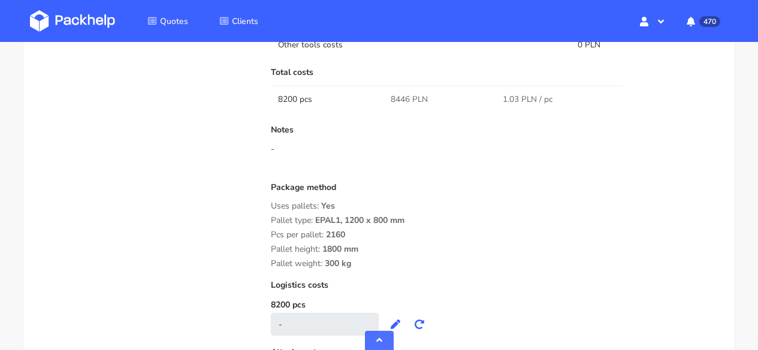
scroll to position [1320, 0]
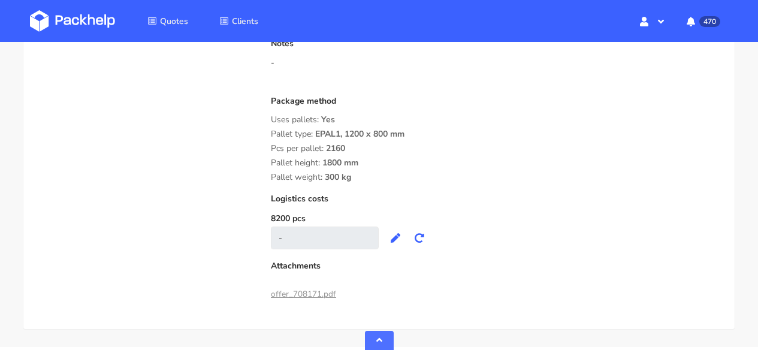
drag, startPoint x: 348, startPoint y: 158, endPoint x: 330, endPoint y: 157, distance: 17.4
click at [330, 157] on div "Package method Uses pallets: Yes Pallet type: EPAL1, 1200 x 800 mm Pcs per pall…" at bounding box center [496, 140] width 450 height 86
drag, startPoint x: 328, startPoint y: 156, endPoint x: 350, endPoint y: 157, distance: 21.6
click at [350, 157] on div "Package method Uses pallets: Yes Pallet type: EPAL1, 1200 x 800 mm Pcs per pall…" at bounding box center [496, 140] width 450 height 86
click at [345, 156] on span "2160" at bounding box center [335, 153] width 19 height 20
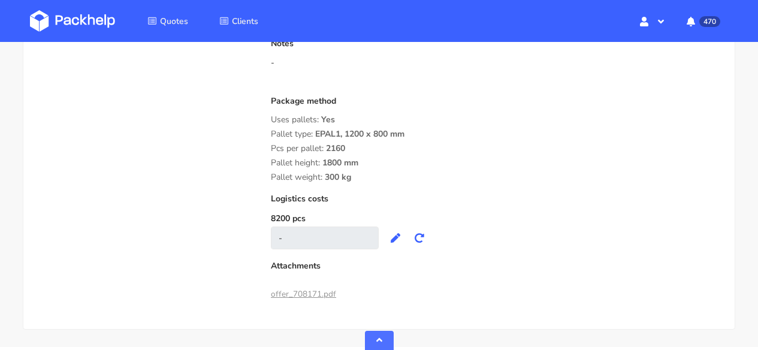
drag, startPoint x: 346, startPoint y: 156, endPoint x: 332, endPoint y: 157, distance: 13.8
click at [332, 156] on span "2160" at bounding box center [335, 153] width 19 height 20
copy div "2160"
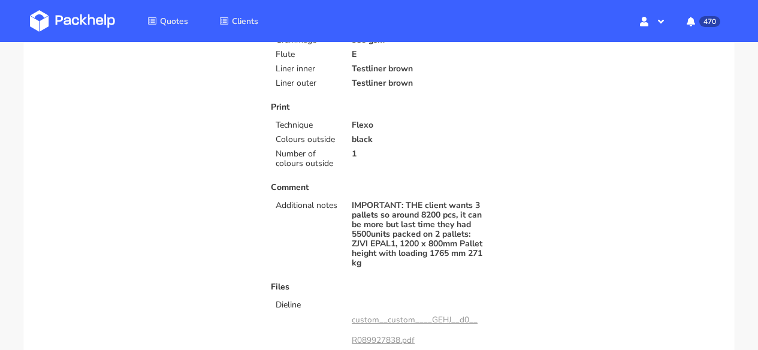
scroll to position [427, 0]
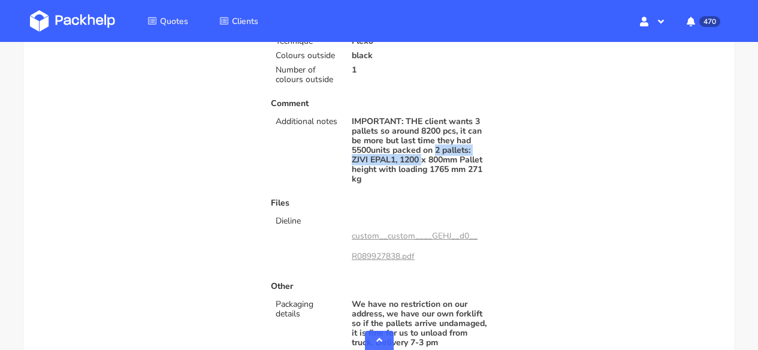
drag, startPoint x: 436, startPoint y: 148, endPoint x: 426, endPoint y: 159, distance: 14.8
click at [426, 159] on p "IMPORTANT: THE client wants 3 pallets so around 8200 pcs, it can be more but la…" at bounding box center [419, 150] width 135 height 67
click at [353, 148] on p "IMPORTANT: THE client wants 3 pallets so around 8200 pcs, it can be more but la…" at bounding box center [419, 150] width 135 height 67
drag, startPoint x: 351, startPoint y: 148, endPoint x: 477, endPoint y: 151, distance: 125.3
click at [481, 149] on p "IMPORTANT: THE client wants 3 pallets so around 8200 pcs, it can be more but la…" at bounding box center [419, 150] width 135 height 67
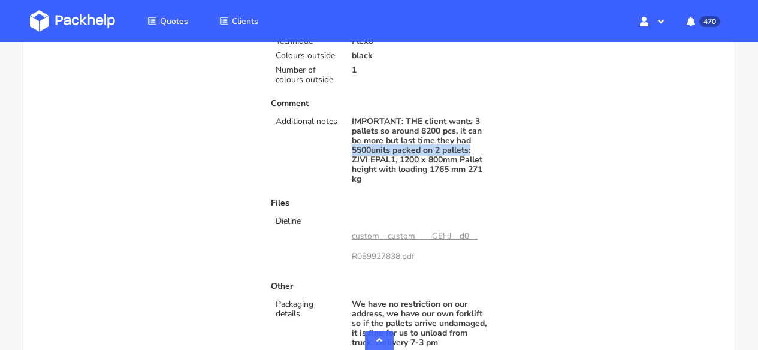
copy p "5500units packed on 2 pallets:"
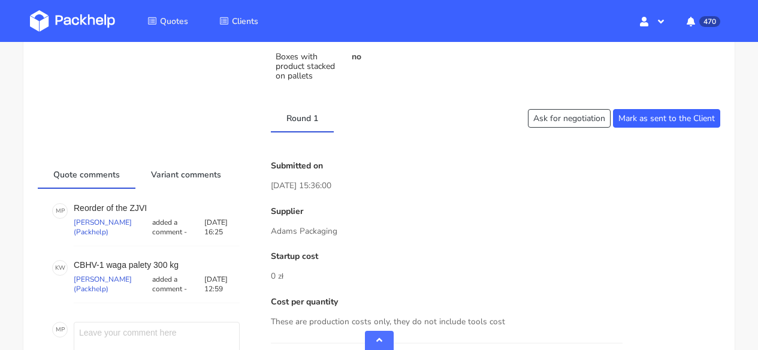
scroll to position [756, 0]
drag, startPoint x: 128, startPoint y: 216, endPoint x: 153, endPoint y: 218, distance: 24.6
click at [152, 212] on p "Reorder of the ZJVI" at bounding box center [157, 208] width 166 height 10
copy p "ZJVI"
drag, startPoint x: 148, startPoint y: 212, endPoint x: 132, endPoint y: 213, distance: 15.6
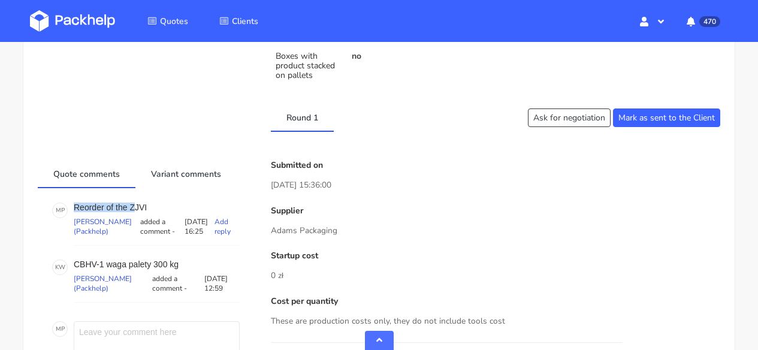
click at [132, 212] on p "Reorder of the ZJVI" at bounding box center [157, 208] width 166 height 10
drag, startPoint x: 131, startPoint y: 213, endPoint x: 147, endPoint y: 212, distance: 16.8
click at [147, 212] on p "Reorder of the ZJVI" at bounding box center [157, 208] width 166 height 10
copy p "ZJVI"
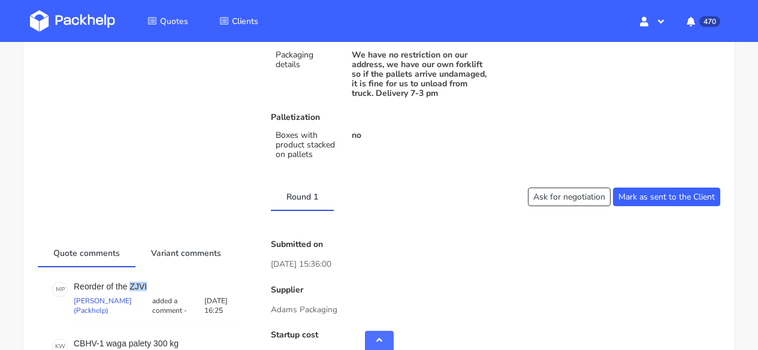
scroll to position [895, 0]
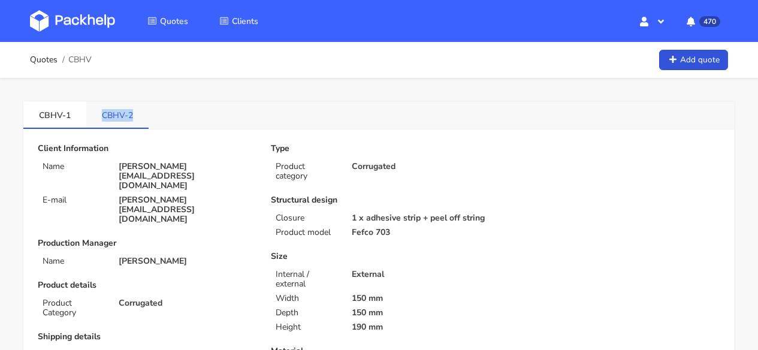
drag, startPoint x: 115, startPoint y: 115, endPoint x: 130, endPoint y: 115, distance: 15.0
click at [131, 116] on link "CBHV-2" at bounding box center [117, 114] width 62 height 26
click at [125, 123] on link "CBHV-2" at bounding box center [117, 114] width 63 height 26
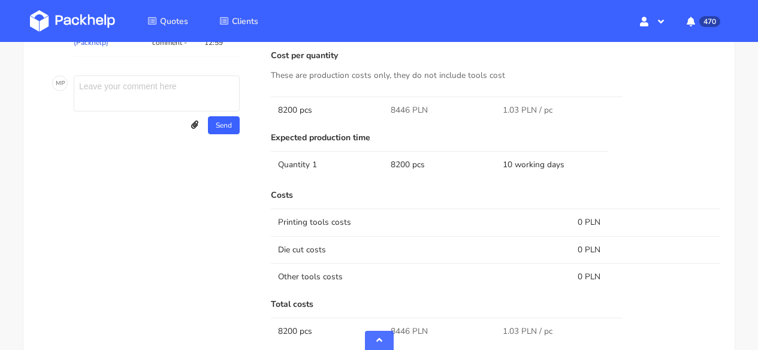
scroll to position [1006, 0]
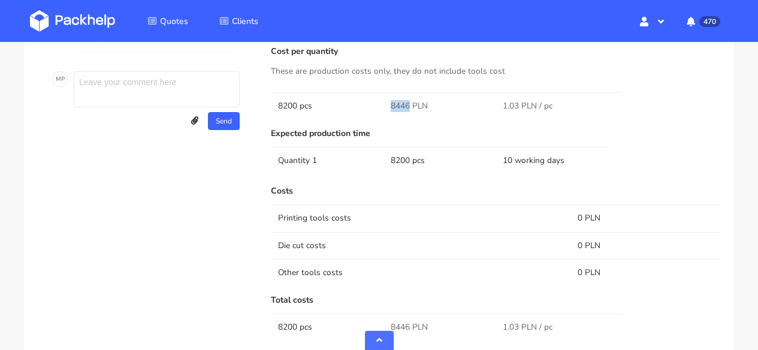
drag, startPoint x: 385, startPoint y: 116, endPoint x: 409, endPoint y: 118, distance: 24.1
click at [409, 118] on td "8446 PLN" at bounding box center [440, 105] width 113 height 27
copy span "8446"
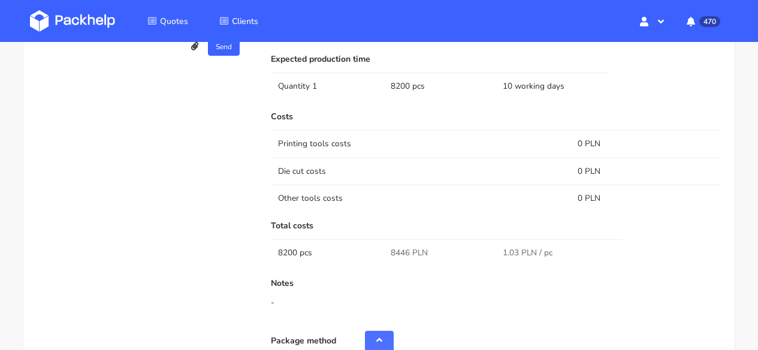
scroll to position [1021, 0]
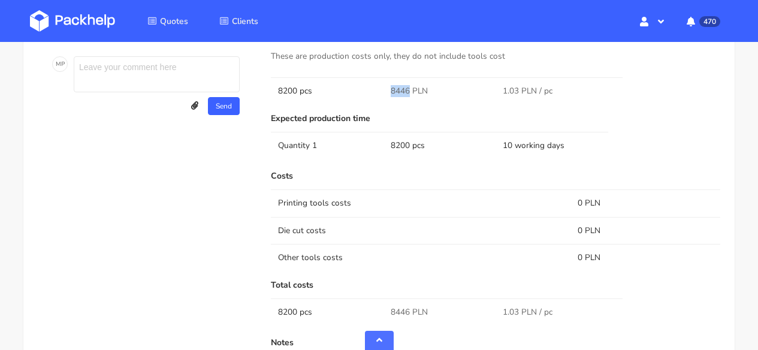
click at [101, 16] on img at bounding box center [72, 21] width 85 height 22
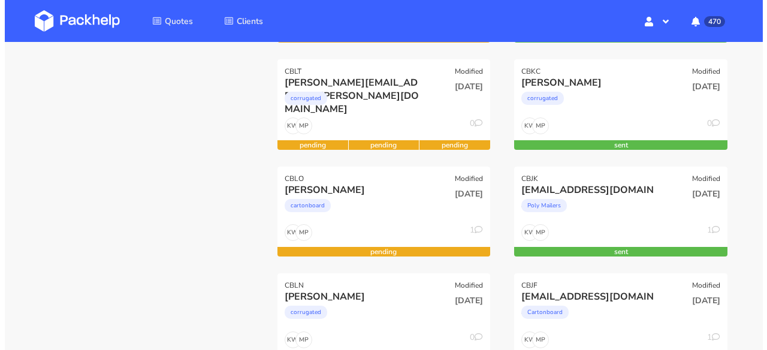
scroll to position [113, 0]
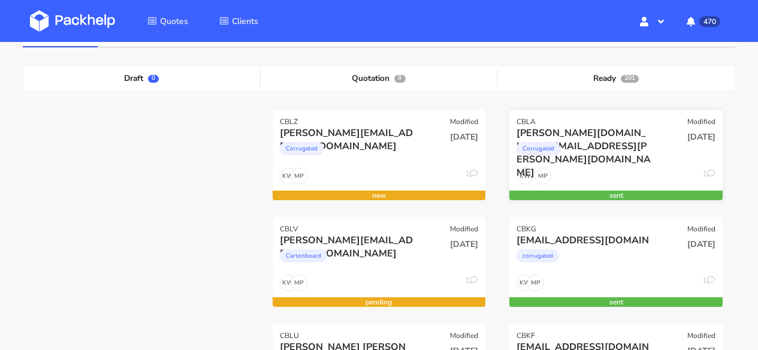
click at [594, 130] on div "[PERSON_NAME][DOMAIN_NAME][EMAIL_ADDRESS][PERSON_NAME][DOMAIN_NAME]" at bounding box center [584, 133] width 135 height 13
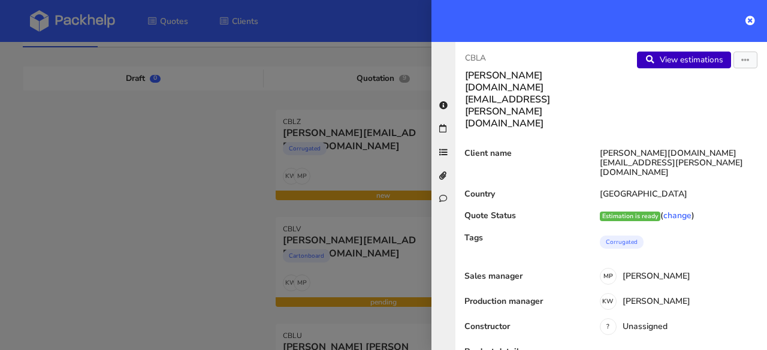
click at [652, 64] on link "View estimations" at bounding box center [684, 60] width 94 height 17
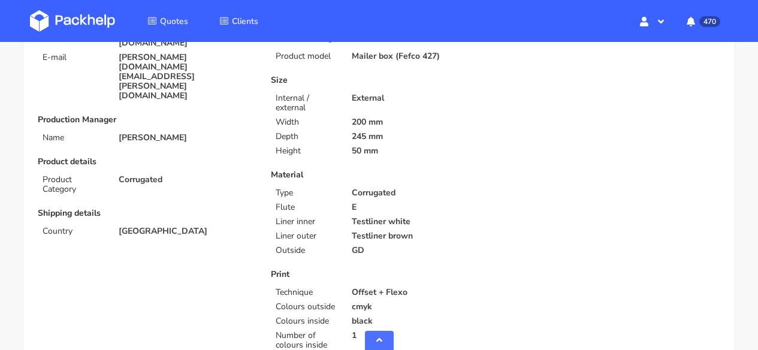
scroll to position [559, 0]
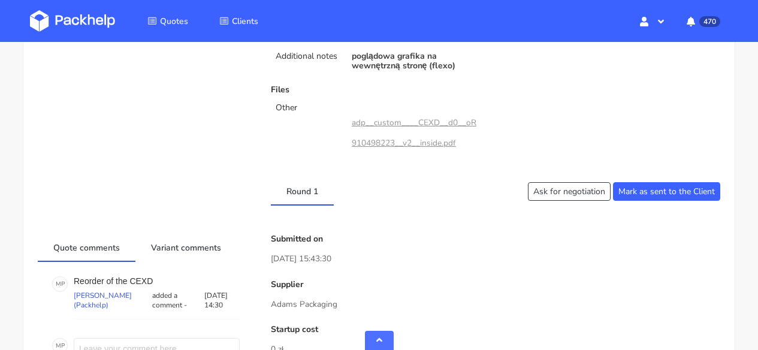
click at [69, 10] on img at bounding box center [72, 21] width 85 height 22
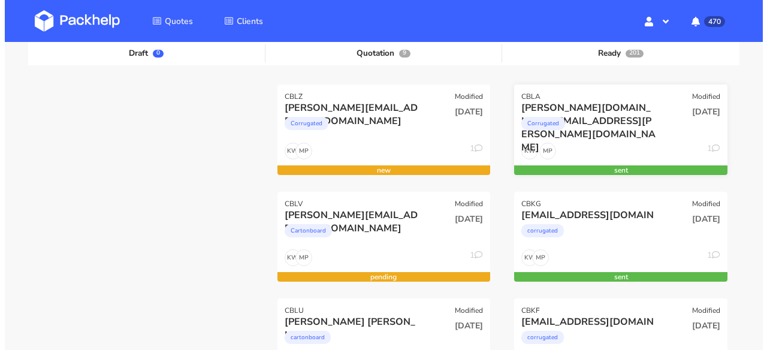
scroll to position [128, 0]
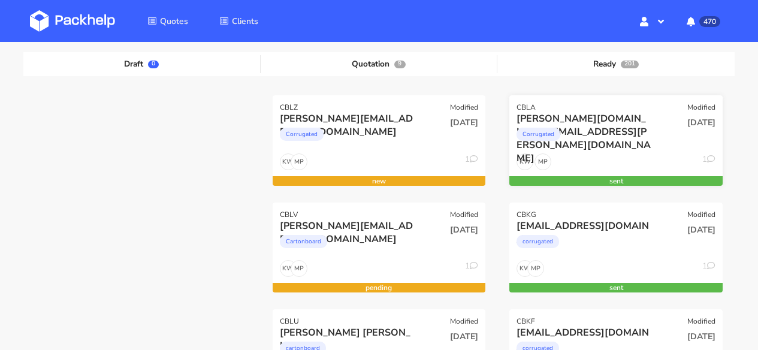
click at [634, 146] on div "Corrugated" at bounding box center [584, 137] width 135 height 24
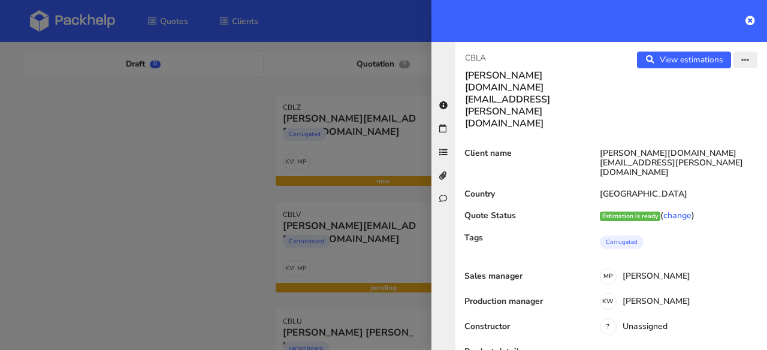
click at [739, 64] on button "button" at bounding box center [746, 60] width 24 height 17
click at [701, 107] on link "Edit quote" at bounding box center [707, 107] width 106 height 20
click at [698, 65] on link "View estimations" at bounding box center [684, 60] width 94 height 17
click at [736, 54] on button "button" at bounding box center [746, 60] width 24 height 17
click at [708, 103] on link "Edit quote" at bounding box center [707, 107] width 106 height 20
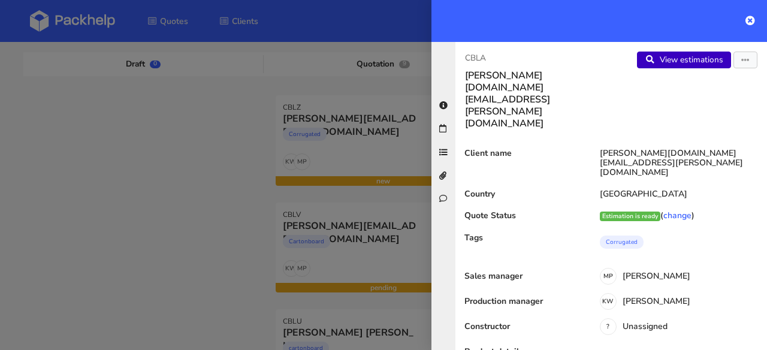
click at [673, 59] on link "View estimations" at bounding box center [684, 60] width 94 height 17
click at [734, 53] on button "button" at bounding box center [746, 60] width 24 height 17
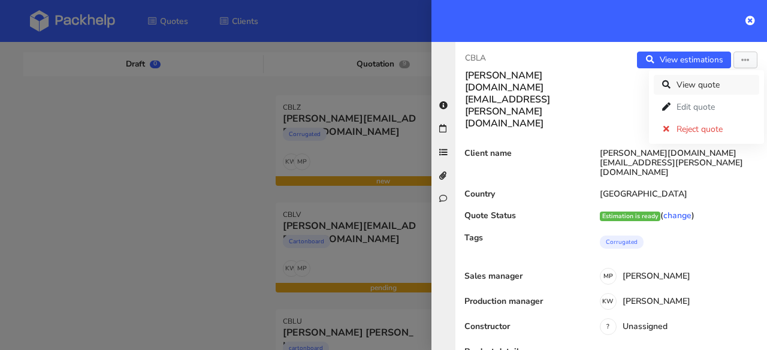
click at [703, 82] on link "View quote" at bounding box center [707, 85] width 106 height 20
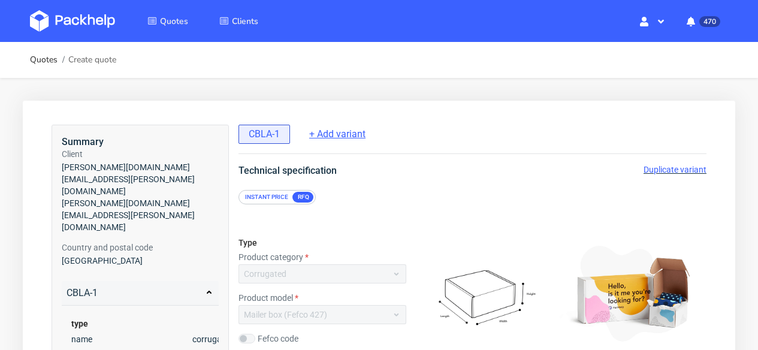
click at [333, 134] on span "+ Add variant" at bounding box center [337, 134] width 56 height 13
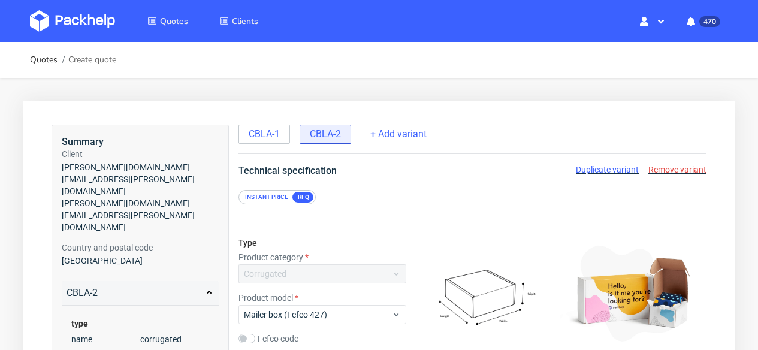
click at [318, 136] on span "CBLA-2" at bounding box center [325, 134] width 31 height 13
click at [268, 137] on span "CBLA-1" at bounding box center [264, 134] width 31 height 13
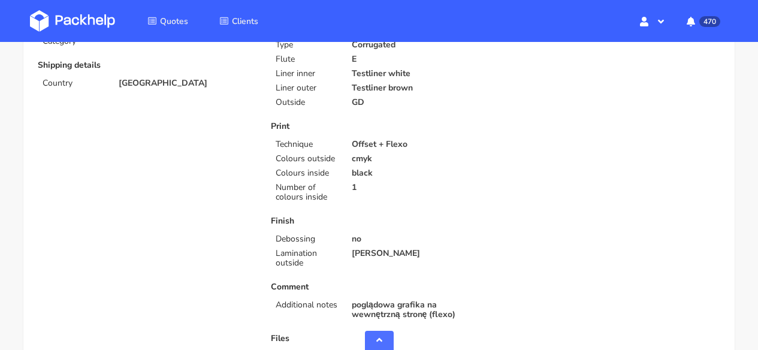
scroll to position [518, 0]
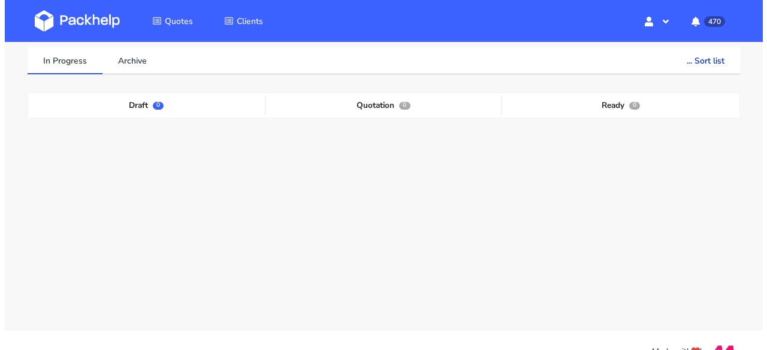
scroll to position [109, 0]
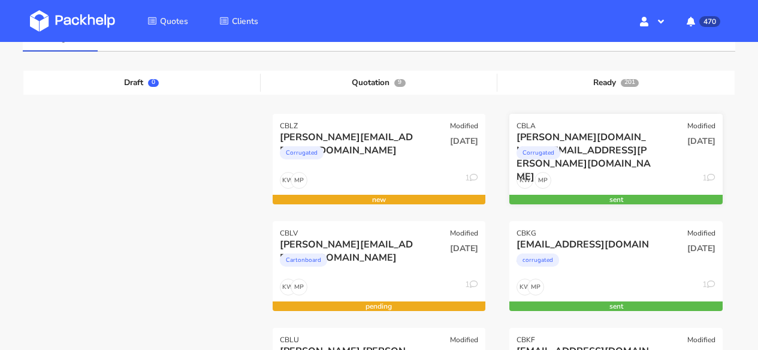
click at [640, 142] on div "[PERSON_NAME][DOMAIN_NAME][EMAIL_ADDRESS][PERSON_NAME][DOMAIN_NAME]" at bounding box center [584, 137] width 135 height 13
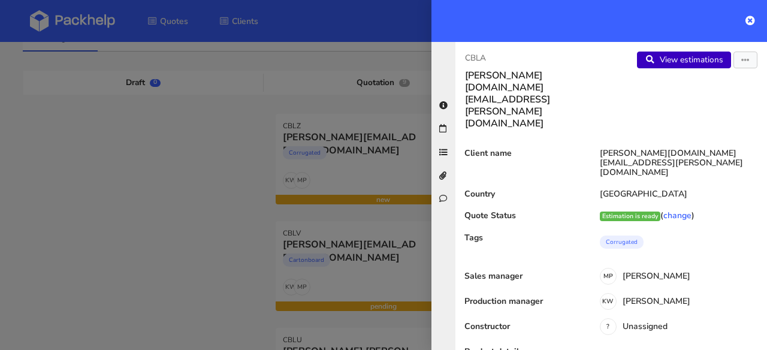
click at [700, 67] on link "View estimations" at bounding box center [684, 60] width 94 height 17
click at [741, 58] on button "button" at bounding box center [746, 60] width 24 height 17
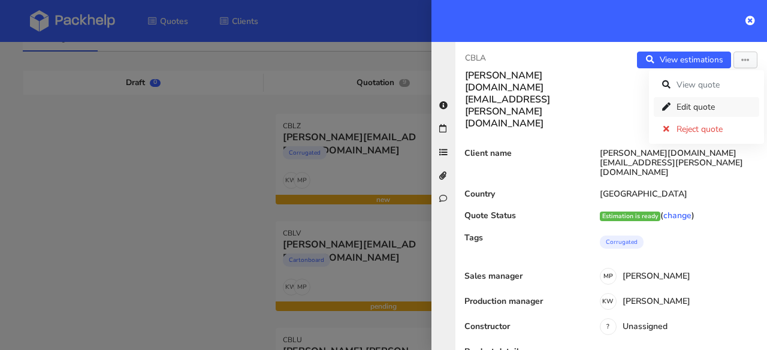
click at [707, 103] on link "Edit quote" at bounding box center [707, 107] width 106 height 20
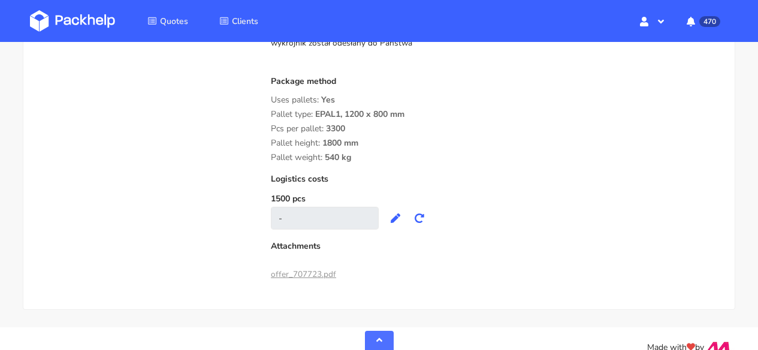
scroll to position [1195, 0]
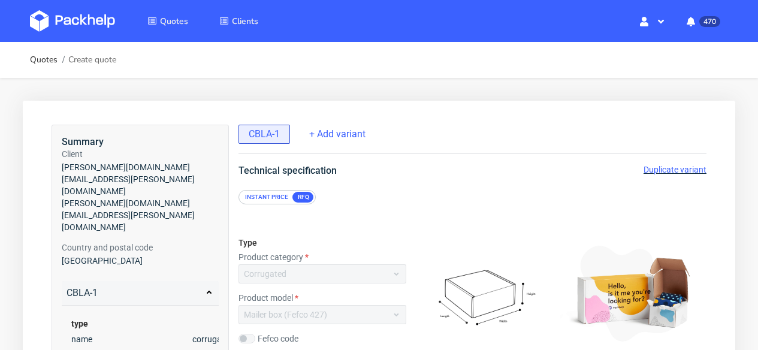
click at [66, 31] on img at bounding box center [72, 21] width 85 height 22
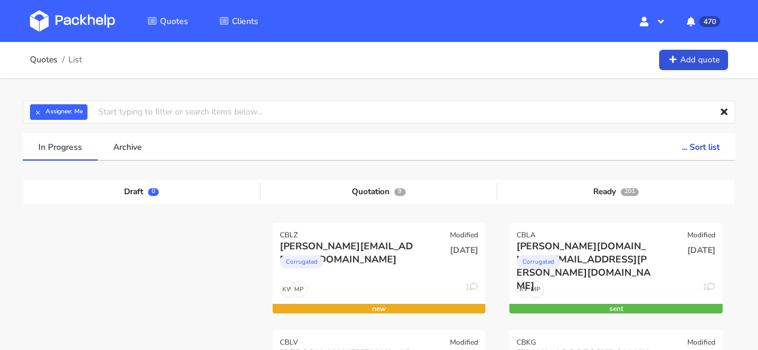
click at [85, 15] on img at bounding box center [72, 21] width 85 height 22
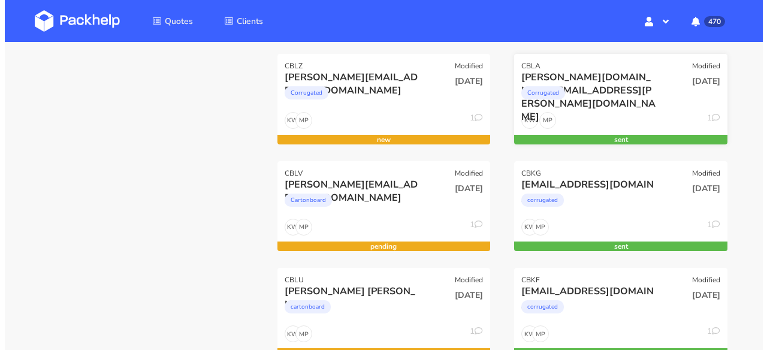
scroll to position [185, 0]
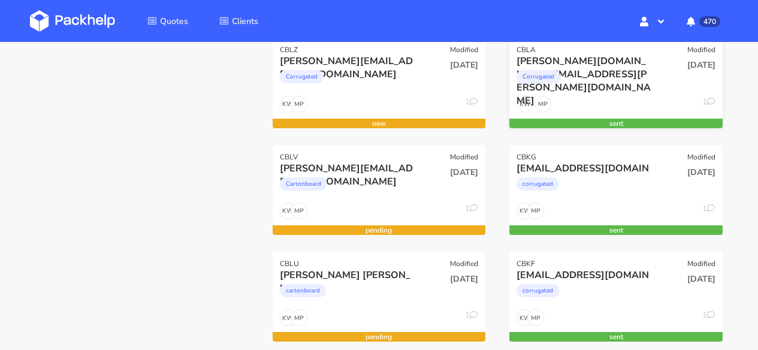
click at [616, 98] on div "MP KW 1" at bounding box center [616, 107] width 213 height 23
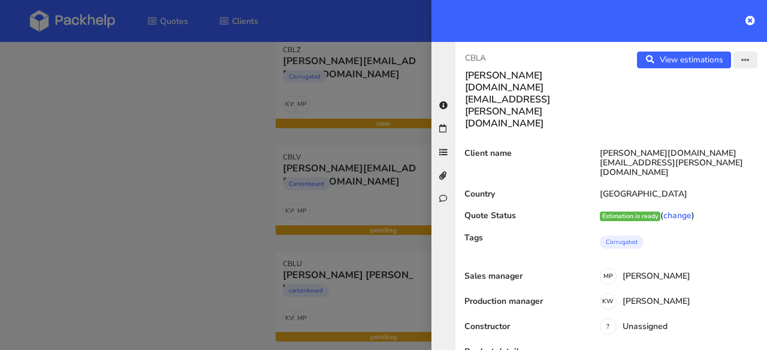
click at [742, 62] on icon "button" at bounding box center [746, 60] width 8 height 8
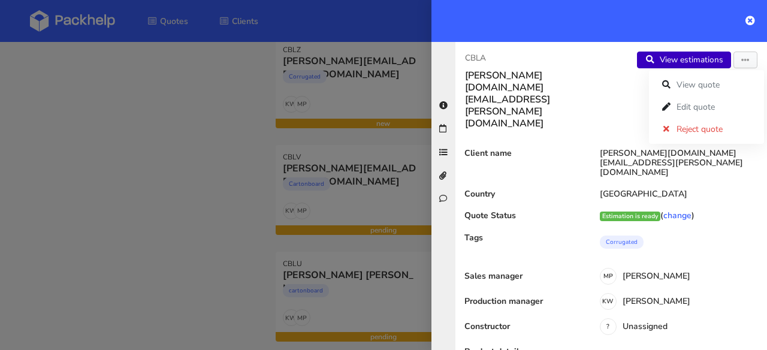
click at [695, 59] on link "View estimations" at bounding box center [684, 60] width 94 height 17
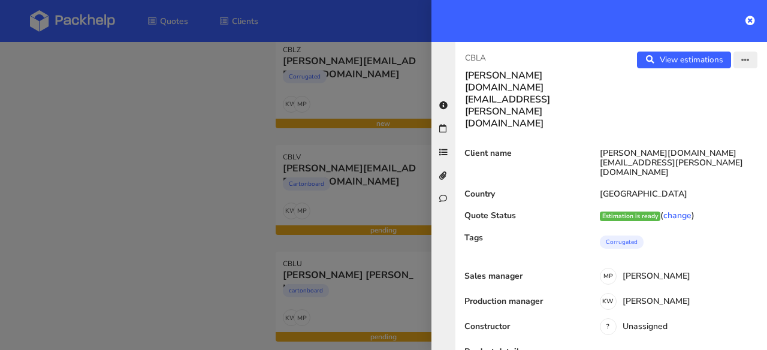
click at [734, 59] on button "button" at bounding box center [746, 60] width 24 height 17
click at [709, 95] on div "View quote Edit quote Reject quote" at bounding box center [706, 107] width 115 height 74
click at [742, 59] on icon "button" at bounding box center [746, 60] width 8 height 8
click at [710, 109] on link "Edit quote" at bounding box center [707, 107] width 106 height 20
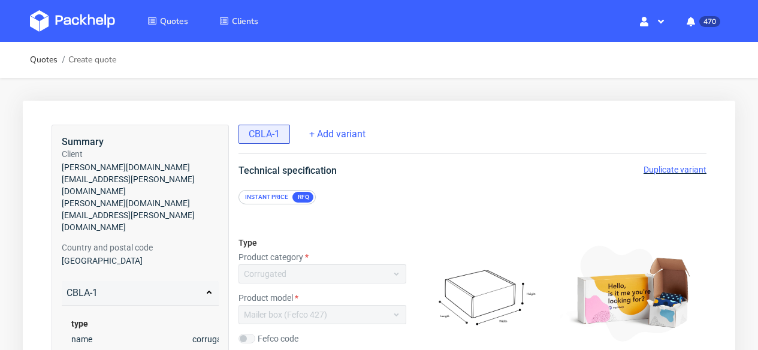
click at [678, 171] on span "Duplicate variant" at bounding box center [675, 170] width 63 height 10
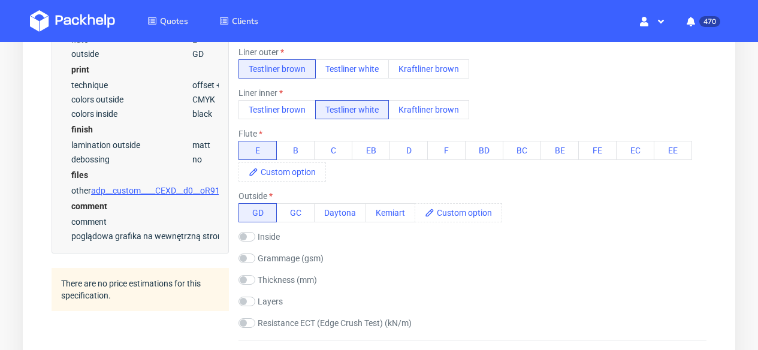
scroll to position [687, 0]
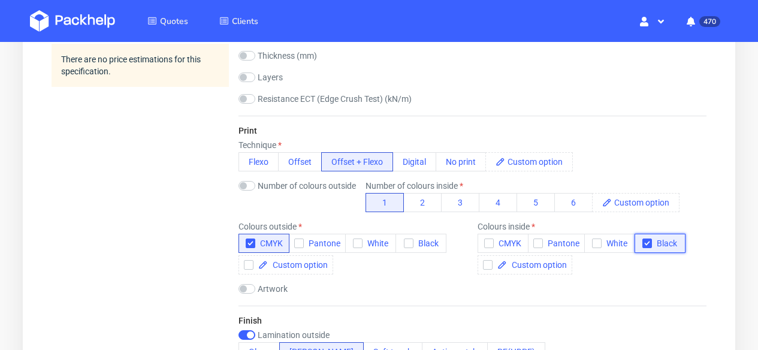
click at [648, 244] on icon "button" at bounding box center [647, 243] width 8 height 8
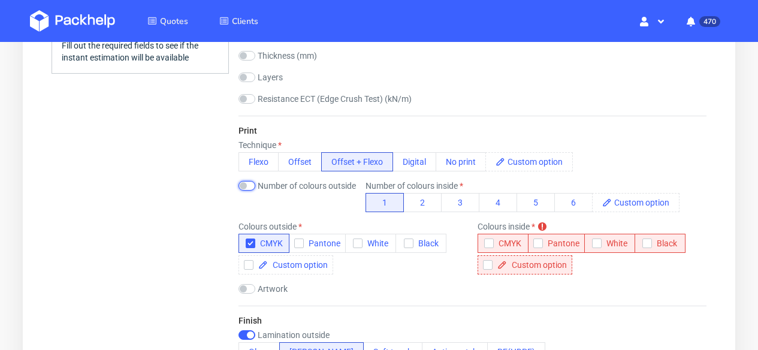
click at [248, 184] on input "checkbox" at bounding box center [247, 186] width 17 height 10
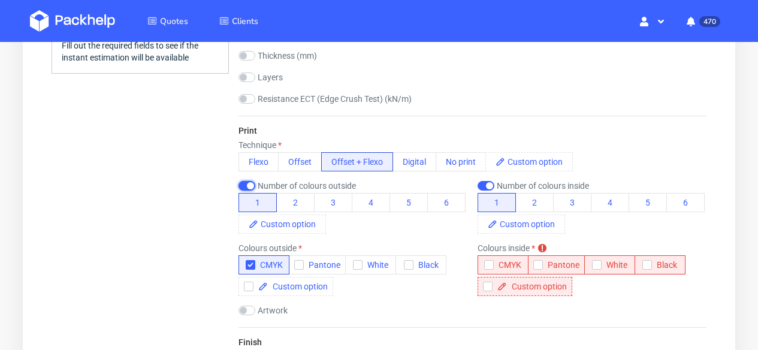
click at [248, 184] on input "checkbox" at bounding box center [247, 186] width 17 height 10
checkbox input "false"
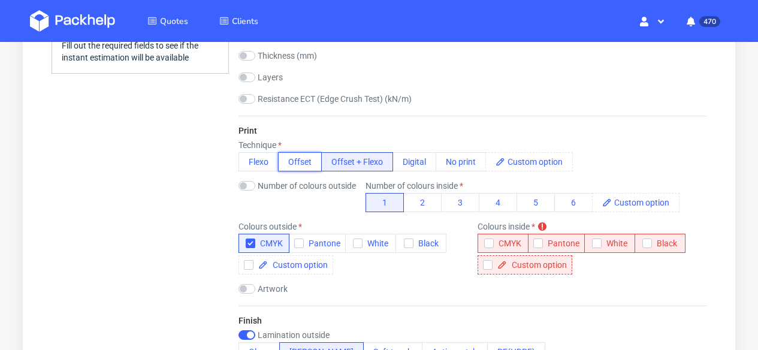
click at [296, 160] on button "Offset" at bounding box center [300, 161] width 44 height 19
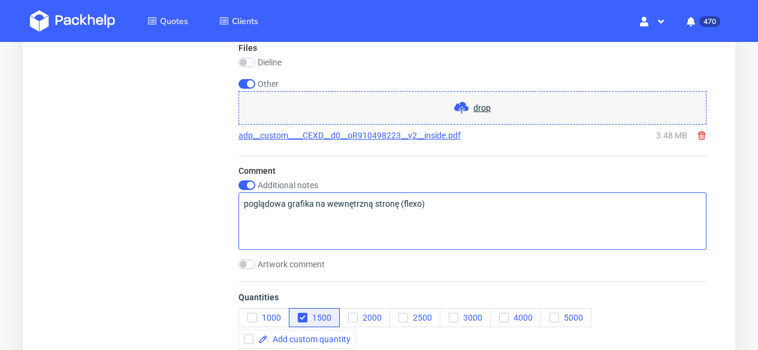
scroll to position [1445, 0]
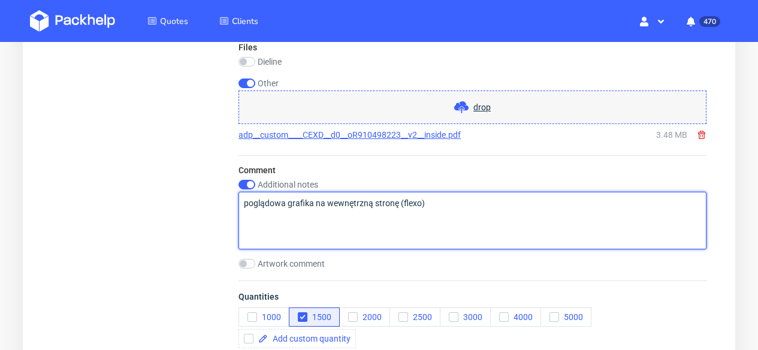
drag, startPoint x: 462, startPoint y: 201, endPoint x: 233, endPoint y: 200, distance: 229.0
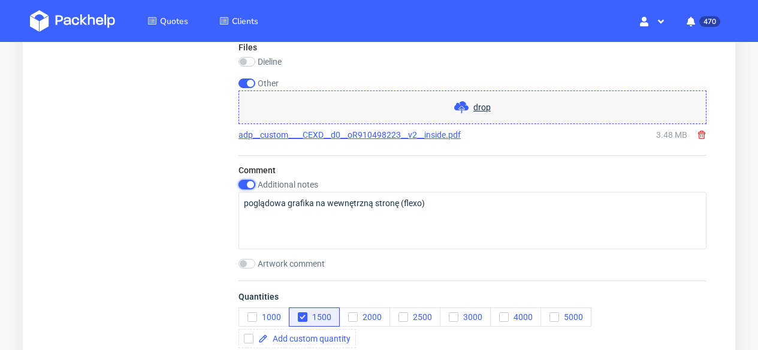
click at [249, 182] on input "checkbox" at bounding box center [247, 185] width 17 height 10
checkbox input "false"
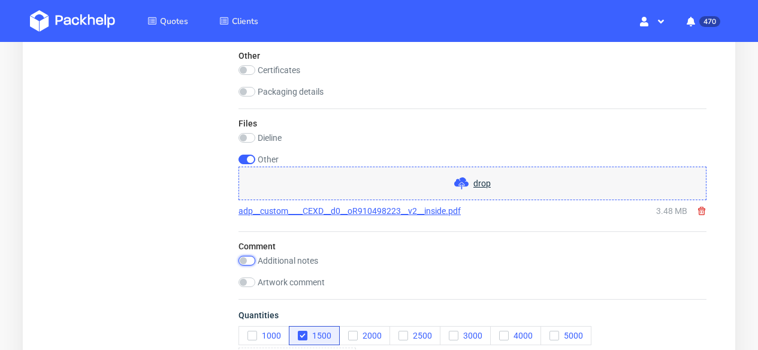
scroll to position [1567, 0]
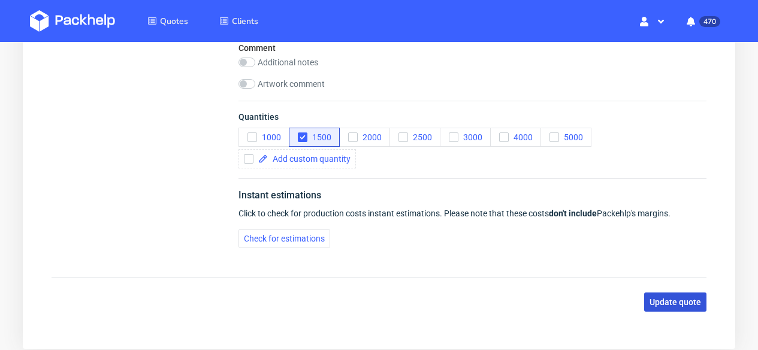
click at [698, 293] on button "Update quote" at bounding box center [676, 302] width 62 height 19
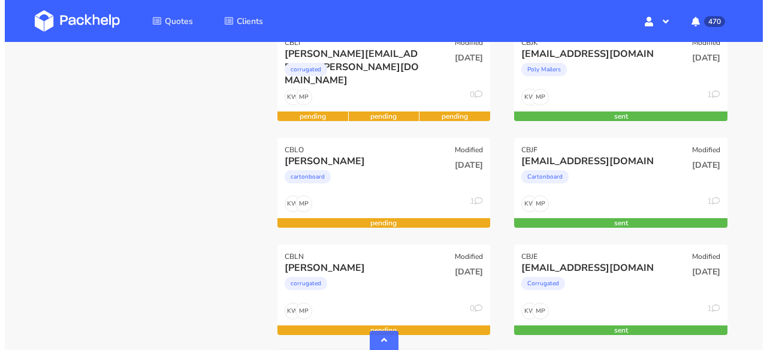
scroll to position [712, 0]
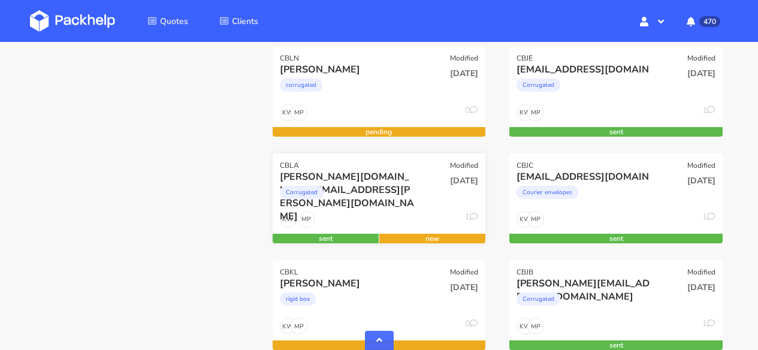
click at [378, 208] on div "[PERSON_NAME][DOMAIN_NAME][EMAIL_ADDRESS][PERSON_NAME][DOMAIN_NAME] Corrugated" at bounding box center [344, 190] width 144 height 41
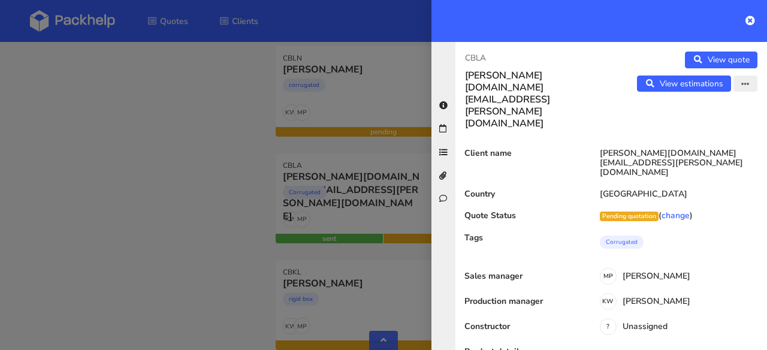
click at [743, 79] on button "button" at bounding box center [746, 84] width 24 height 17
click at [698, 111] on link "Edit quote" at bounding box center [707, 109] width 106 height 20
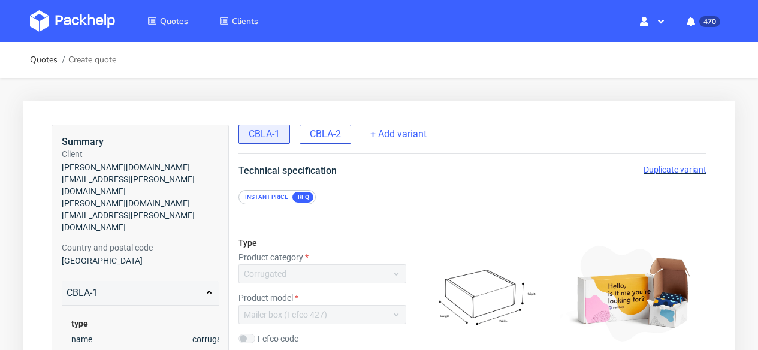
click at [320, 134] on span "CBLA-2" at bounding box center [325, 134] width 31 height 13
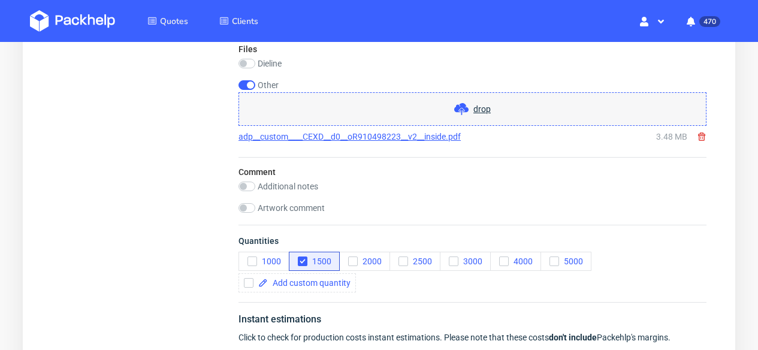
scroll to position [1443, 0]
click at [249, 209] on input "checkbox" at bounding box center [247, 208] width 17 height 10
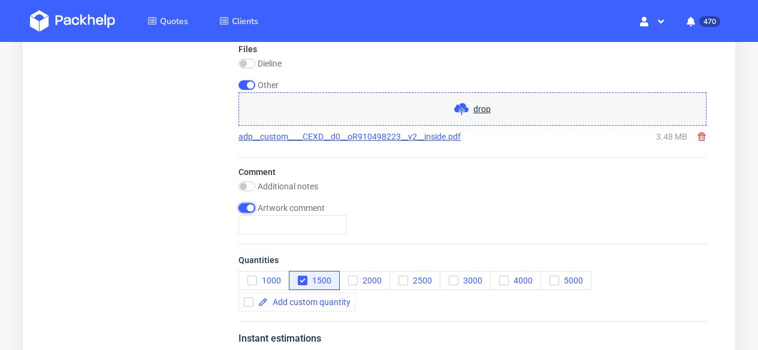
click at [244, 209] on input "checkbox" at bounding box center [247, 208] width 17 height 10
checkbox input "false"
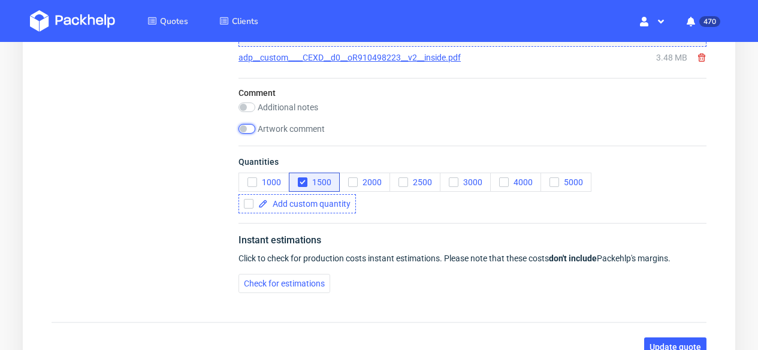
scroll to position [1299, 0]
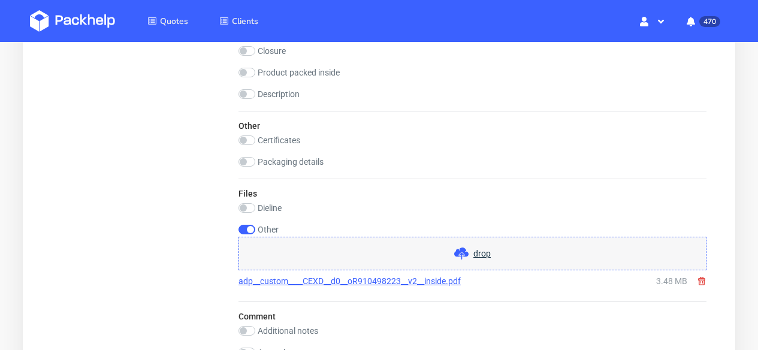
click at [701, 280] on use at bounding box center [701, 281] width 7 height 8
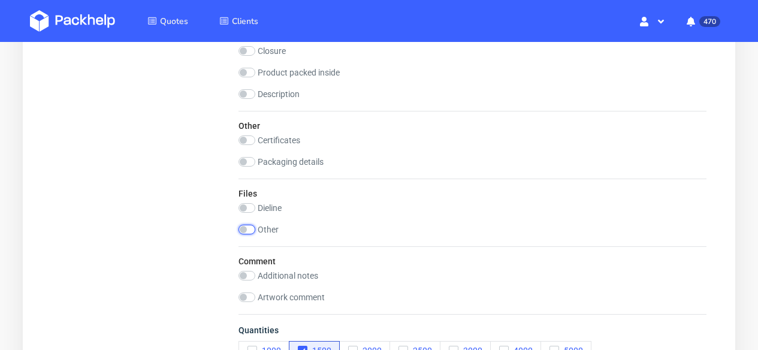
click at [246, 231] on input "checkbox" at bounding box center [247, 230] width 17 height 10
checkbox input "true"
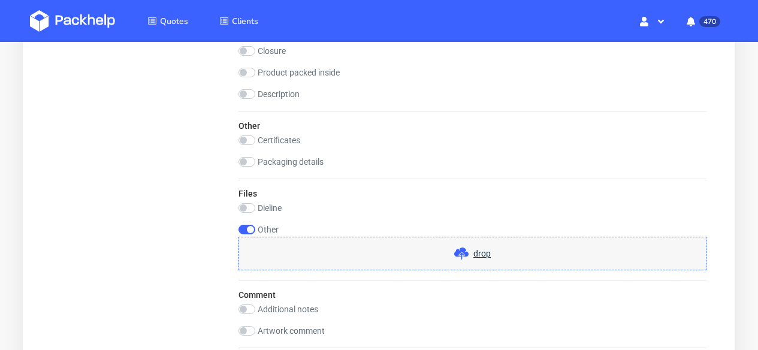
click at [482, 255] on span "drop" at bounding box center [482, 254] width 17 height 12
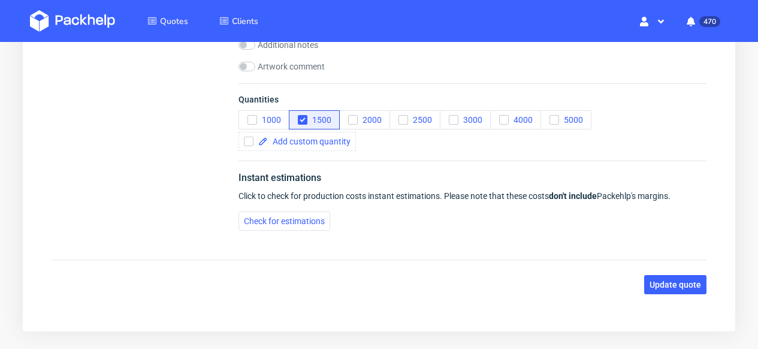
scroll to position [1648, 0]
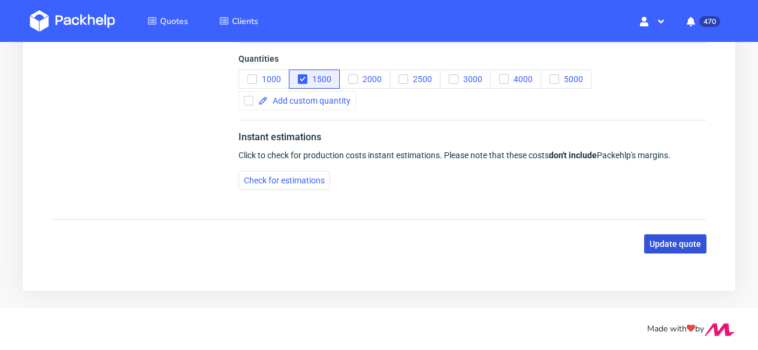
click at [689, 241] on span "Update quote" at bounding box center [676, 244] width 52 height 8
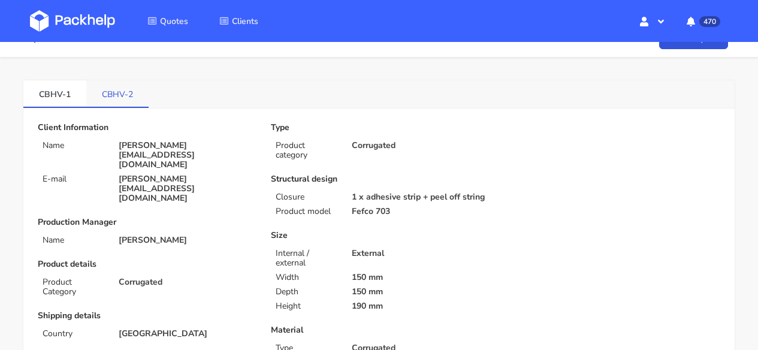
click at [116, 106] on link "CBHV-2" at bounding box center [117, 93] width 62 height 26
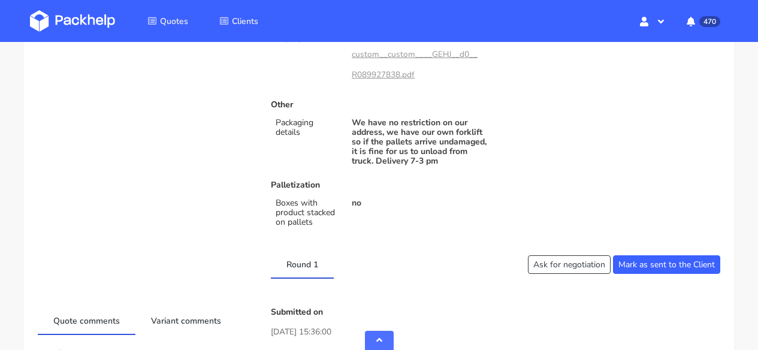
scroll to position [712, 0]
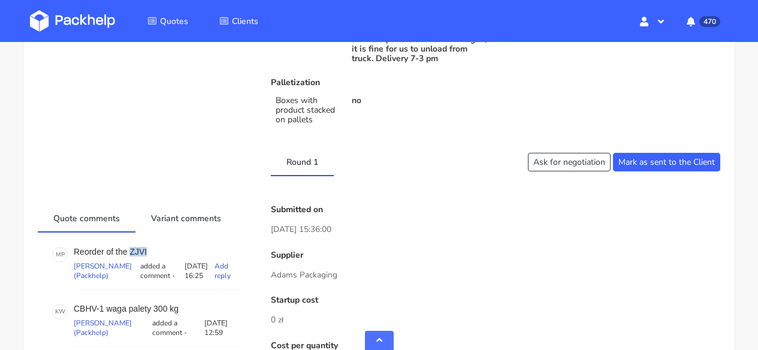
drag, startPoint x: 150, startPoint y: 260, endPoint x: 136, endPoint y: 259, distance: 13.8
click at [130, 257] on p "Reorder of the ZJVI" at bounding box center [157, 252] width 166 height 10
copy p "ZJVI"
